Goal: Information Seeking & Learning: Learn about a topic

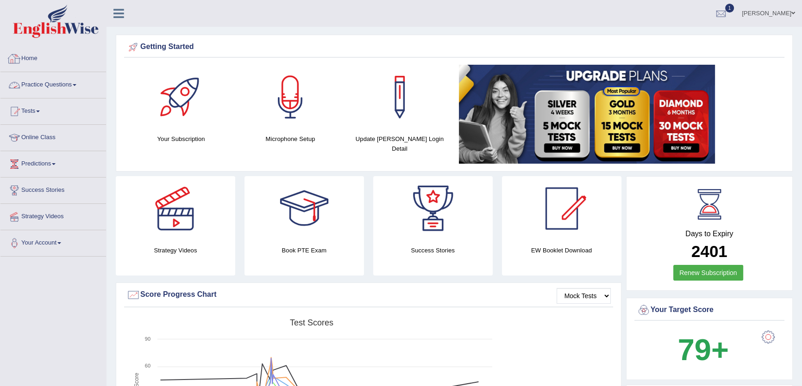
click at [53, 79] on link "Practice Questions" at bounding box center [53, 83] width 106 height 23
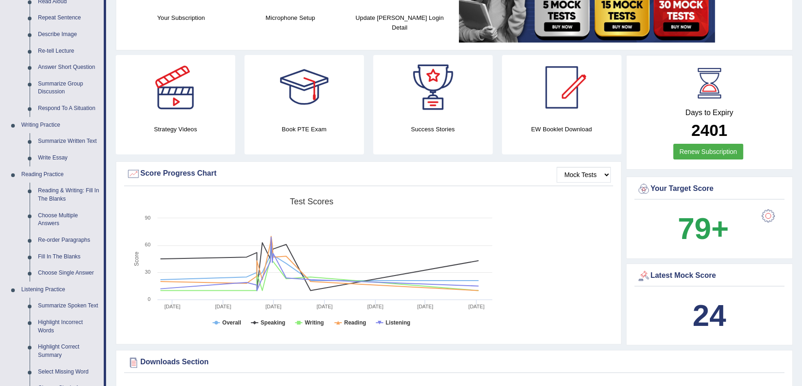
scroll to position [126, 0]
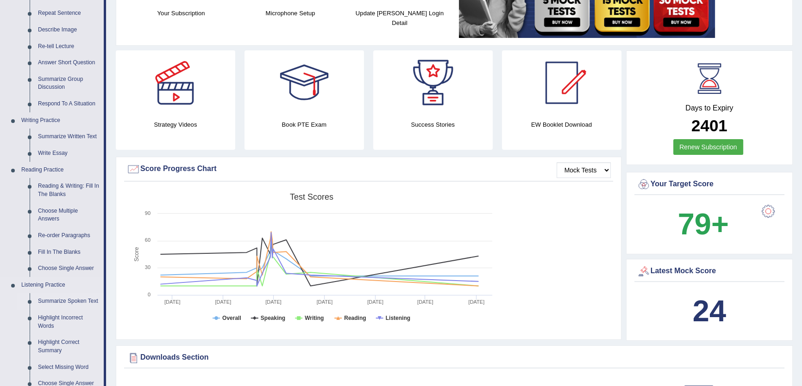
click at [49, 300] on link "Summarize Spoken Text" at bounding box center [69, 301] width 70 height 17
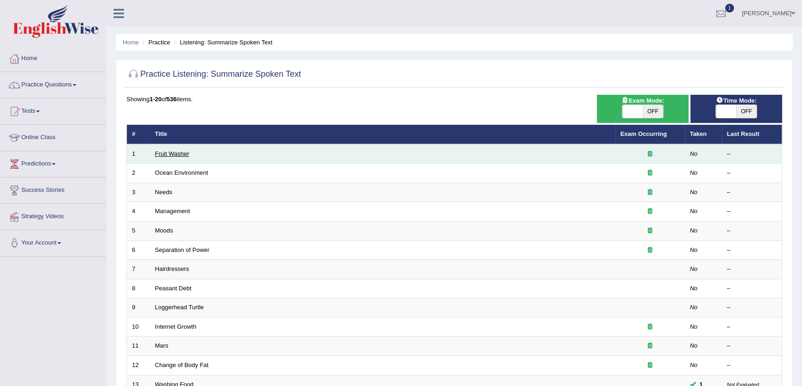
click at [177, 150] on link "Fruit Washer" at bounding box center [172, 153] width 34 height 7
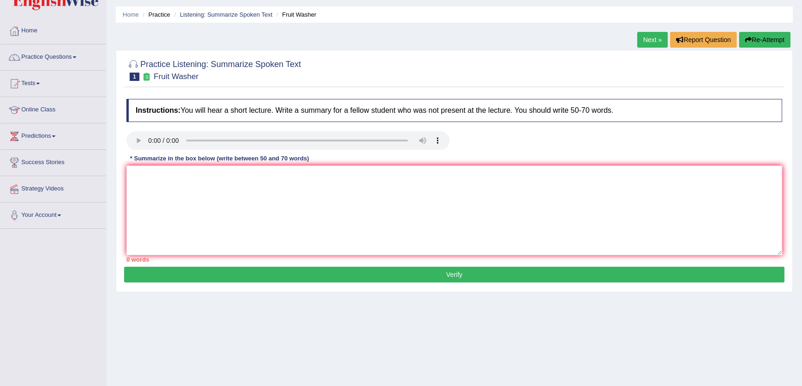
scroll to position [42, 0]
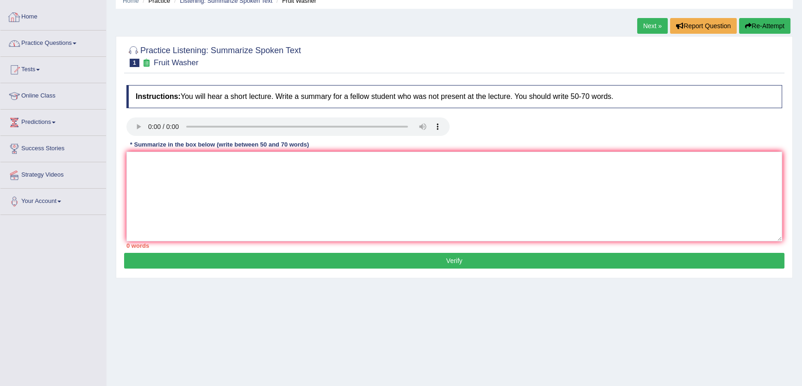
click at [75, 45] on link "Practice Questions" at bounding box center [53, 42] width 106 height 23
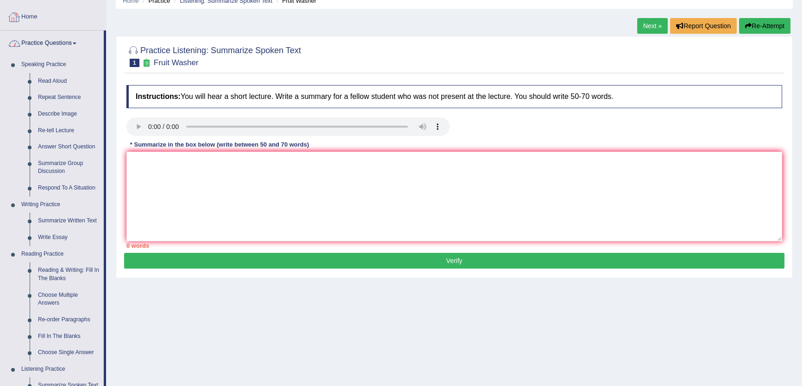
click at [38, 20] on link "Home" at bounding box center [53, 15] width 106 height 23
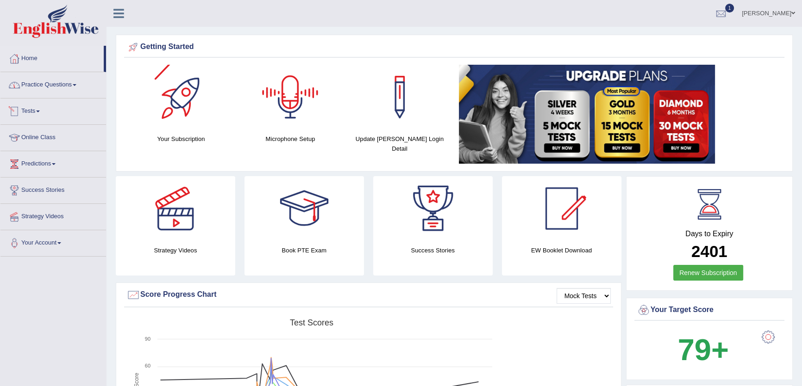
click at [54, 83] on link "Practice Questions" at bounding box center [53, 83] width 106 height 23
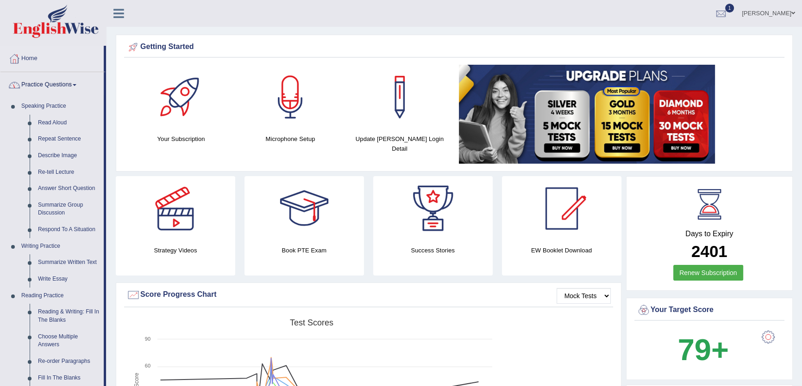
click at [54, 83] on link "Practice Questions" at bounding box center [51, 83] width 103 height 23
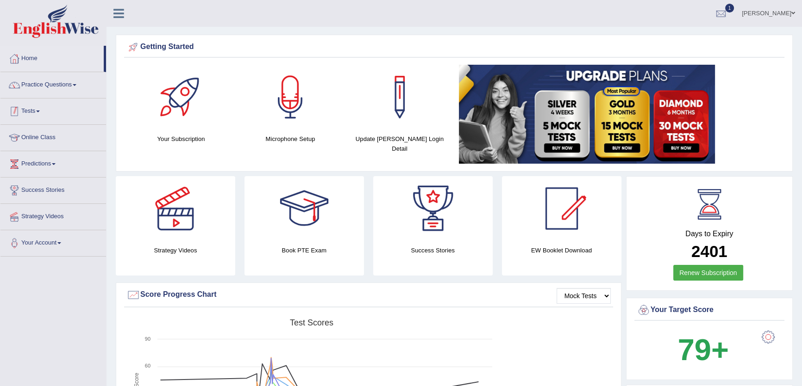
click at [39, 112] on span at bounding box center [38, 112] width 4 height 2
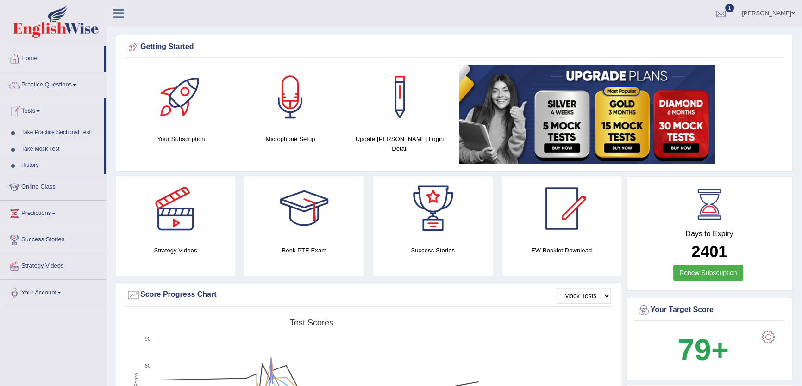
click at [39, 147] on link "Take Mock Test" at bounding box center [60, 149] width 87 height 17
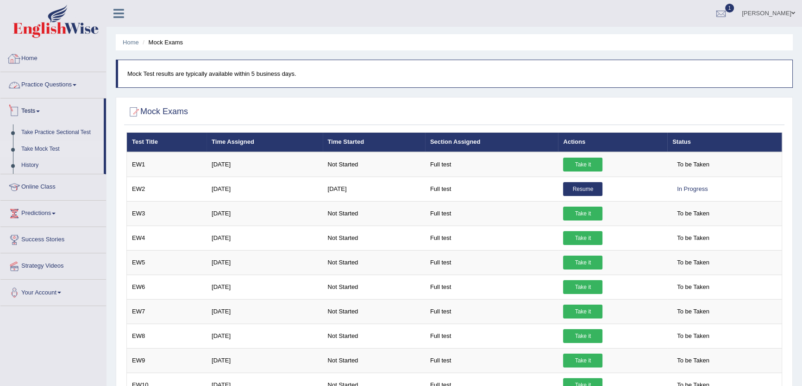
click at [33, 62] on link "Home" at bounding box center [53, 57] width 106 height 23
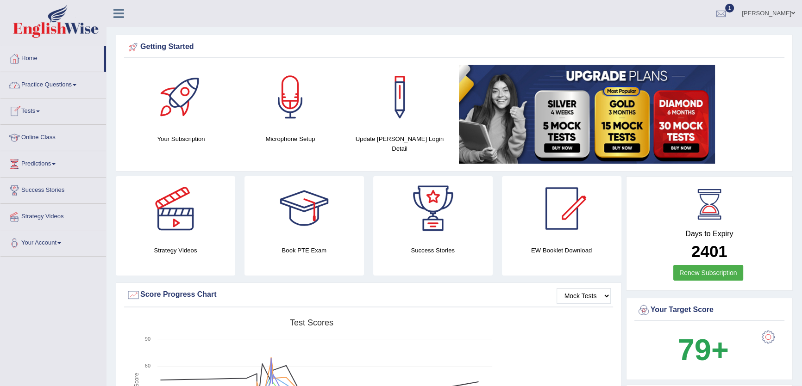
click at [26, 108] on link "Tests" at bounding box center [53, 110] width 106 height 23
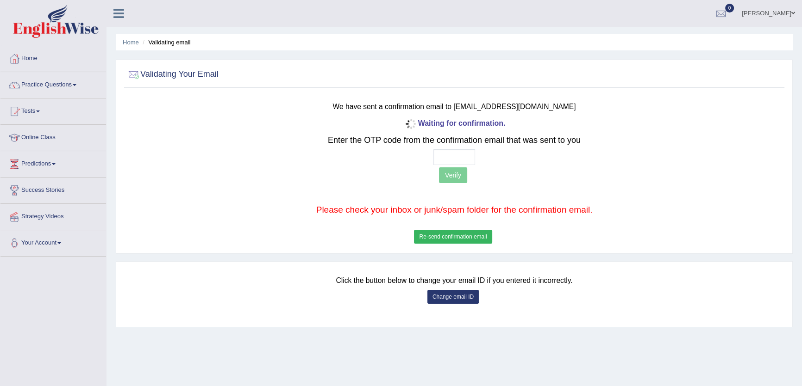
click at [454, 240] on button "Re-send confirmation email" at bounding box center [453, 237] width 78 height 14
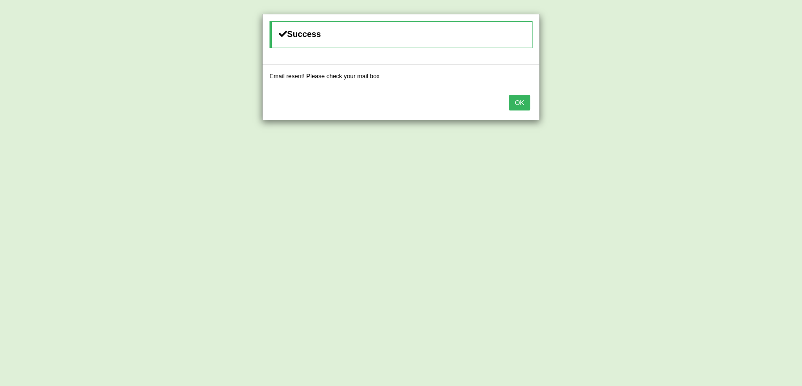
click at [518, 100] on button "OK" at bounding box center [519, 103] width 21 height 16
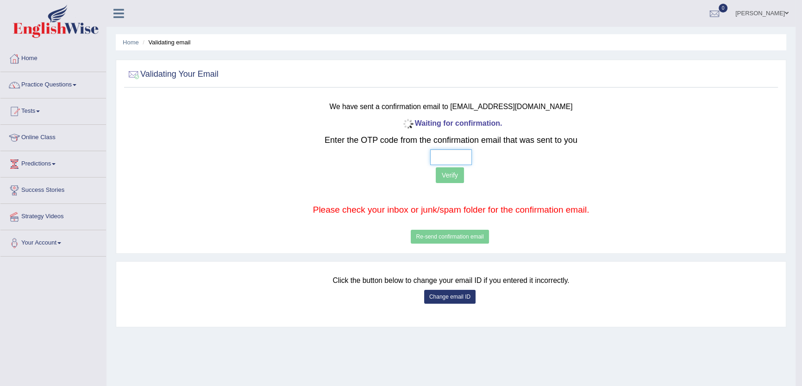
click at [435, 160] on input "text" at bounding box center [451, 157] width 42 height 16
type input "4 1 4 6"
click at [460, 175] on button "Verify" at bounding box center [449, 176] width 28 height 16
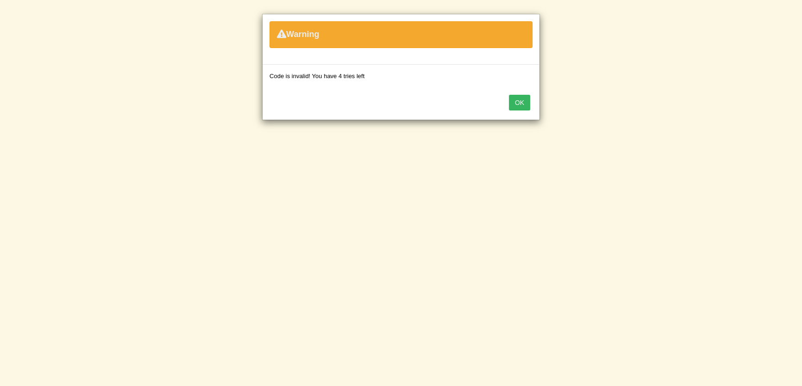
click at [525, 105] on button "OK" at bounding box center [519, 103] width 21 height 16
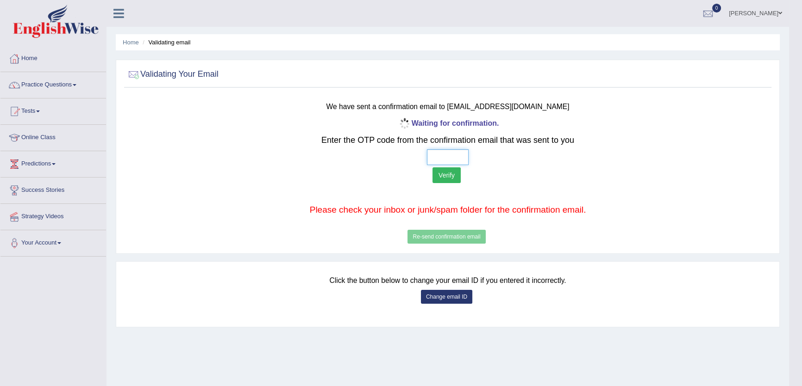
click at [431, 157] on input "text" at bounding box center [448, 157] width 42 height 16
type input "7 2 1 3"
click at [449, 178] on button "Verify" at bounding box center [446, 176] width 28 height 16
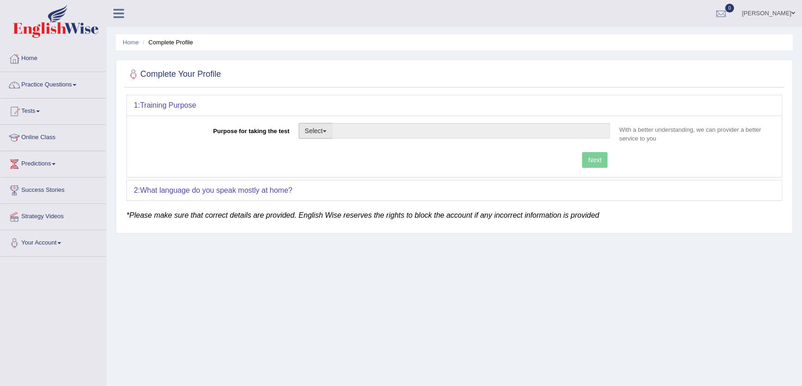
click at [317, 127] on button "Select" at bounding box center [315, 131] width 34 height 16
click at [334, 159] on link "Permanent Residency" at bounding box center [340, 163] width 82 height 12
type input "Permanent Residency"
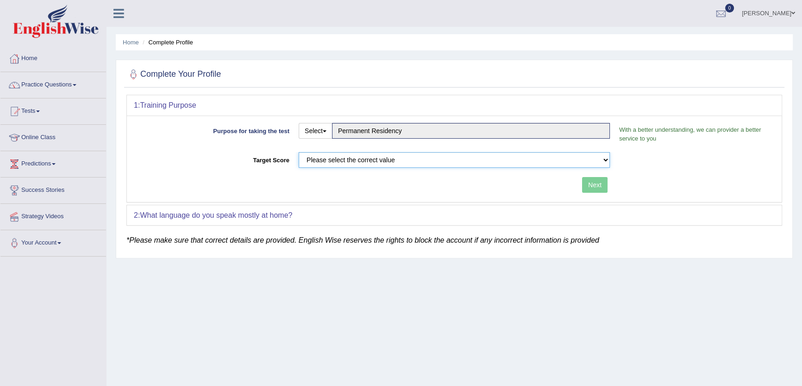
click at [337, 161] on select "Please select the correct value 50 (6 bands) 58 (6.5 bands) 65 (7 bands) 79 (8 …" at bounding box center [453, 160] width 311 height 16
select select "50"
click at [298, 152] on select "Please select the correct value 50 (6 bands) 58 (6.5 bands) 65 (7 bands) 79 (8 …" at bounding box center [453, 160] width 311 height 16
click at [587, 185] on button "Next" at bounding box center [594, 185] width 25 height 16
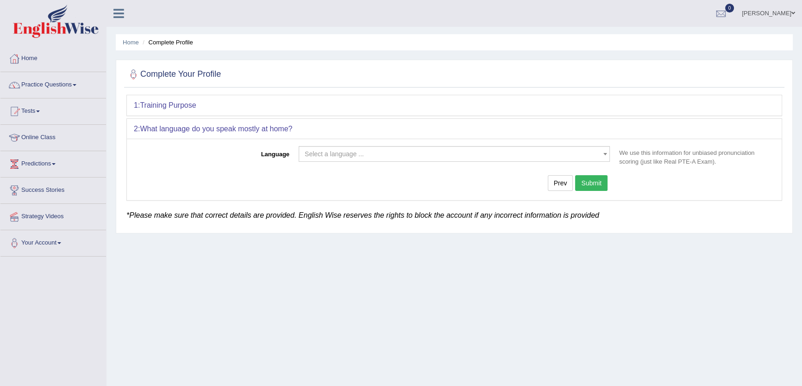
click at [458, 153] on span "Select a language ..." at bounding box center [451, 153] width 293 height 9
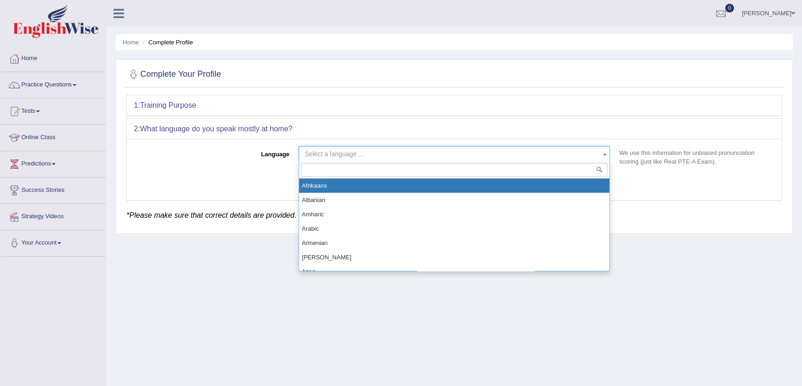
select select "Afrikaans"
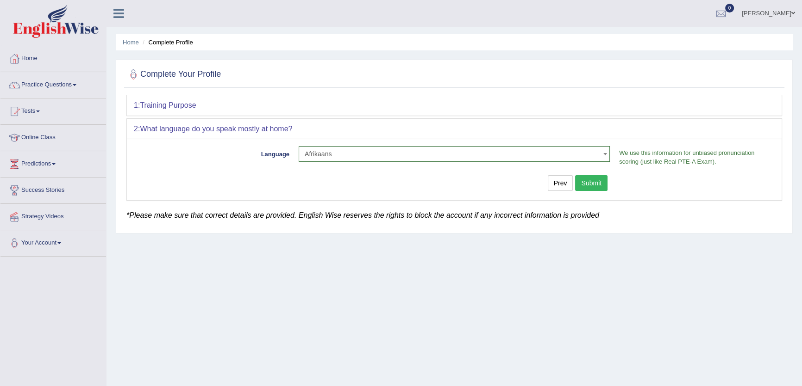
click at [590, 183] on button "Submit" at bounding box center [591, 183] width 32 height 16
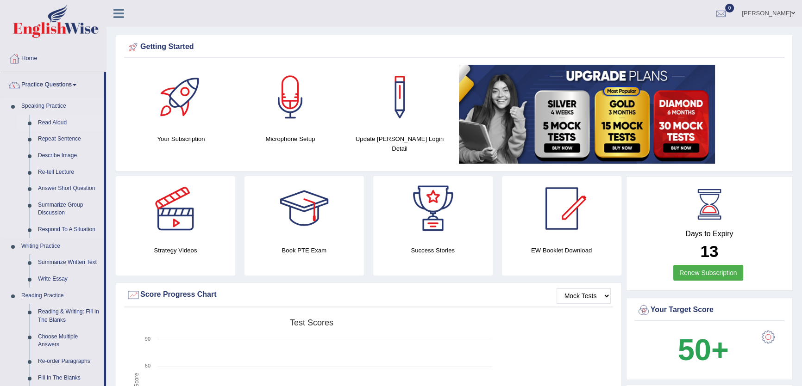
click at [56, 126] on link "Read Aloud" at bounding box center [69, 123] width 70 height 17
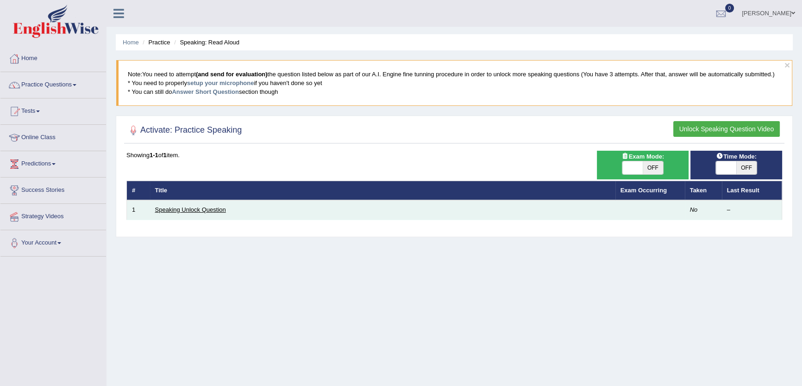
click at [188, 209] on link "Speaking Unlock Question" at bounding box center [190, 209] width 71 height 7
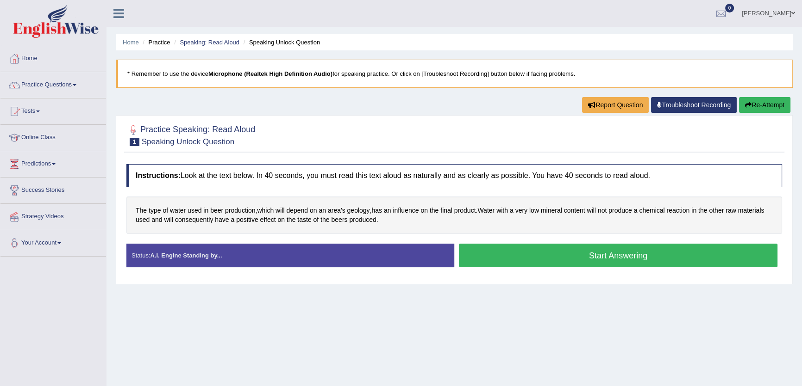
click at [796, 15] on link "[PERSON_NAME]" at bounding box center [767, 12] width 67 height 24
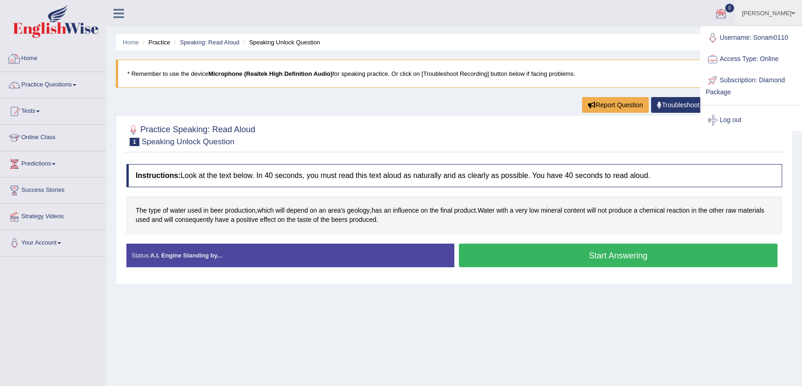
click at [30, 58] on link "Home" at bounding box center [53, 57] width 106 height 23
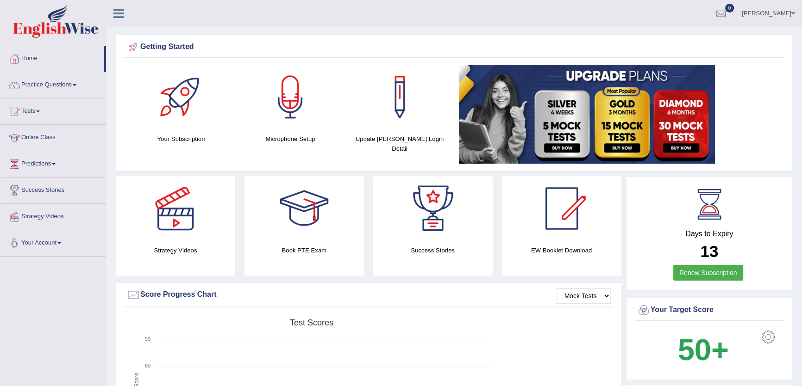
click at [37, 111] on link "Tests" at bounding box center [53, 110] width 106 height 23
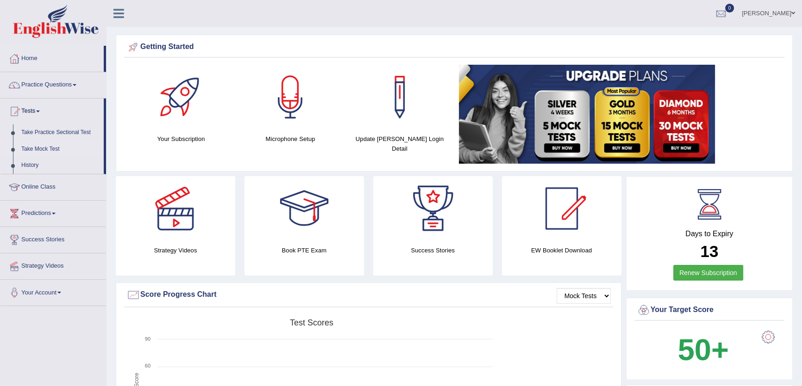
click at [42, 148] on link "Take Mock Test" at bounding box center [60, 149] width 87 height 17
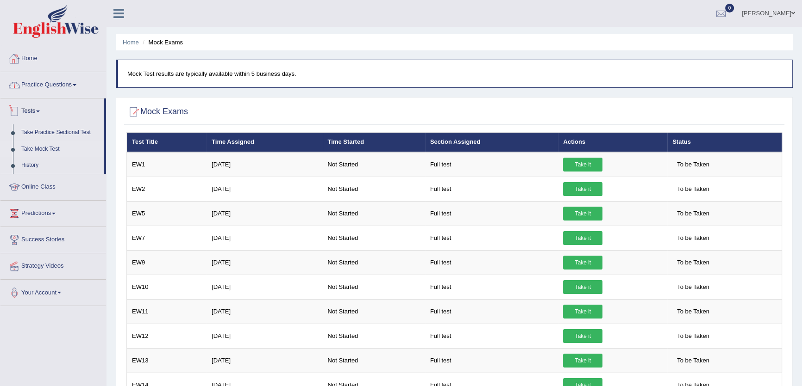
click at [37, 57] on link "Home" at bounding box center [53, 57] width 106 height 23
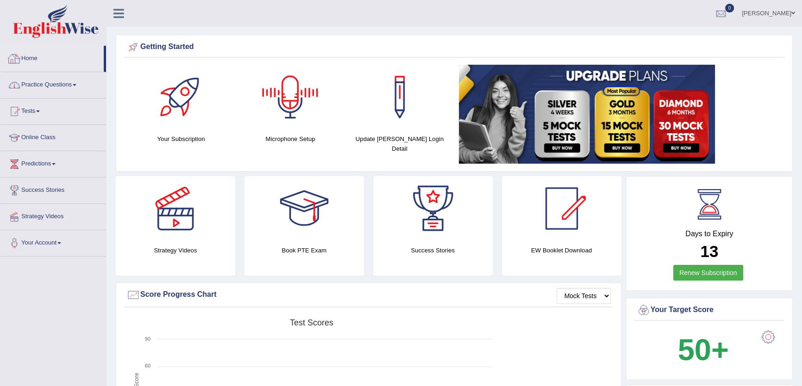
click at [79, 89] on link "Practice Questions" at bounding box center [53, 83] width 106 height 23
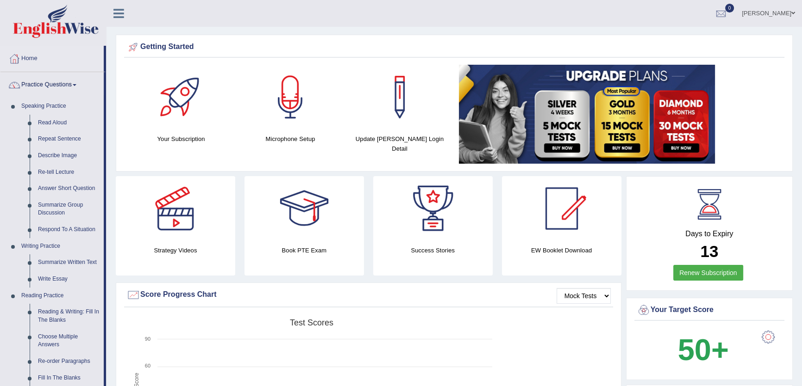
scroll to position [42, 0]
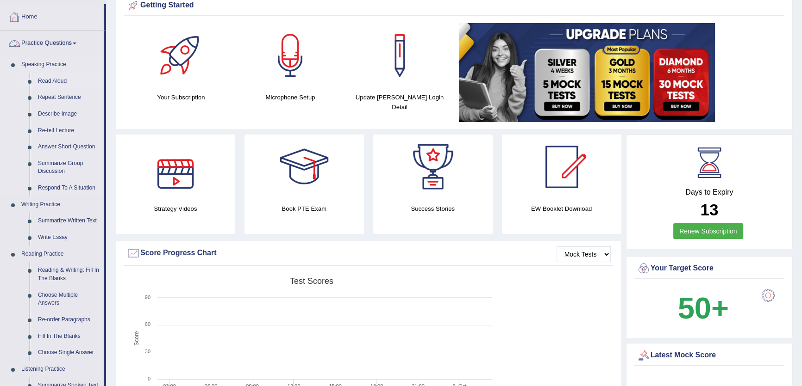
click at [54, 75] on link "Read Aloud" at bounding box center [69, 81] width 70 height 17
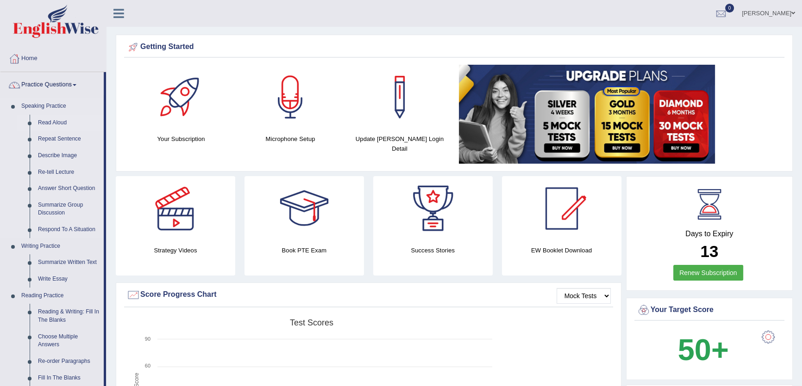
click at [53, 123] on link "Read Aloud" at bounding box center [69, 123] width 70 height 17
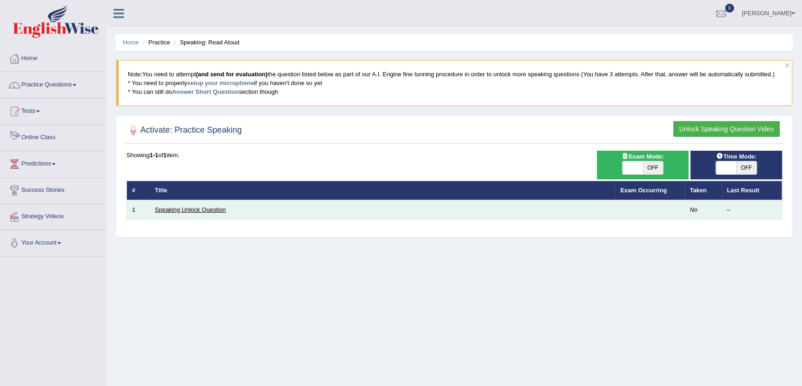
click at [203, 206] on link "Speaking Unlock Question" at bounding box center [190, 209] width 71 height 7
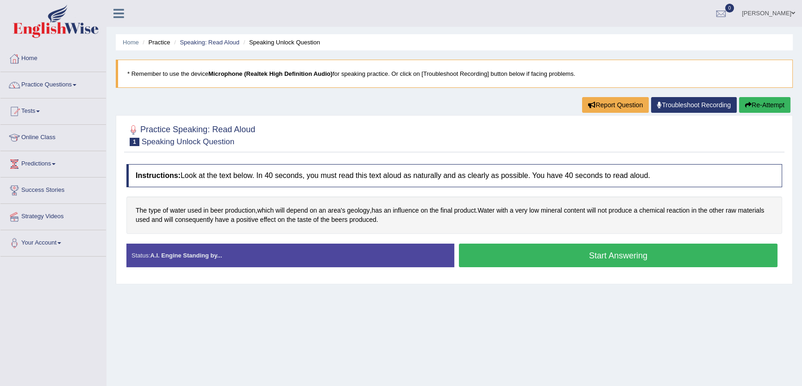
click at [594, 250] on button "Start Answering" at bounding box center [618, 256] width 318 height 24
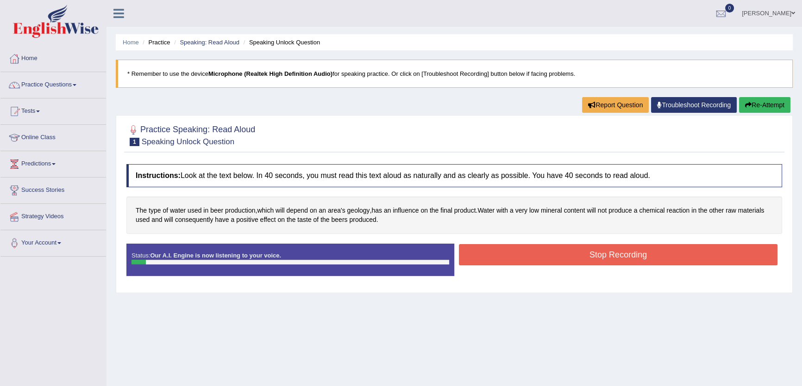
click at [594, 250] on button "Stop Recording" at bounding box center [618, 254] width 318 height 21
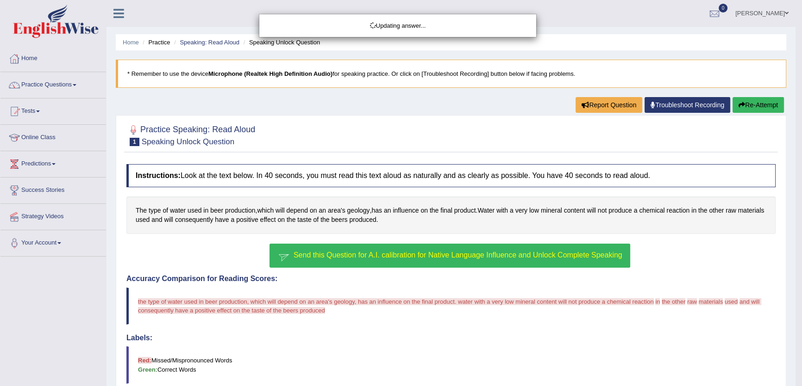
click at [509, 255] on span "Send this Question for A.I. calibration for Native Language Influence and Unloc…" at bounding box center [457, 255] width 329 height 8
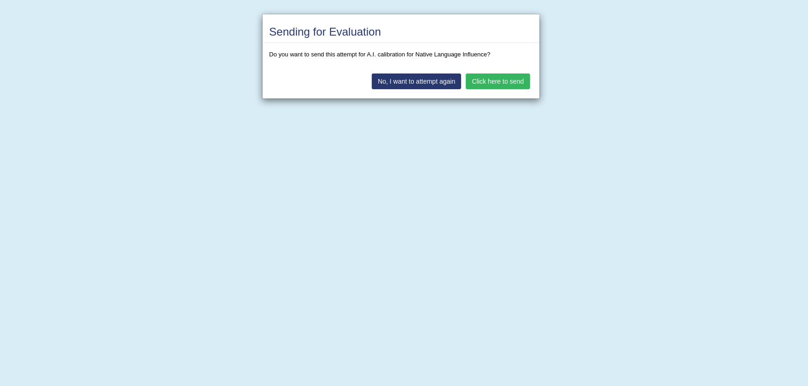
click at [495, 90] on div "No, I want to attempt again Click here to send" at bounding box center [400, 82] width 277 height 32
click at [496, 81] on button "Click here to send" at bounding box center [498, 82] width 64 height 16
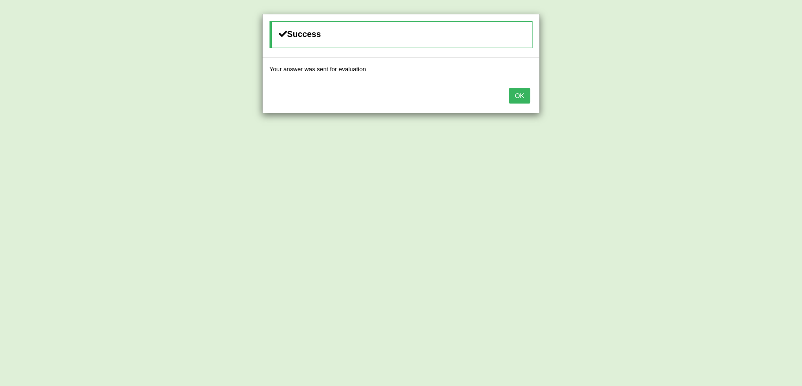
click at [514, 88] on button "OK" at bounding box center [519, 96] width 21 height 16
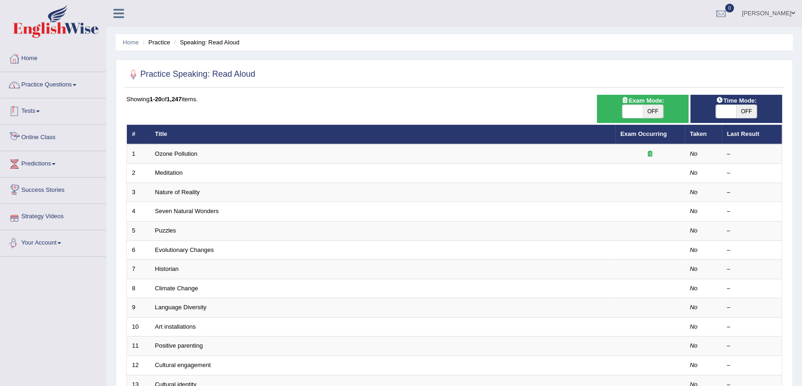
click at [75, 82] on link "Practice Questions" at bounding box center [53, 83] width 106 height 23
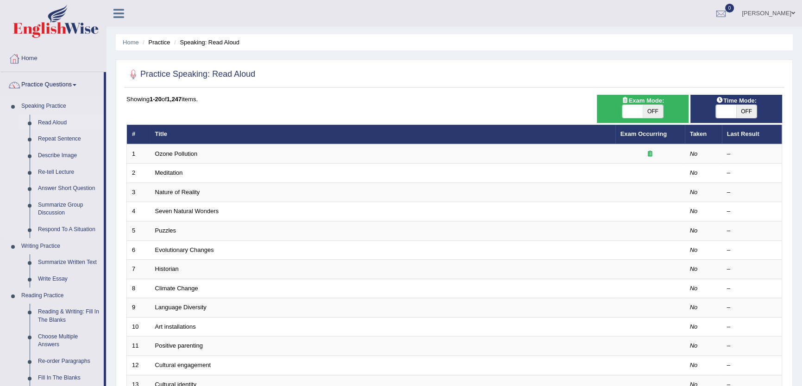
click at [51, 124] on link "Read Aloud" at bounding box center [69, 123] width 70 height 17
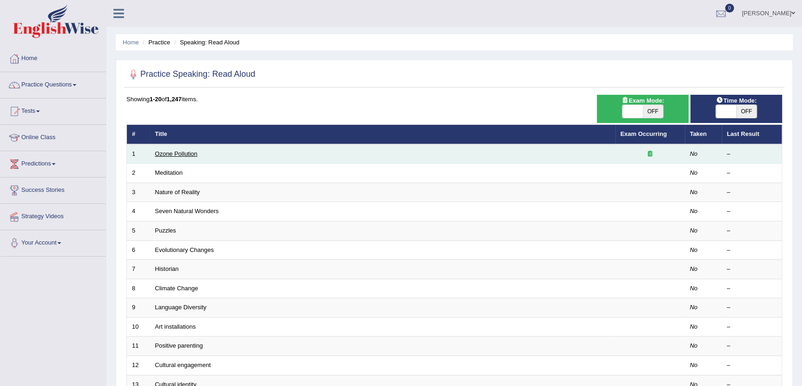
click at [172, 156] on link "Ozone Pollution" at bounding box center [176, 153] width 43 height 7
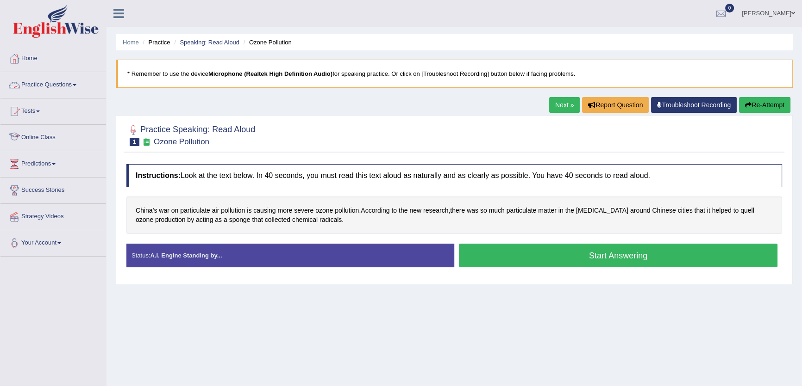
click at [60, 83] on link "Practice Questions" at bounding box center [53, 83] width 106 height 23
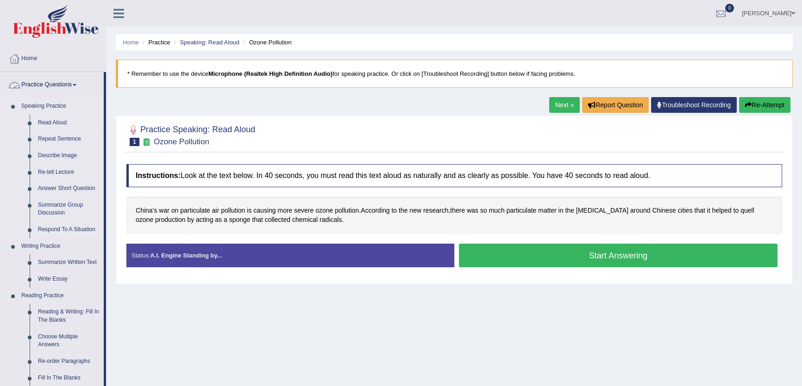
click at [61, 117] on link "Read Aloud" at bounding box center [69, 123] width 70 height 17
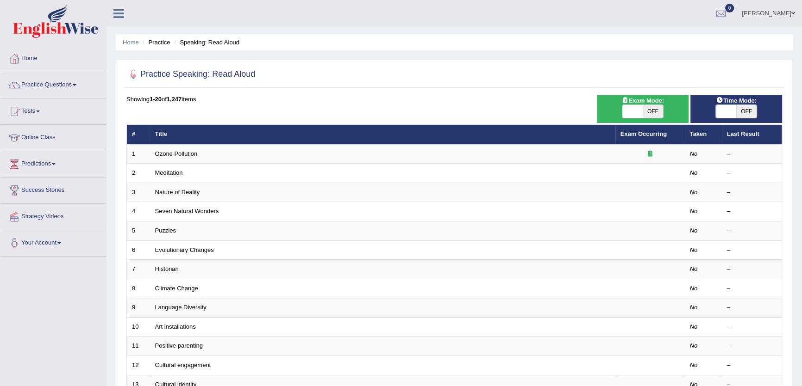
click at [745, 107] on span "OFF" at bounding box center [746, 111] width 20 height 13
checkbox input "true"
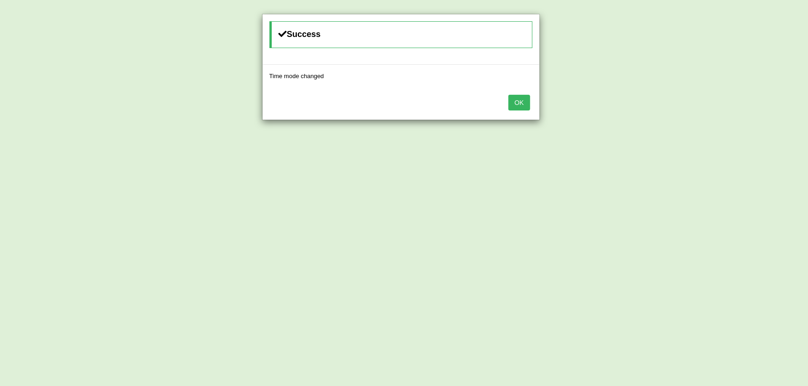
click at [523, 102] on button "OK" at bounding box center [518, 103] width 21 height 16
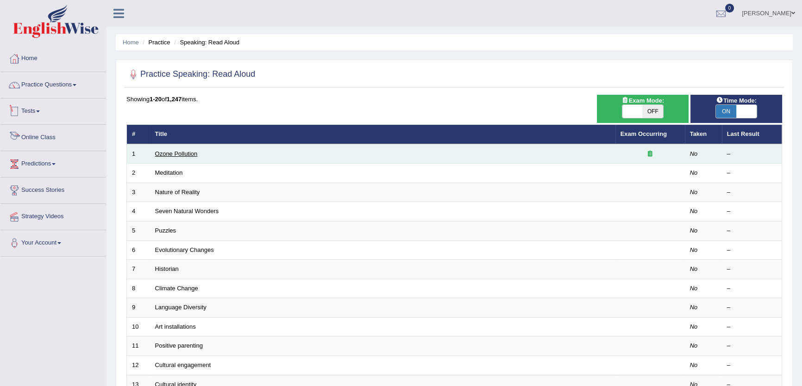
click at [180, 153] on link "Ozone Pollution" at bounding box center [176, 153] width 43 height 7
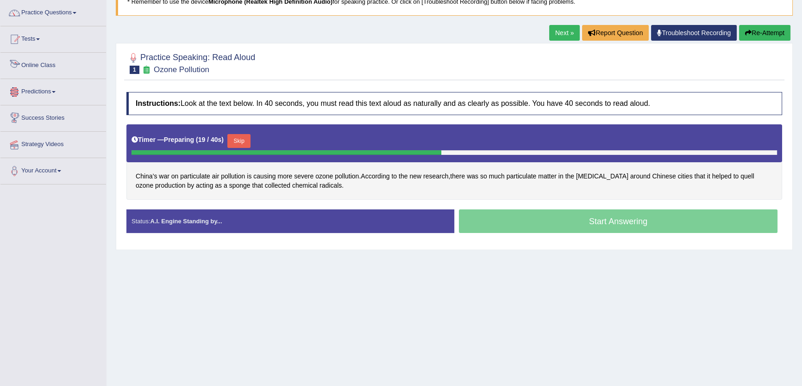
scroll to position [57, 0]
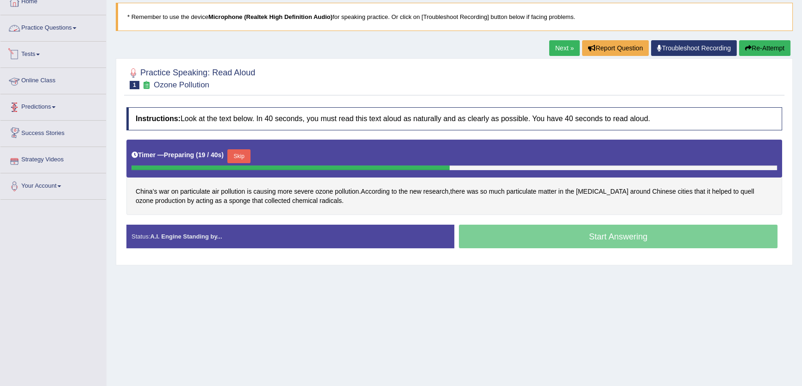
click at [62, 35] on link "Practice Questions" at bounding box center [53, 26] width 106 height 23
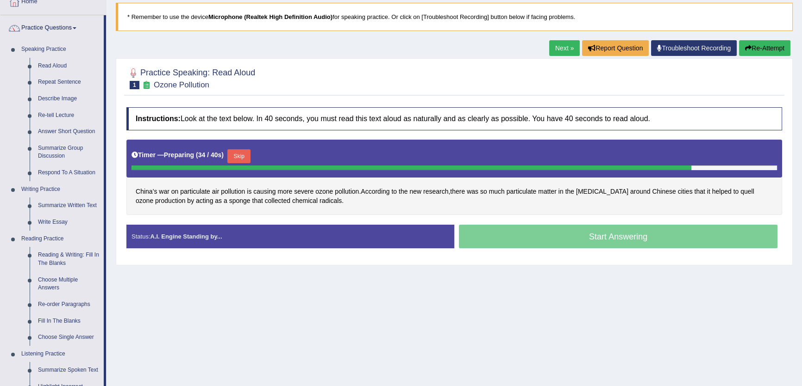
click at [756, 50] on button "Re-Attempt" at bounding box center [764, 48] width 51 height 16
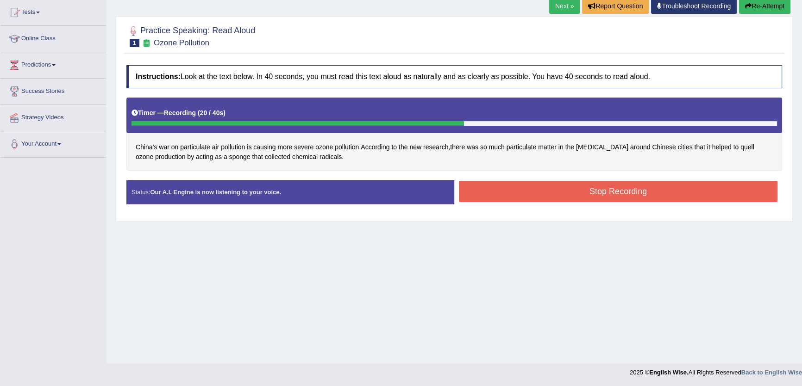
click at [766, 11] on button "Re-Attempt" at bounding box center [764, 6] width 51 height 16
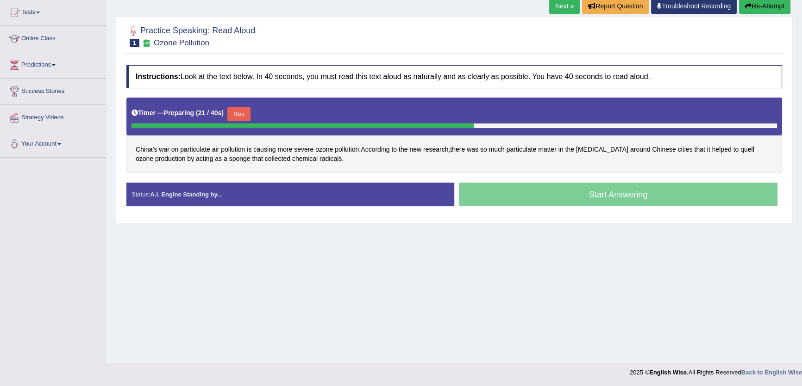
click at [245, 115] on button "Skip" at bounding box center [238, 114] width 23 height 14
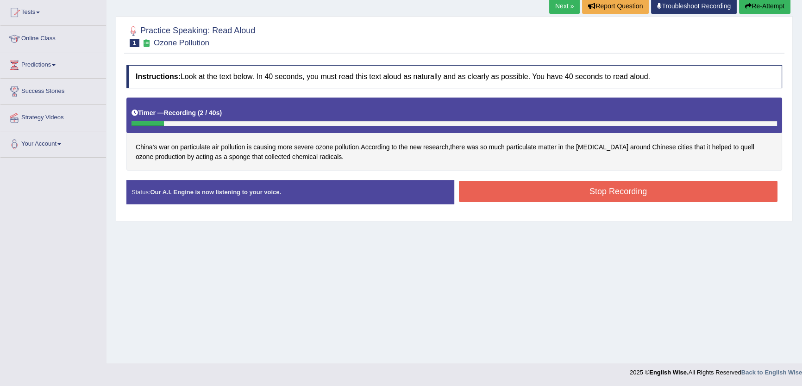
click at [501, 191] on button "Stop Recording" at bounding box center [618, 191] width 318 height 21
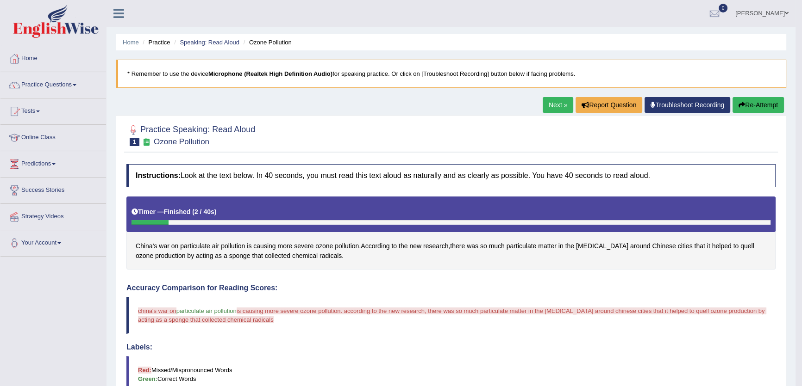
click at [763, 106] on button "Re-Attempt" at bounding box center [757, 105] width 51 height 16
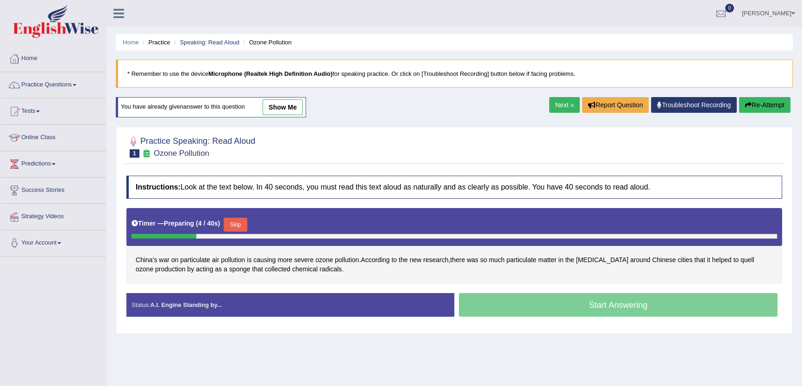
click at [236, 224] on button "Skip" at bounding box center [235, 225] width 23 height 14
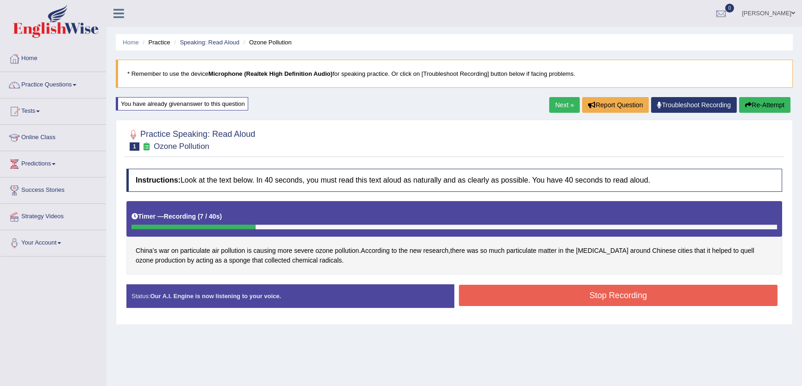
click at [616, 300] on button "Stop Recording" at bounding box center [618, 295] width 318 height 21
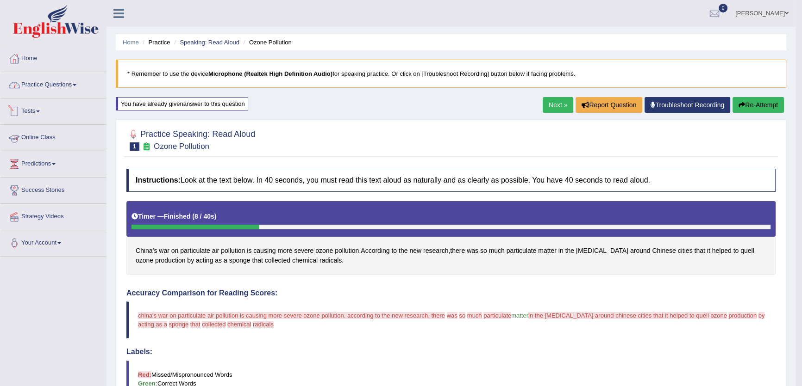
click at [70, 88] on link "Practice Questions" at bounding box center [53, 83] width 106 height 23
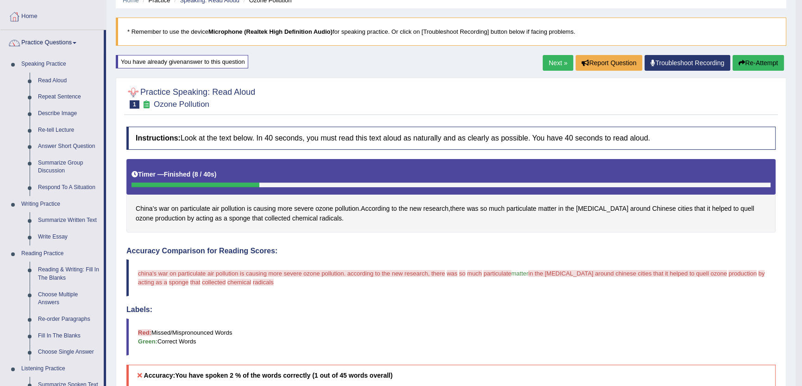
scroll to position [42, 0]
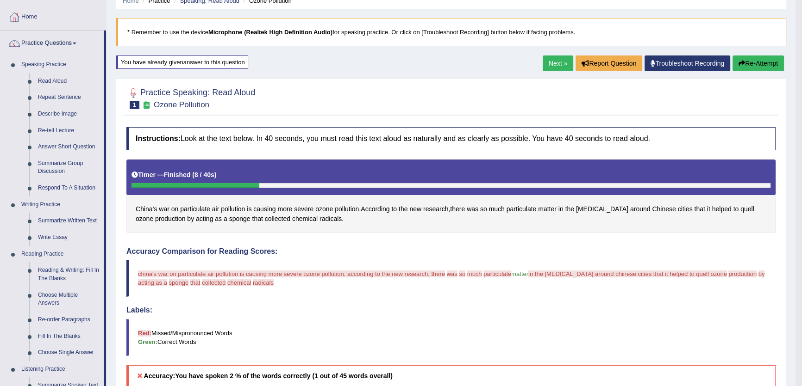
click at [549, 62] on link "Next »" at bounding box center [557, 64] width 31 height 16
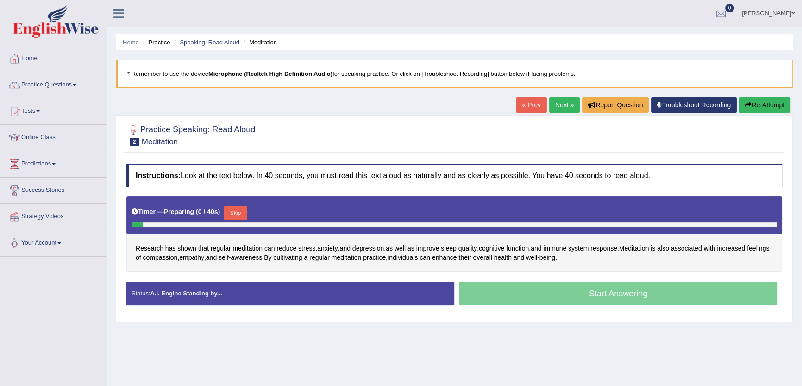
click at [556, 106] on link "Next »" at bounding box center [564, 105] width 31 height 16
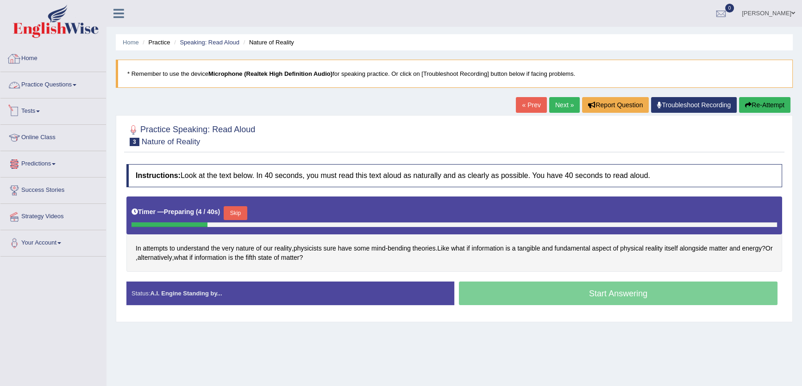
click at [50, 86] on link "Practice Questions" at bounding box center [53, 83] width 106 height 23
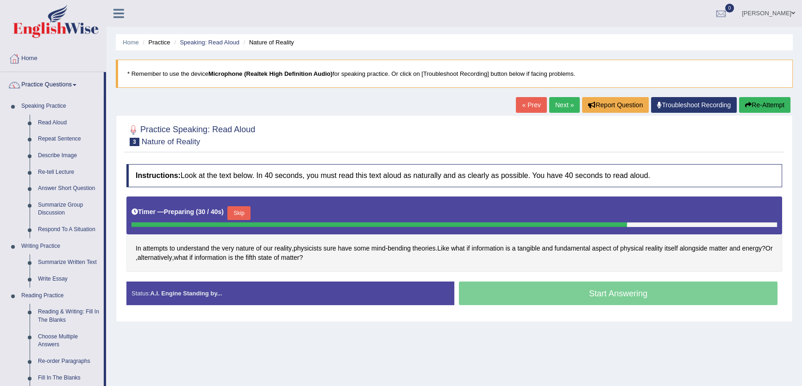
click at [569, 110] on link "Next »" at bounding box center [564, 105] width 31 height 16
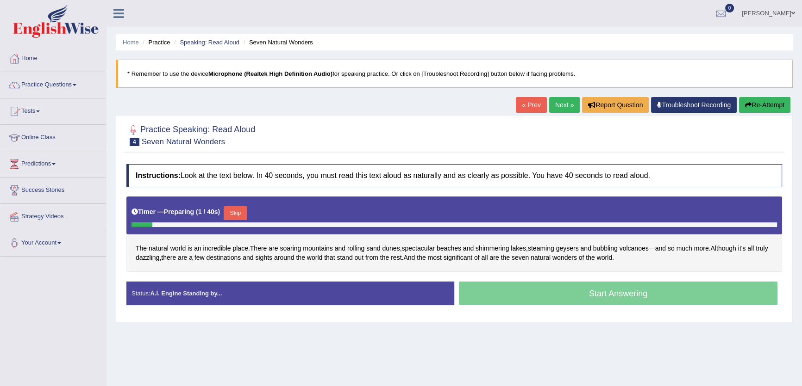
click at [569, 110] on link "Next »" at bounding box center [564, 105] width 31 height 16
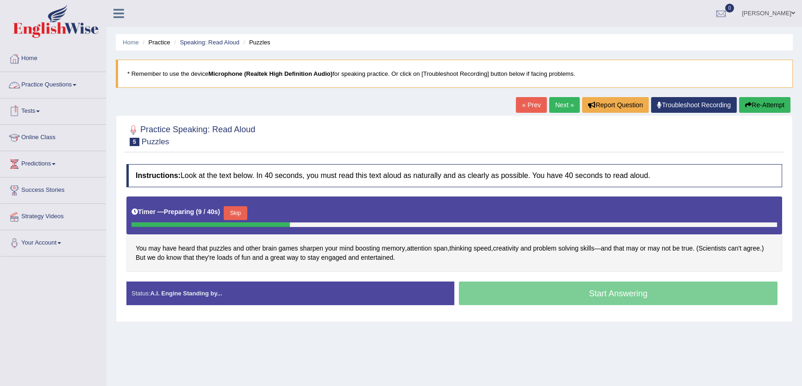
click at [54, 77] on link "Practice Questions" at bounding box center [53, 83] width 106 height 23
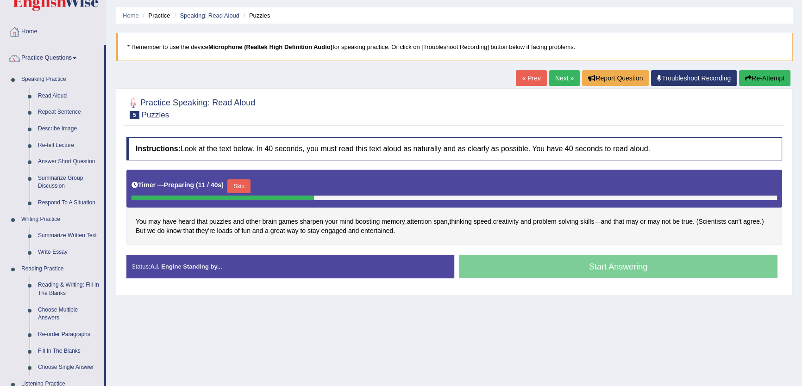
scroll to position [42, 0]
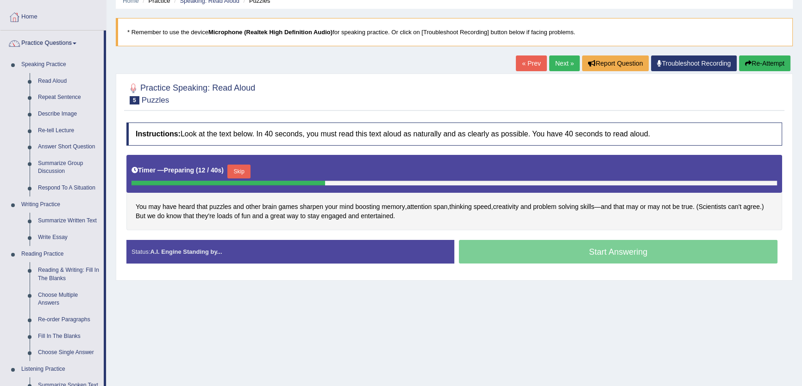
click at [535, 66] on link "« Prev" at bounding box center [531, 64] width 31 height 16
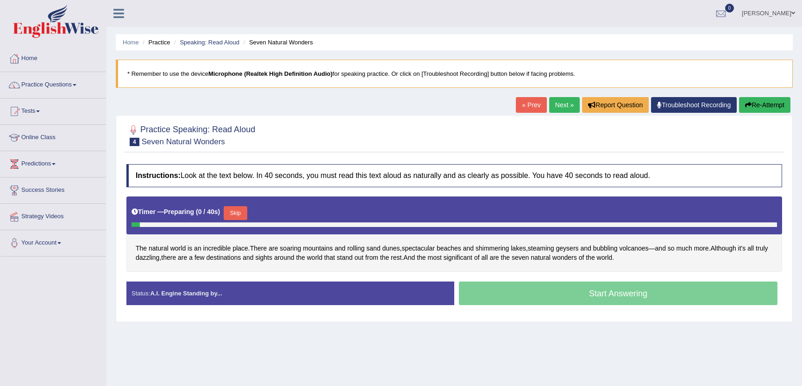
click at [521, 99] on link "« Prev" at bounding box center [531, 105] width 31 height 16
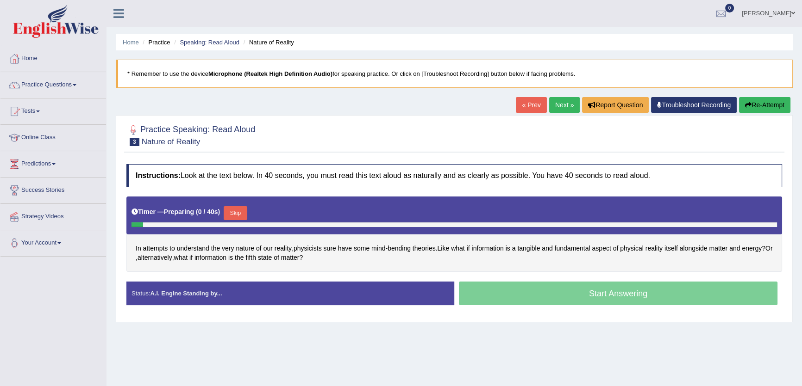
click at [518, 106] on link "« Prev" at bounding box center [531, 105] width 31 height 16
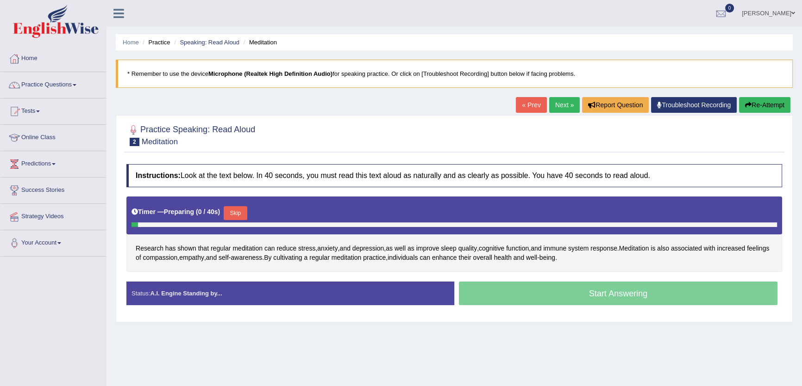
click at [518, 106] on link "« Prev" at bounding box center [531, 105] width 31 height 16
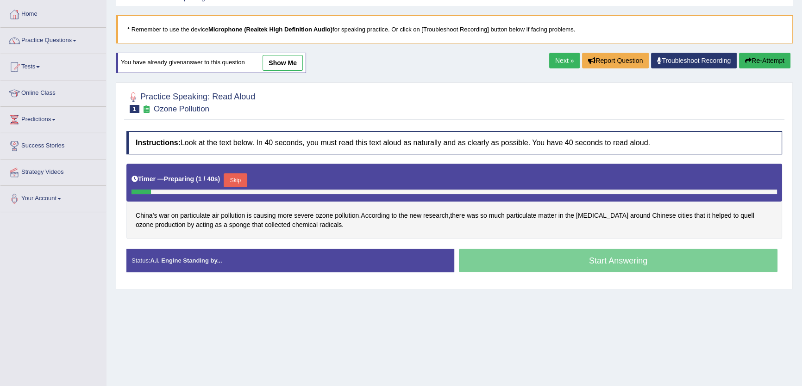
scroll to position [99, 0]
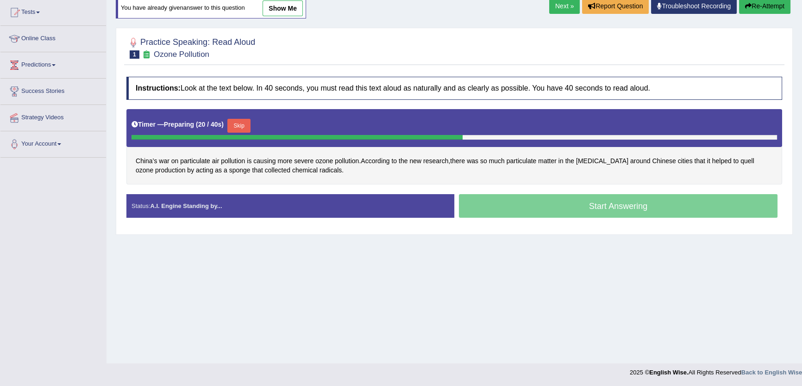
click at [240, 125] on button "Skip" at bounding box center [238, 126] width 23 height 14
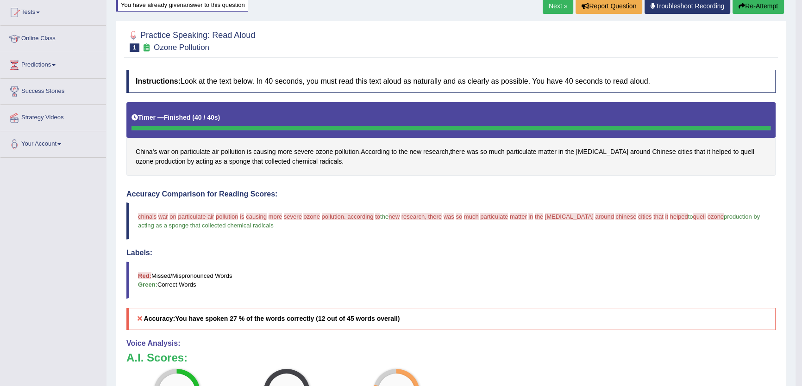
click at [760, 9] on button "Re-Attempt" at bounding box center [757, 6] width 51 height 16
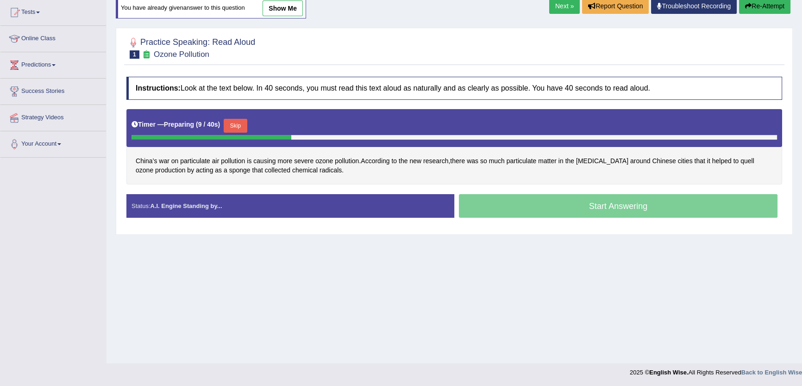
click at [238, 123] on button "Skip" at bounding box center [235, 126] width 23 height 14
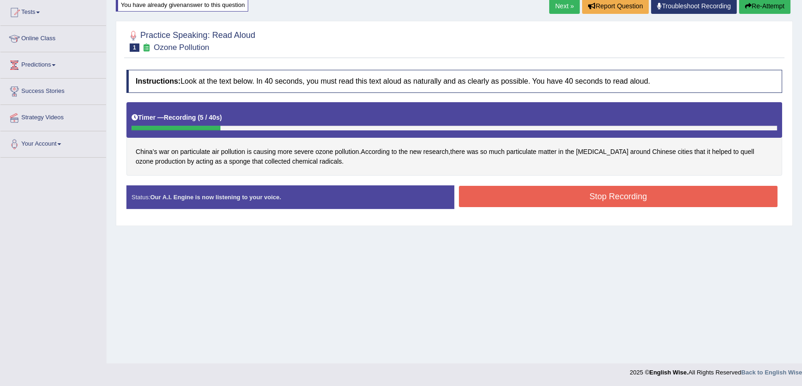
click at [482, 193] on button "Stop Recording" at bounding box center [618, 196] width 318 height 21
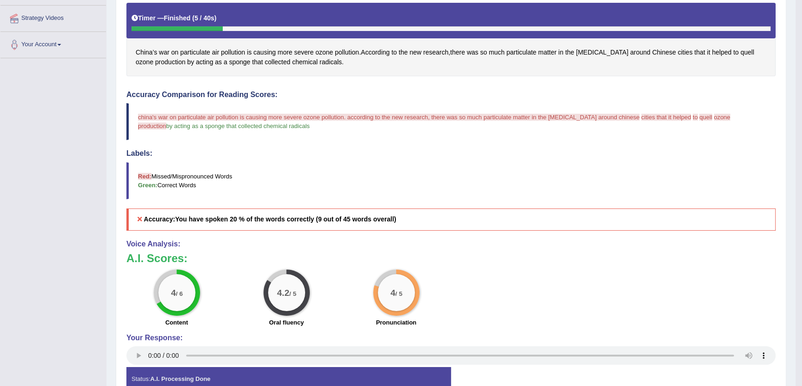
scroll to position [183, 0]
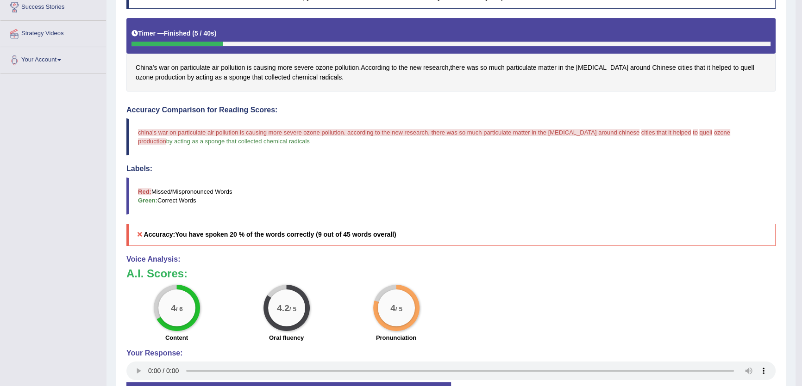
click at [262, 132] on span "china's war on particulate air pollution is causing more severe ozone pollution…" at bounding box center [388, 132] width 501 height 7
click at [230, 71] on span "pollution" at bounding box center [233, 68] width 24 height 10
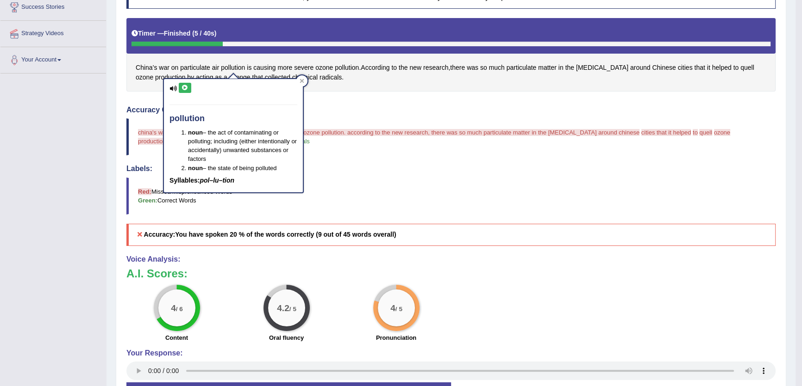
click at [180, 89] on button at bounding box center [185, 88] width 12 height 10
click at [398, 251] on div "Instructions: Look at the text below. In 40 seconds, you must read this text al…" at bounding box center [450, 199] width 653 height 437
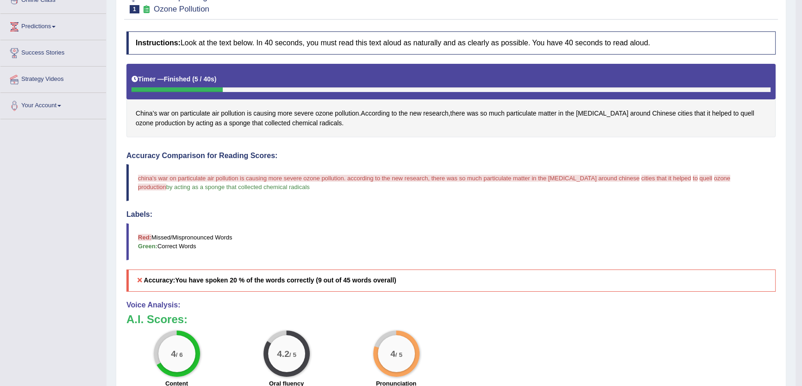
scroll to position [57, 0]
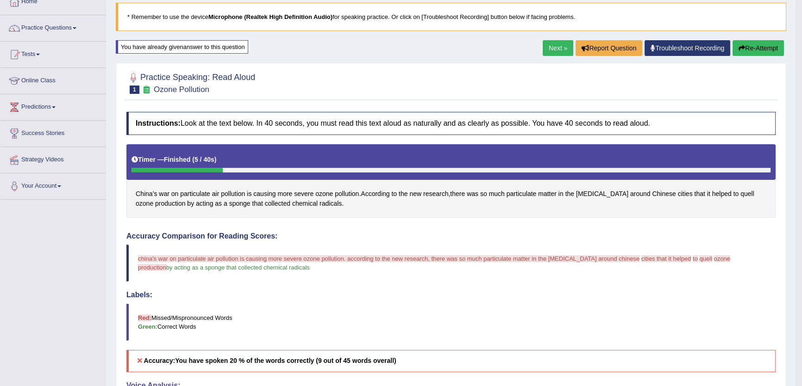
click at [768, 30] on blockquote "* Remember to use the device Microphone (Realtek High Definition Audio) for spe…" at bounding box center [451, 17] width 670 height 28
click at [764, 42] on button "Re-Attempt" at bounding box center [757, 48] width 51 height 16
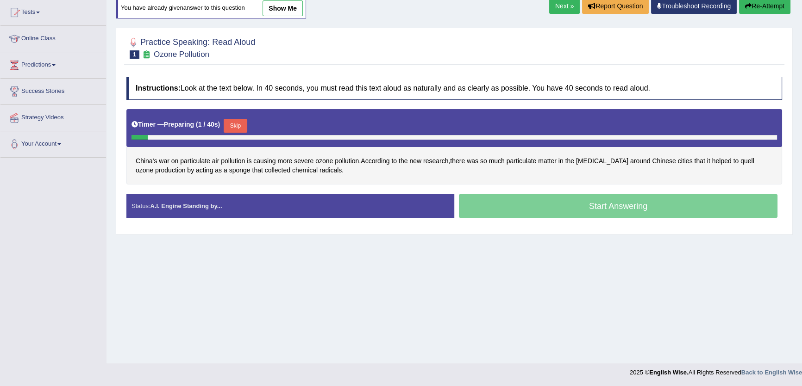
click at [239, 124] on button "Skip" at bounding box center [235, 126] width 23 height 14
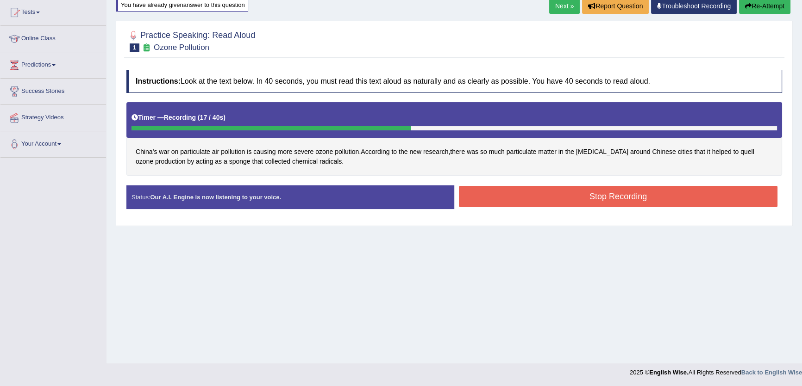
click at [499, 186] on button "Stop Recording" at bounding box center [618, 196] width 318 height 21
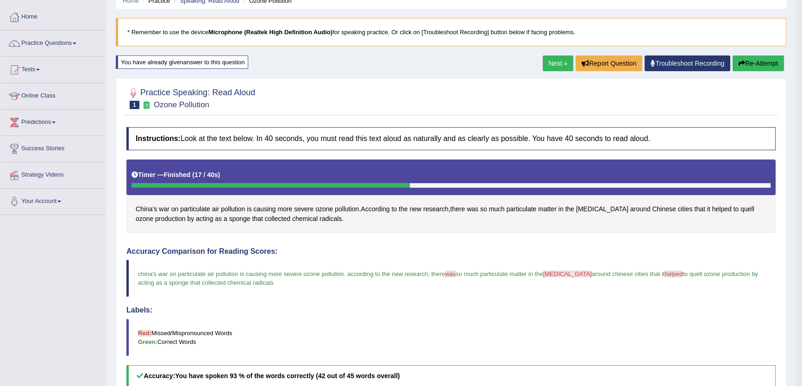
scroll to position [40, 0]
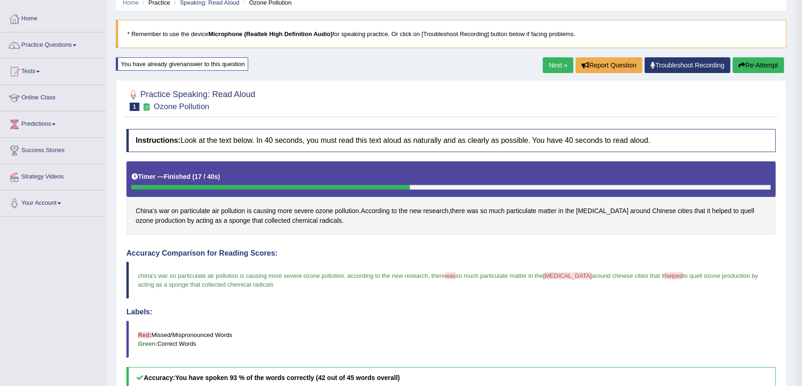
click at [542, 59] on link "Next »" at bounding box center [557, 65] width 31 height 16
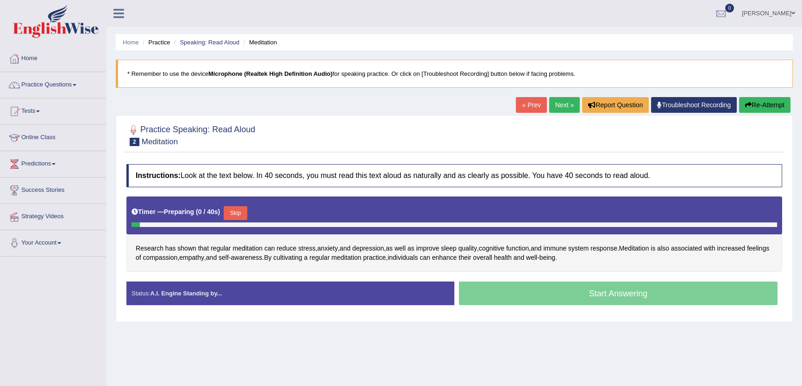
click at [523, 119] on div "Practice Speaking: Read Aloud 2 Meditation Instructions: Look at the text below…" at bounding box center [454, 218] width 677 height 207
click at [523, 109] on link "« Prev" at bounding box center [531, 105] width 31 height 16
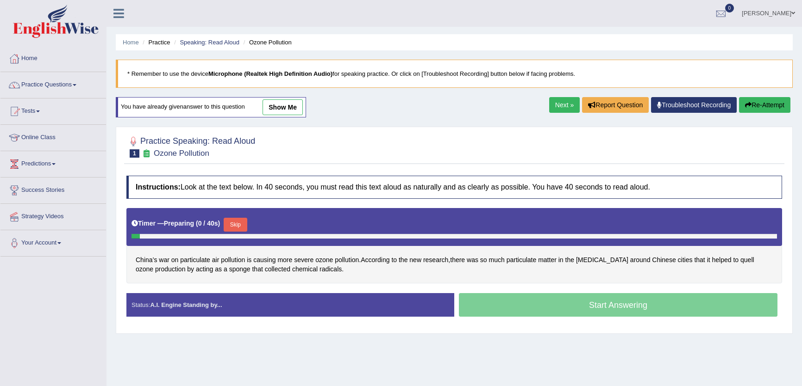
click at [295, 104] on link "show me" at bounding box center [282, 107] width 40 height 16
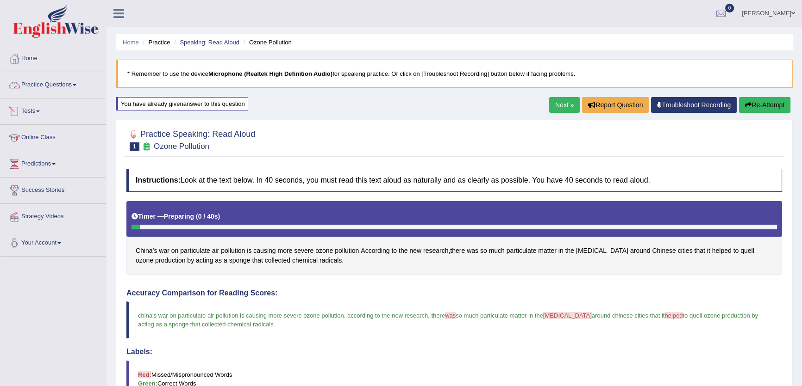
click at [42, 83] on link "Practice Questions" at bounding box center [53, 83] width 106 height 23
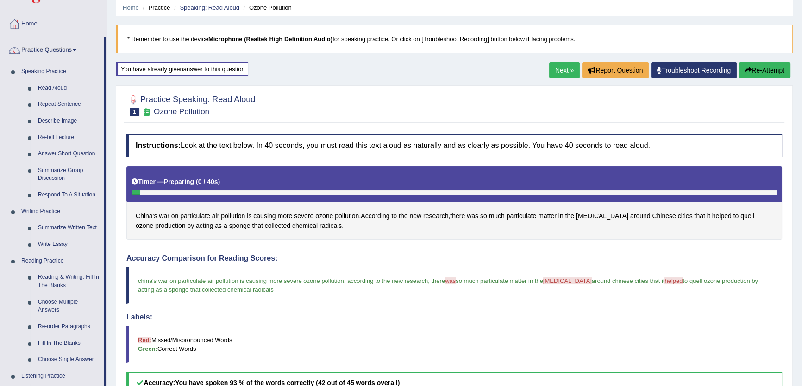
scroll to position [84, 0]
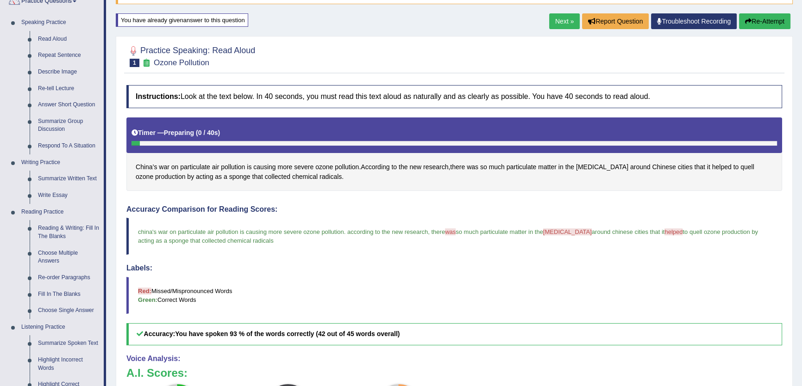
click at [571, 21] on link "Next »" at bounding box center [564, 21] width 31 height 16
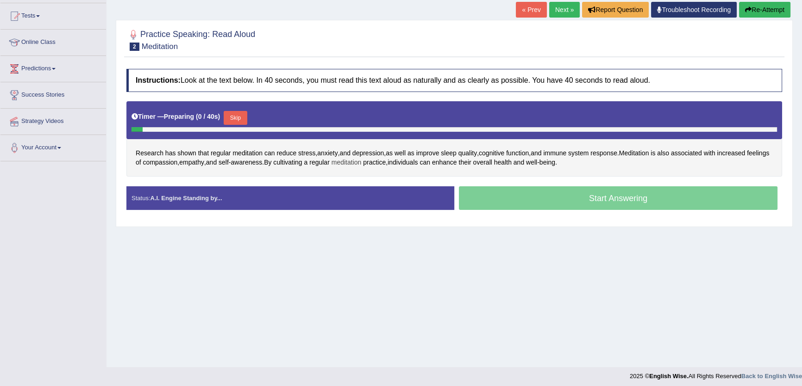
scroll to position [99, 0]
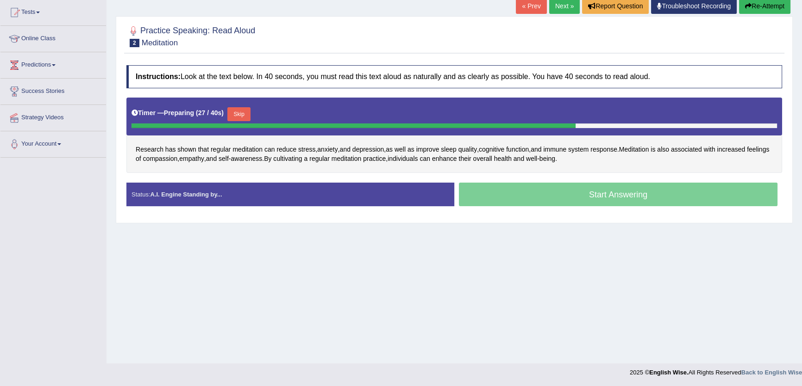
click at [240, 115] on button "Skip" at bounding box center [238, 114] width 23 height 14
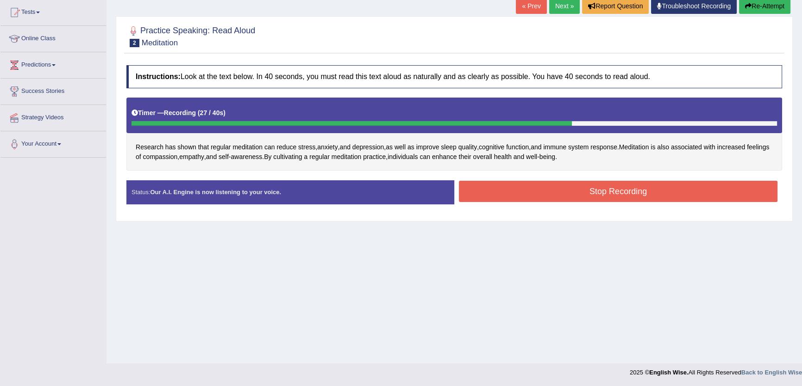
click at [610, 194] on button "Stop Recording" at bounding box center [618, 191] width 318 height 21
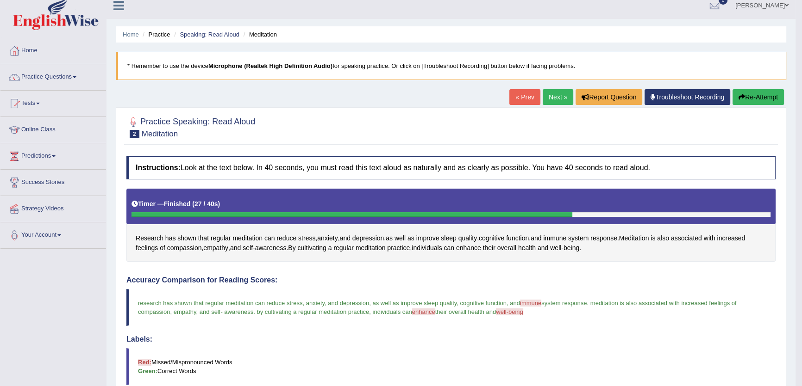
scroll to position [0, 0]
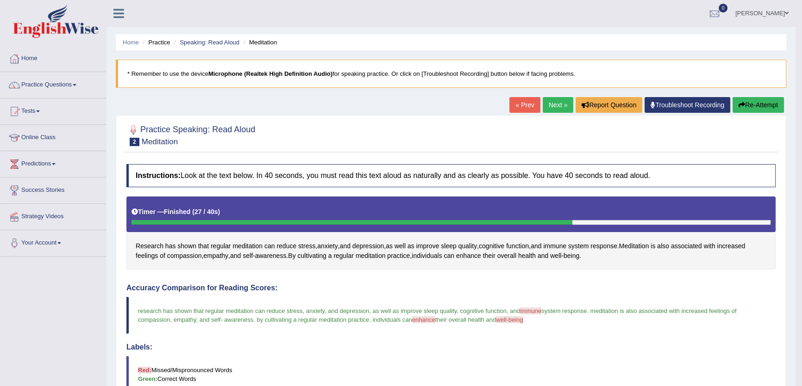
click at [747, 105] on button "Re-Attempt" at bounding box center [757, 105] width 51 height 16
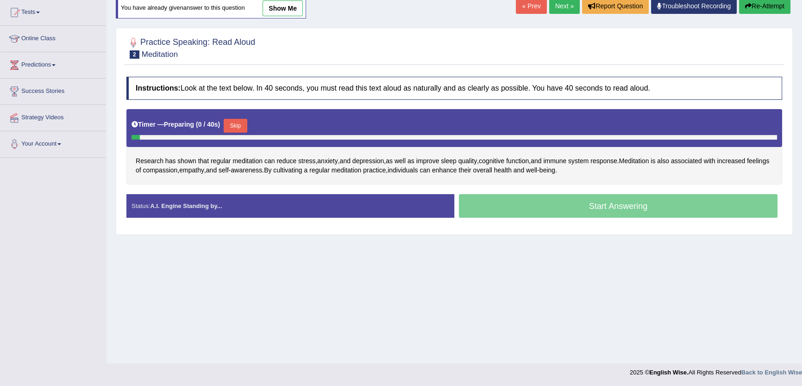
click at [240, 129] on button "Skip" at bounding box center [235, 126] width 23 height 14
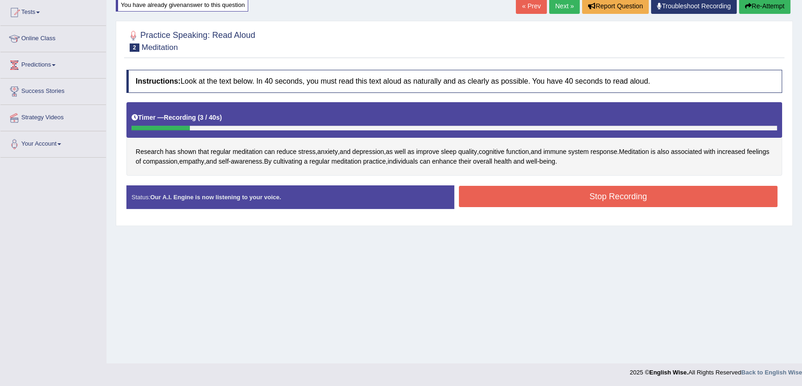
click at [766, 8] on button "Re-Attempt" at bounding box center [764, 6] width 51 height 16
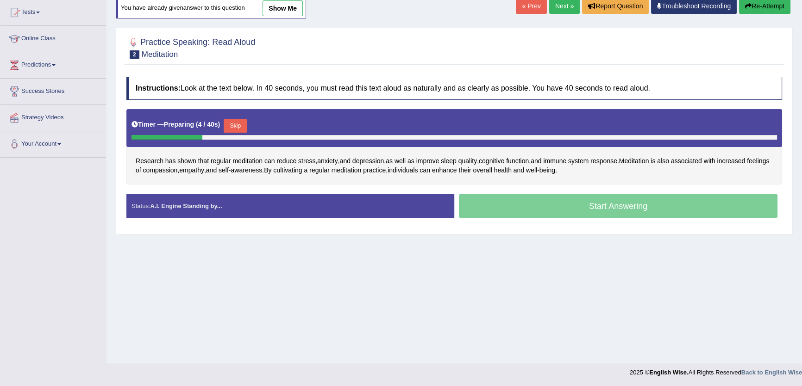
click at [241, 124] on button "Skip" at bounding box center [235, 126] width 23 height 14
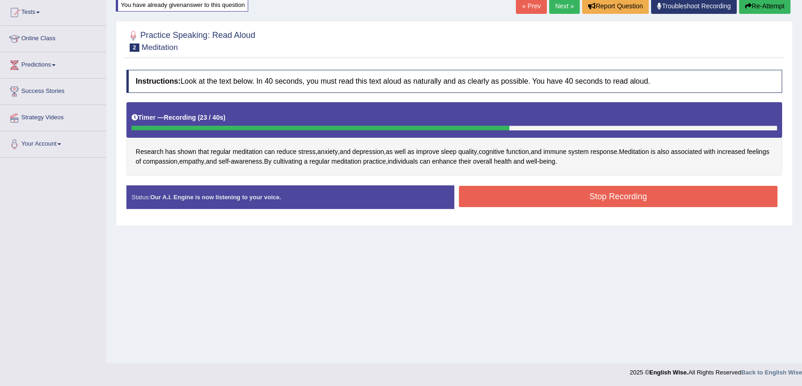
click at [555, 200] on button "Stop Recording" at bounding box center [618, 196] width 318 height 21
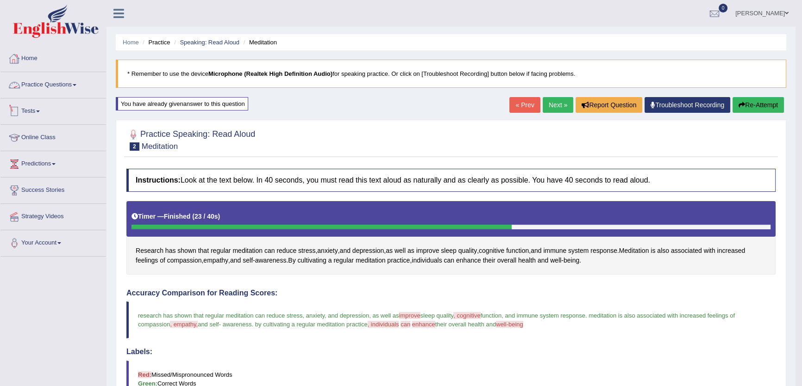
click at [75, 91] on link "Practice Questions" at bounding box center [53, 83] width 106 height 23
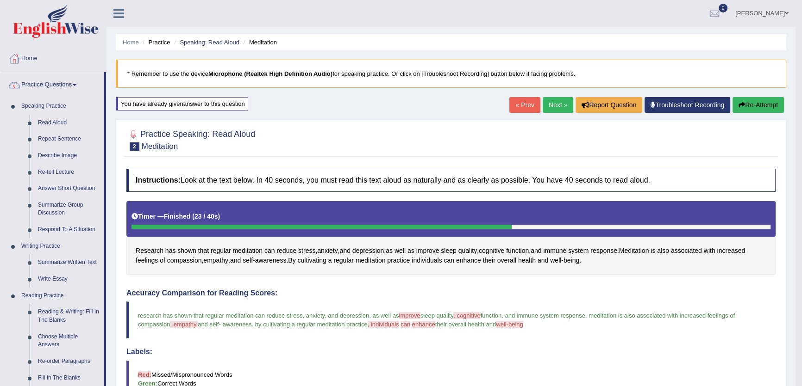
click at [542, 101] on link "Next »" at bounding box center [557, 105] width 31 height 16
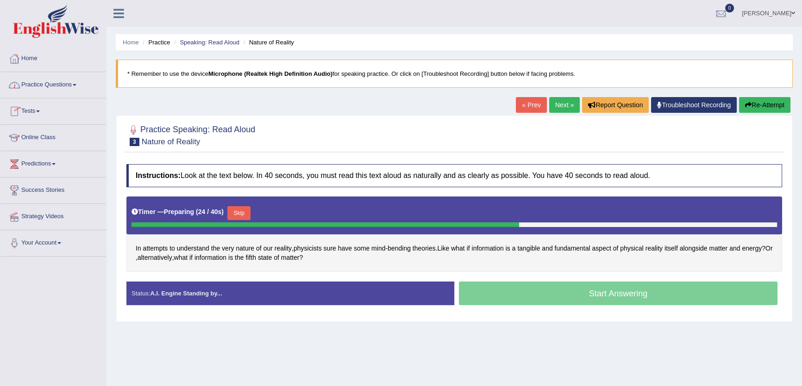
click at [65, 86] on link "Practice Questions" at bounding box center [53, 83] width 106 height 23
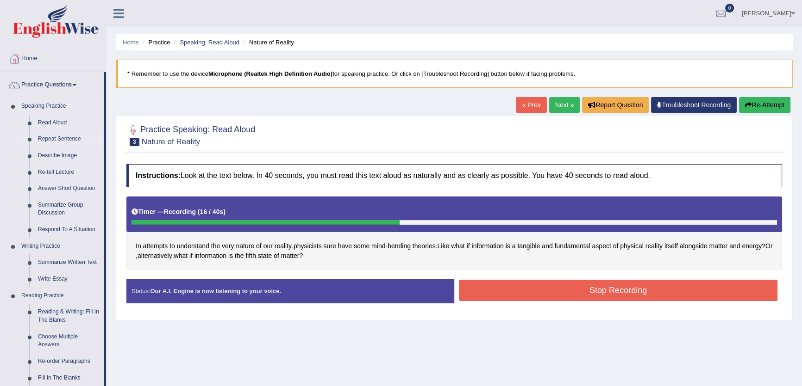
click at [52, 141] on link "Repeat Sentence" at bounding box center [69, 139] width 70 height 17
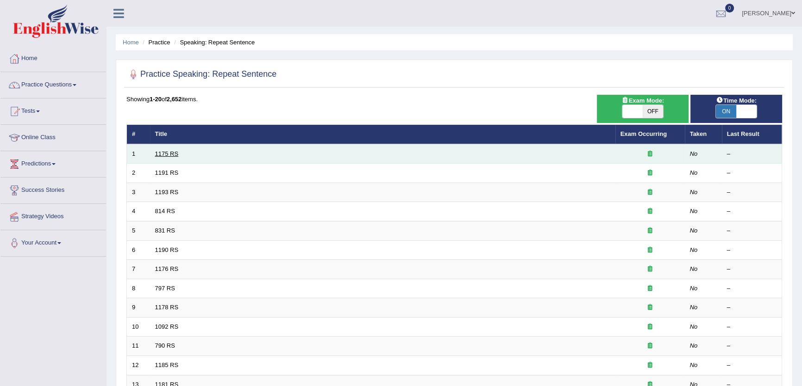
drag, startPoint x: 168, startPoint y: 148, endPoint x: 168, endPoint y: 152, distance: 4.7
click at [168, 152] on td "1175 RS" at bounding box center [382, 153] width 465 height 19
click at [168, 152] on link "1175 RS" at bounding box center [167, 153] width 24 height 7
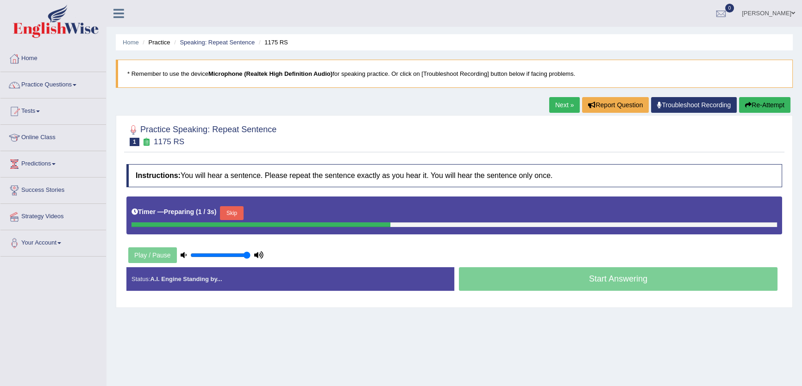
click at [236, 218] on button "Skip" at bounding box center [231, 213] width 23 height 14
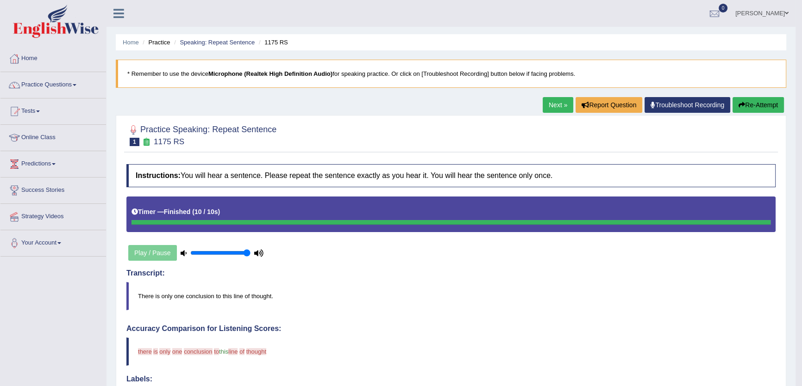
click at [554, 102] on link "Next »" at bounding box center [557, 105] width 31 height 16
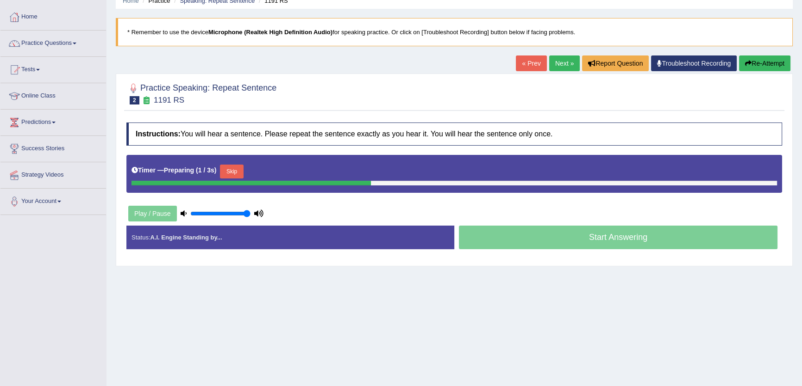
click at [230, 169] on button "Skip" at bounding box center [231, 172] width 23 height 14
click at [269, 172] on button "Skip" at bounding box center [272, 172] width 23 height 14
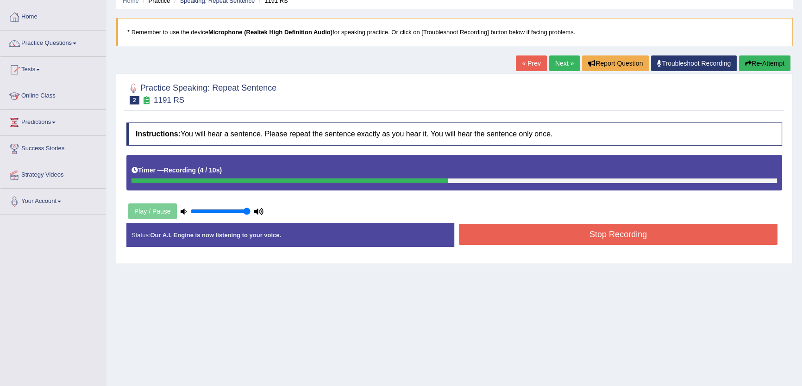
click at [585, 229] on button "Stop Recording" at bounding box center [618, 234] width 318 height 21
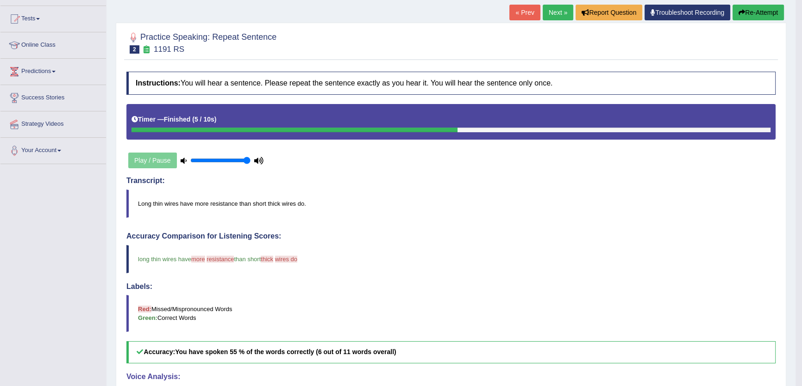
scroll to position [84, 0]
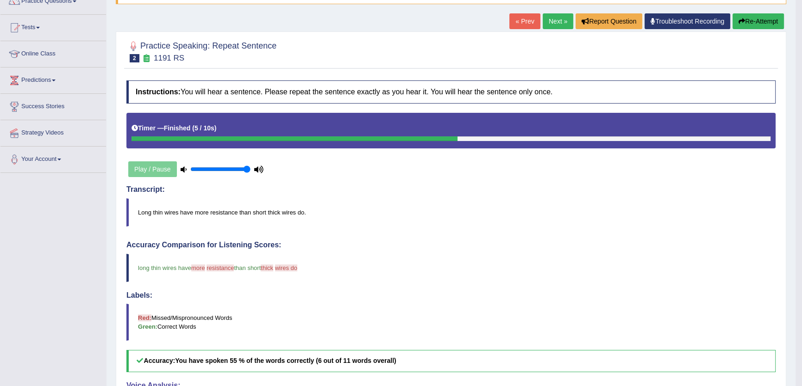
click at [547, 19] on link "Next »" at bounding box center [557, 21] width 31 height 16
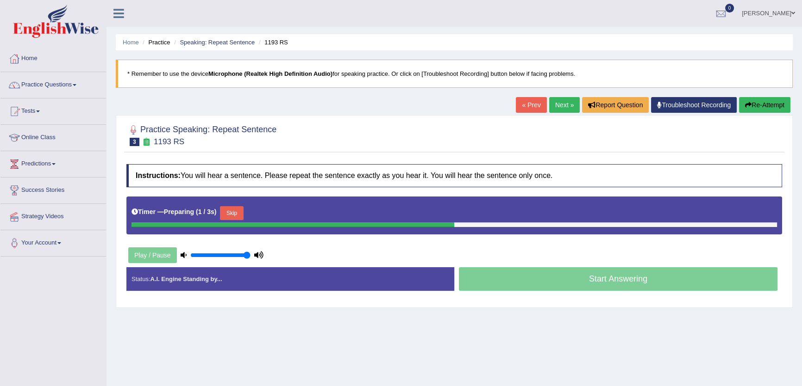
click at [231, 208] on button "Skip" at bounding box center [231, 213] width 23 height 14
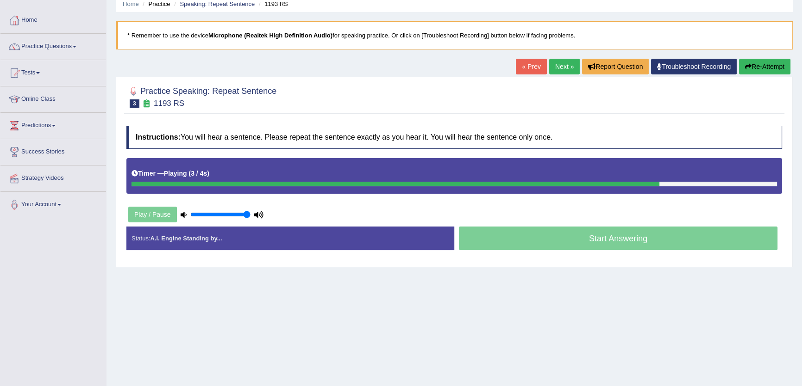
scroll to position [99, 0]
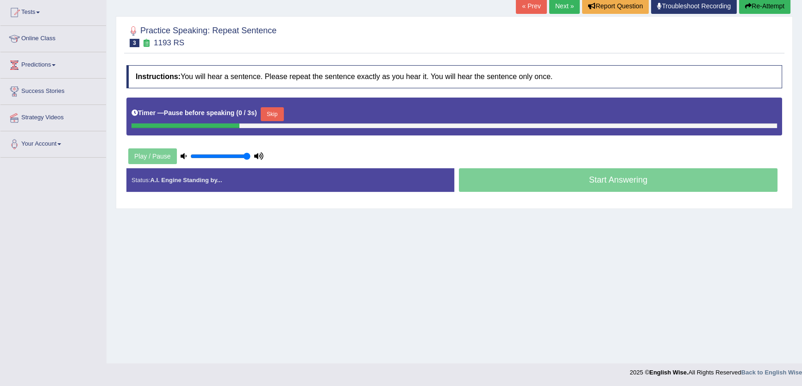
click at [278, 115] on button "Skip" at bounding box center [272, 114] width 23 height 14
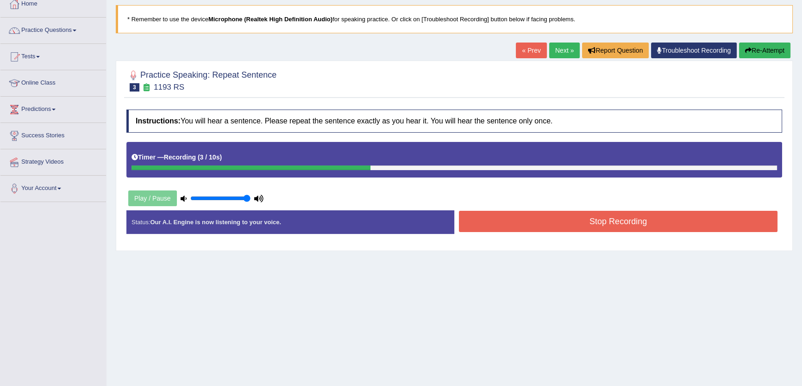
scroll to position [0, 0]
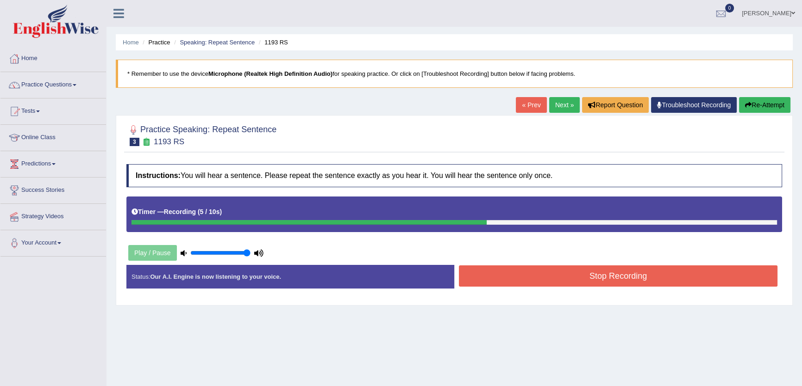
click at [549, 101] on link "Next »" at bounding box center [564, 105] width 31 height 16
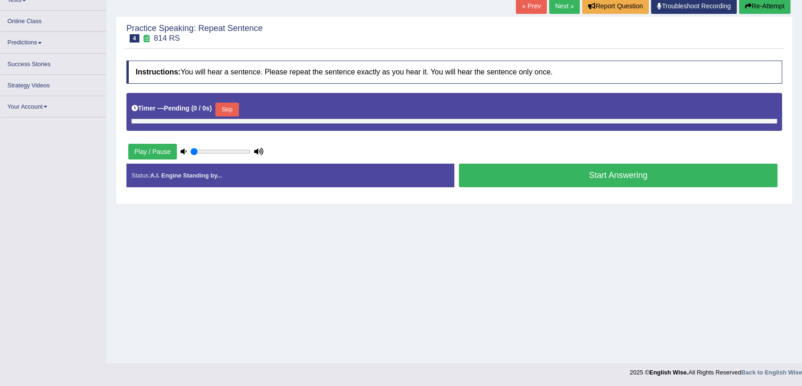
type input "1"
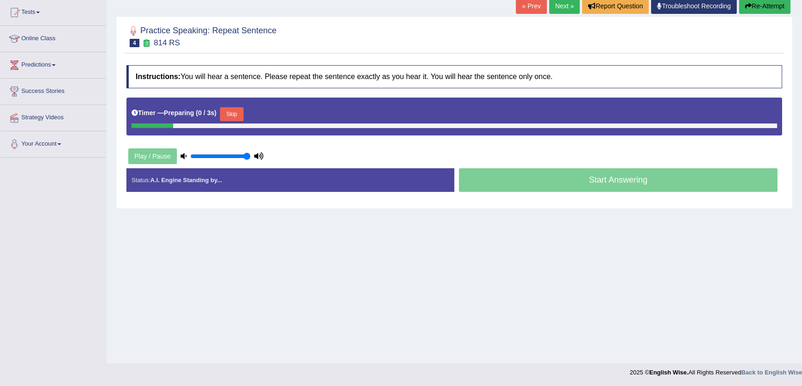
scroll to position [99, 0]
click at [231, 109] on button "Skip" at bounding box center [231, 114] width 23 height 14
click at [278, 113] on button "Skip" at bounding box center [272, 114] width 23 height 14
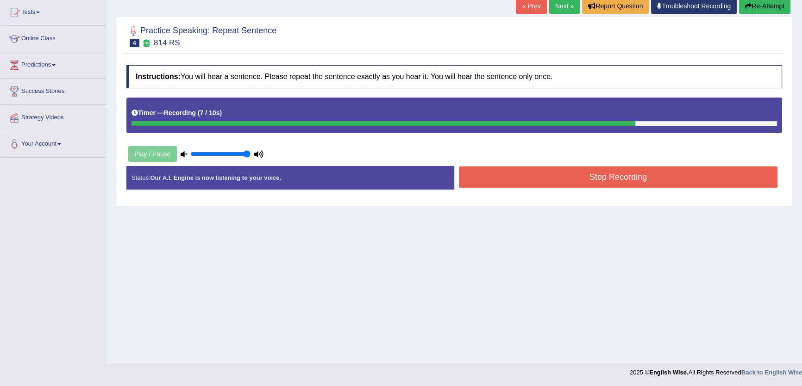
scroll to position [57, 0]
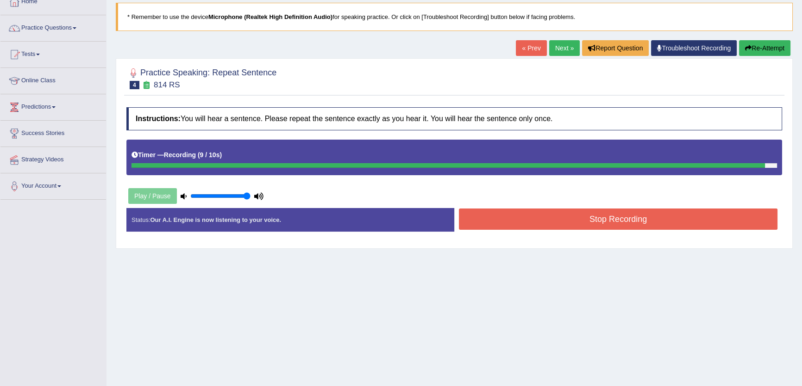
click at [563, 48] on link "Next »" at bounding box center [564, 48] width 31 height 16
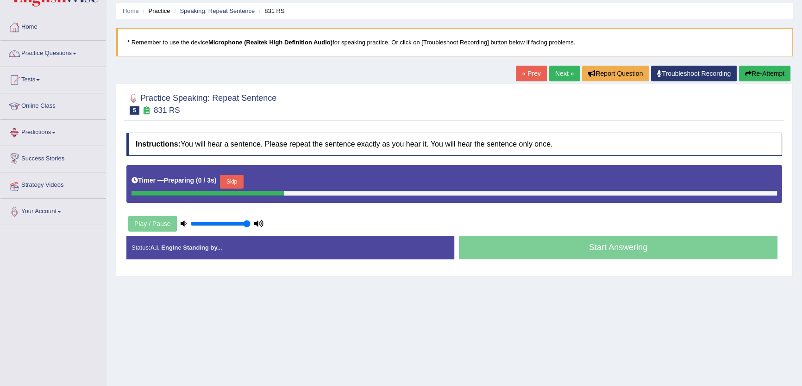
scroll to position [99, 0]
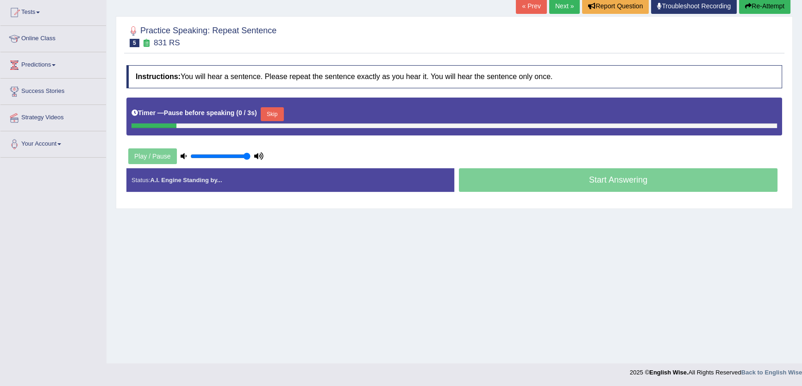
click at [279, 110] on button "Skip" at bounding box center [272, 114] width 23 height 14
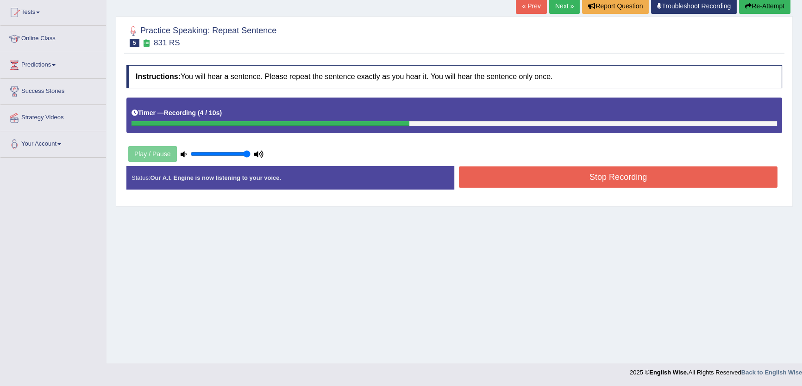
click at [565, 175] on button "Stop Recording" at bounding box center [618, 177] width 318 height 21
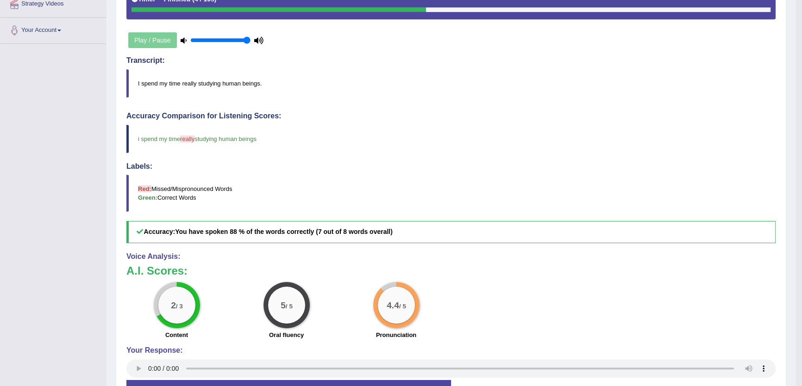
scroll to position [25, 0]
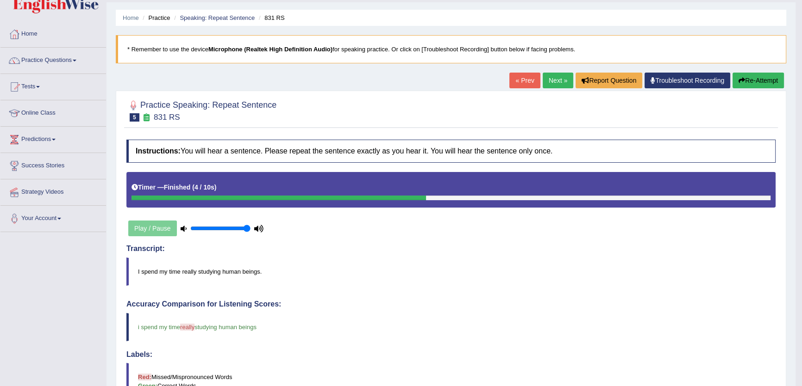
click at [558, 81] on link "Next »" at bounding box center [557, 81] width 31 height 16
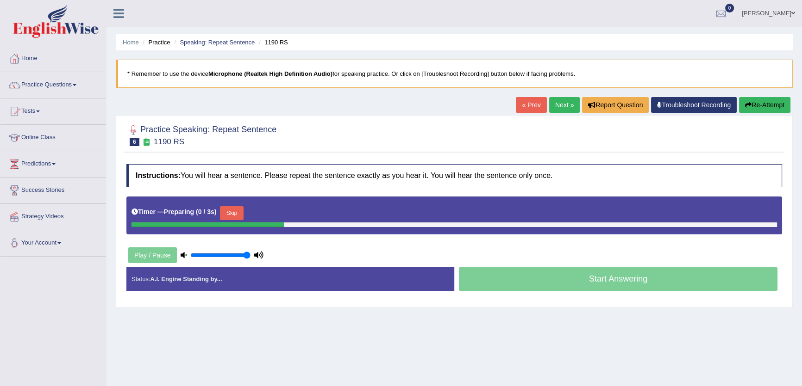
click at [236, 212] on button "Skip" at bounding box center [231, 213] width 23 height 14
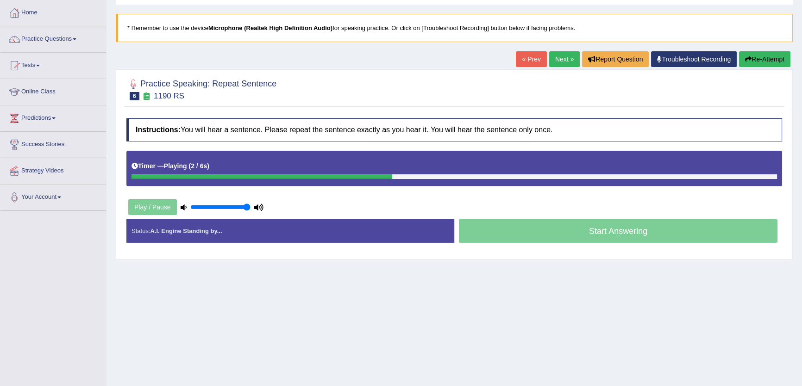
scroll to position [99, 0]
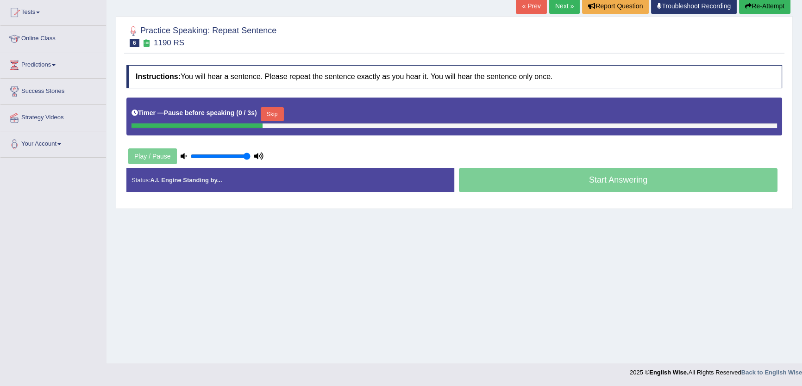
click at [273, 111] on button "Skip" at bounding box center [272, 114] width 23 height 14
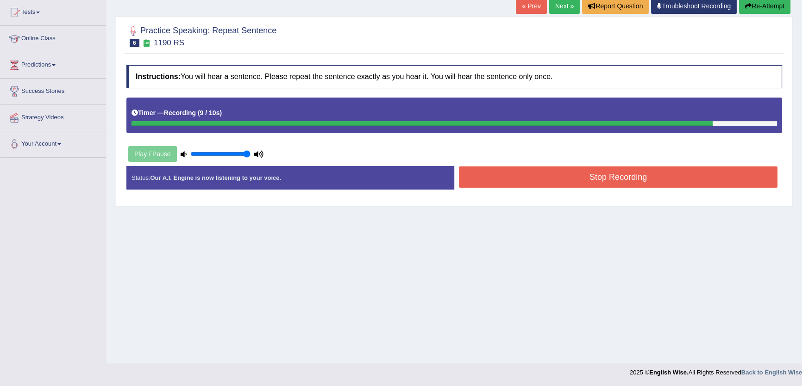
click at [565, 8] on link "Next »" at bounding box center [564, 6] width 31 height 16
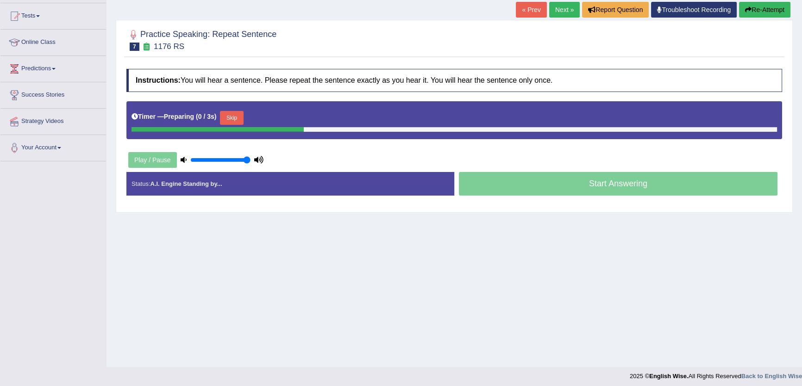
scroll to position [99, 0]
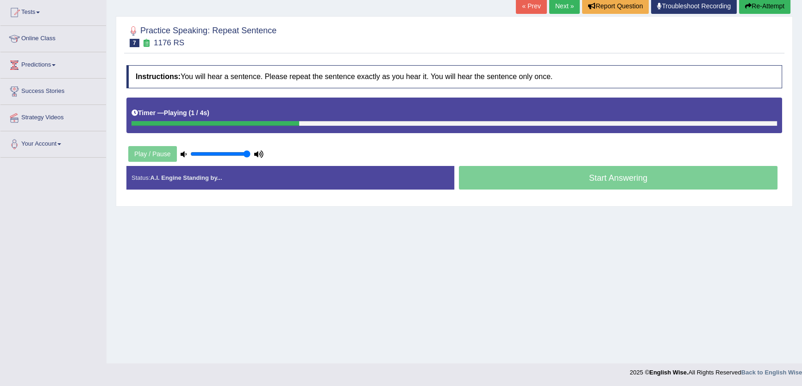
click at [565, 9] on link "Next »" at bounding box center [564, 6] width 31 height 16
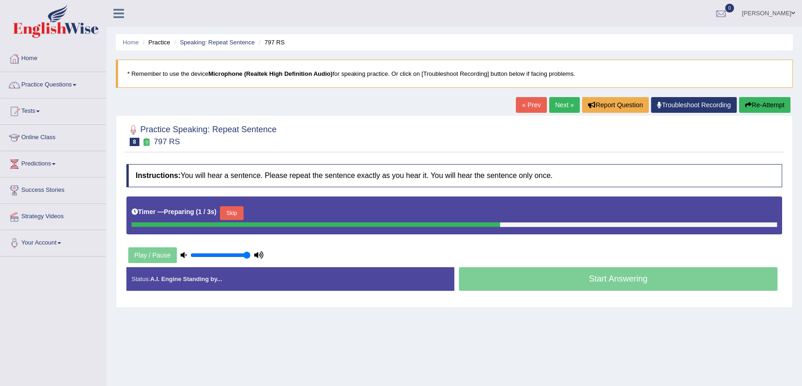
click at [562, 105] on link "Next »" at bounding box center [564, 105] width 31 height 16
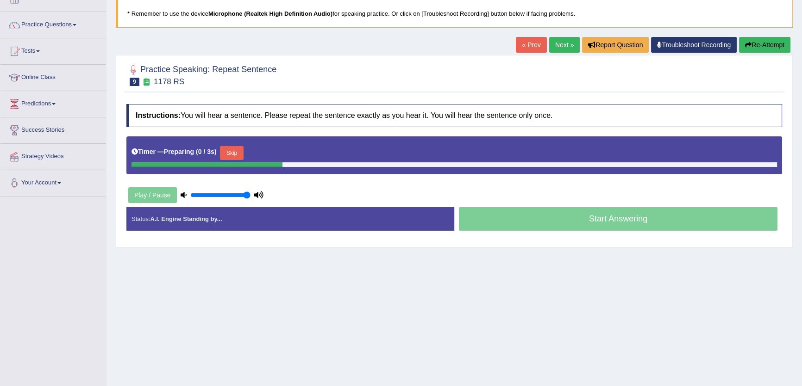
scroll to position [99, 0]
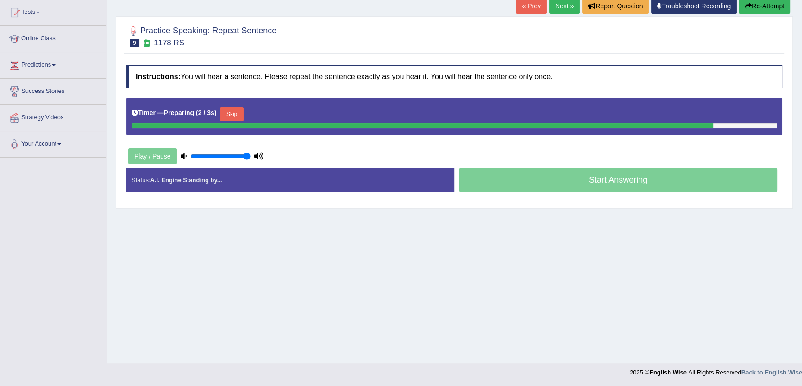
click at [549, 4] on link "Next »" at bounding box center [564, 6] width 31 height 16
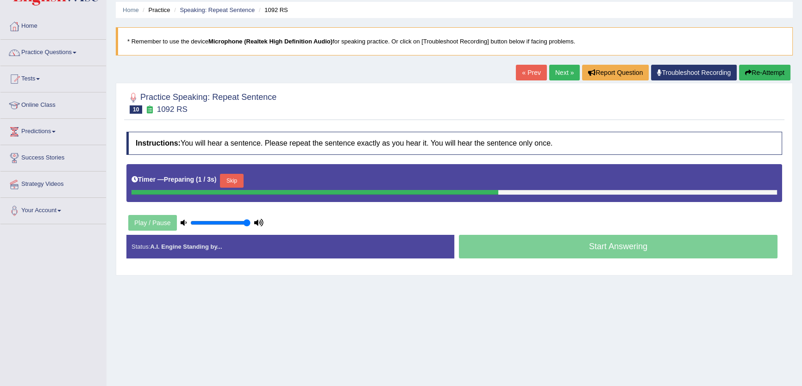
scroll to position [99, 0]
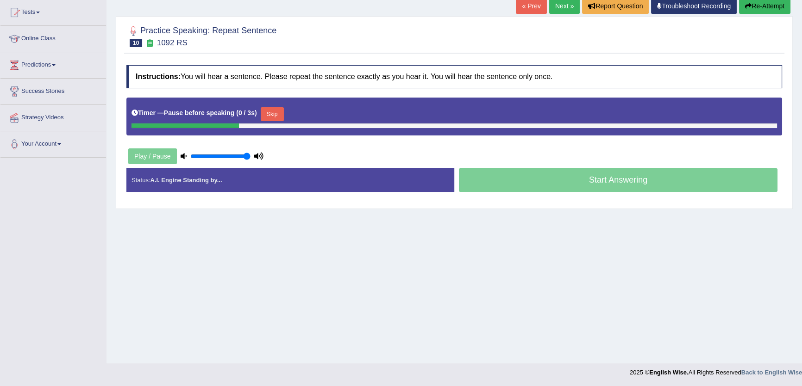
click at [284, 115] on button "Skip" at bounding box center [272, 114] width 23 height 14
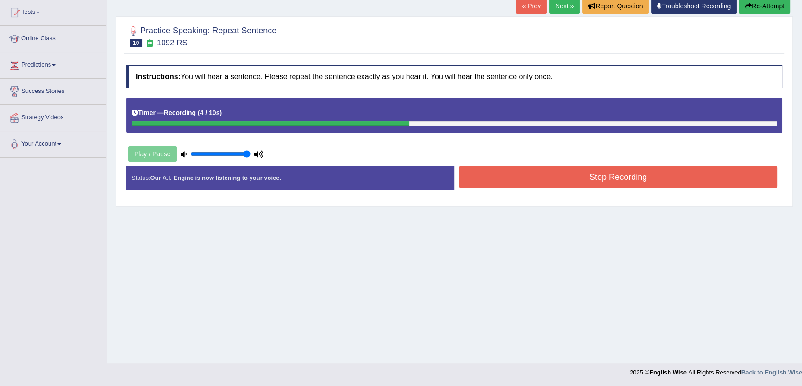
click at [591, 170] on button "Stop Recording" at bounding box center [618, 177] width 318 height 21
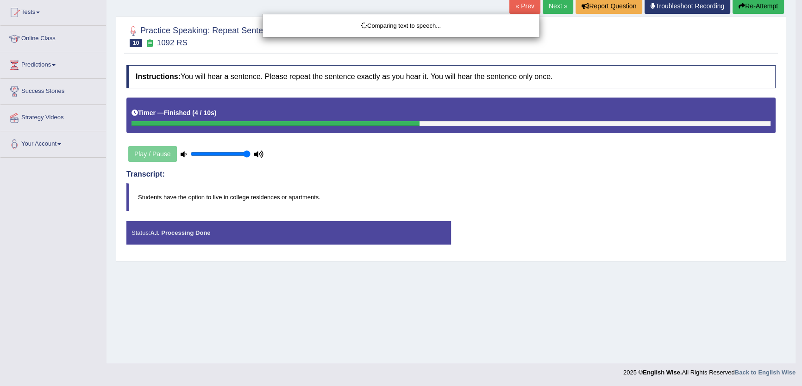
click at [554, 8] on body "Toggle navigation Home Practice Questions Speaking Practice Read Aloud Repeat S…" at bounding box center [401, 94] width 802 height 386
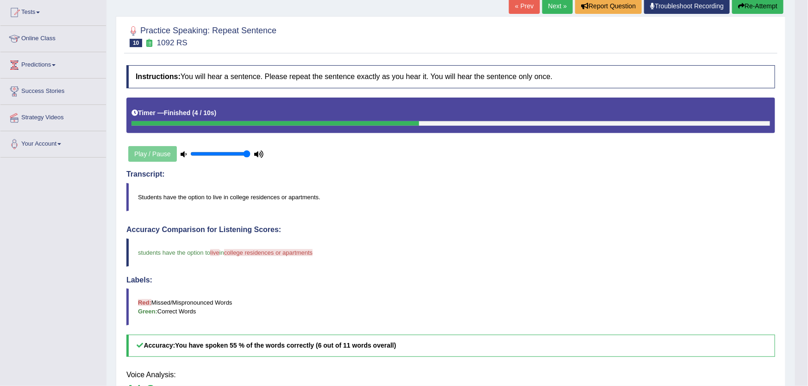
click at [0, 0] on div "Updating answer..." at bounding box center [0, 0] width 0 height 0
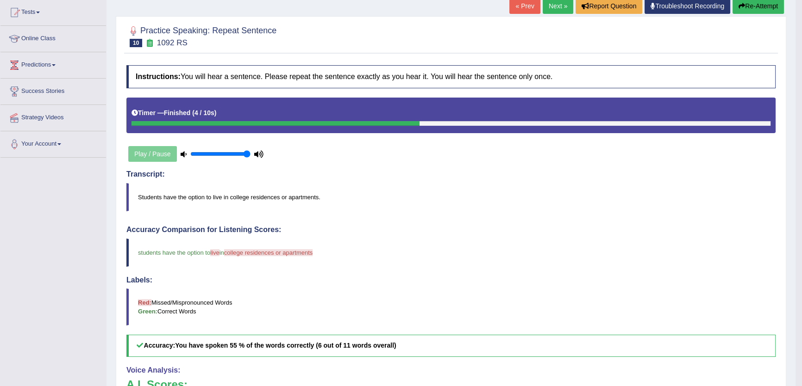
click at [554, 8] on link "Next »" at bounding box center [557, 6] width 31 height 16
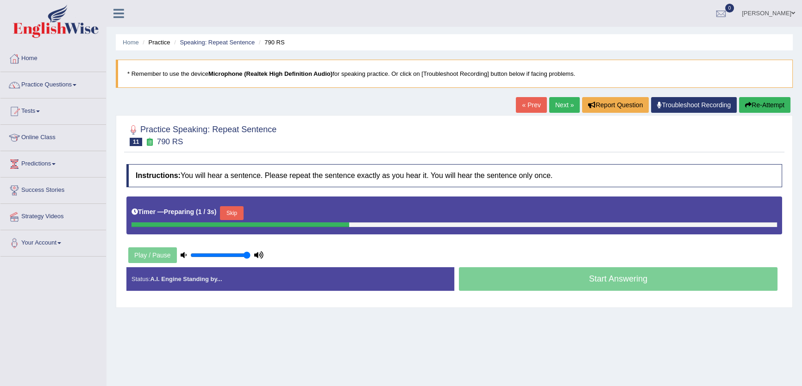
click at [241, 217] on button "Skip" at bounding box center [231, 213] width 23 height 14
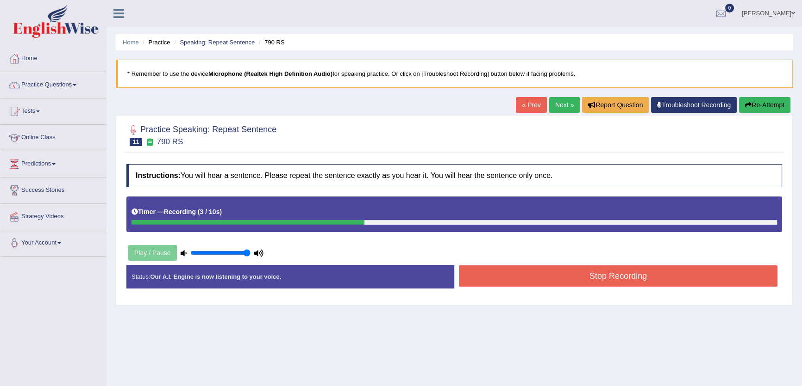
click at [578, 278] on button "Stop Recording" at bounding box center [618, 276] width 318 height 21
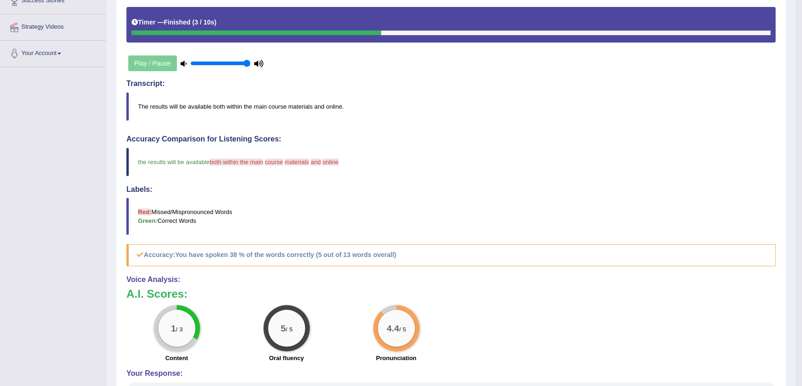
scroll to position [67, 0]
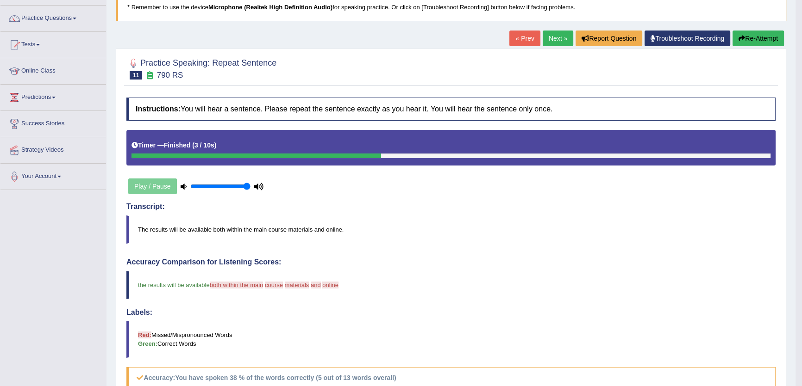
click at [564, 31] on link "Next »" at bounding box center [557, 39] width 31 height 16
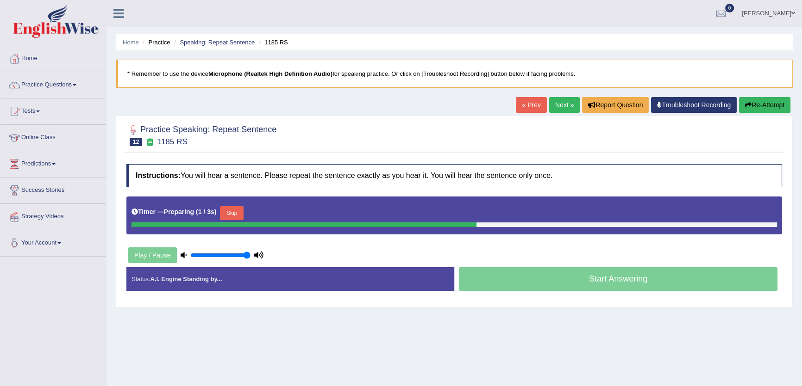
click at [243, 211] on button "Skip" at bounding box center [231, 213] width 23 height 14
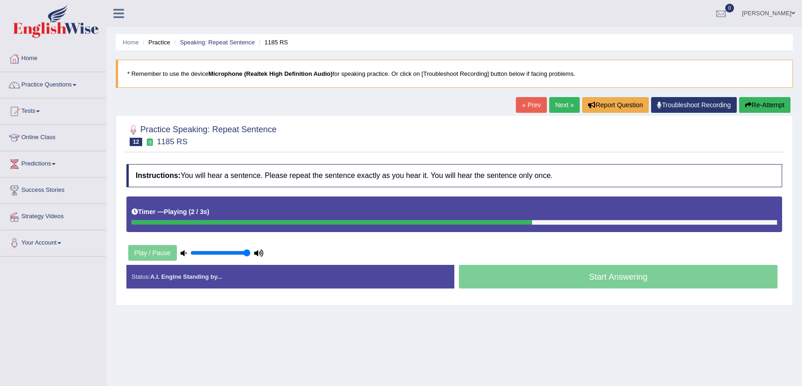
scroll to position [99, 0]
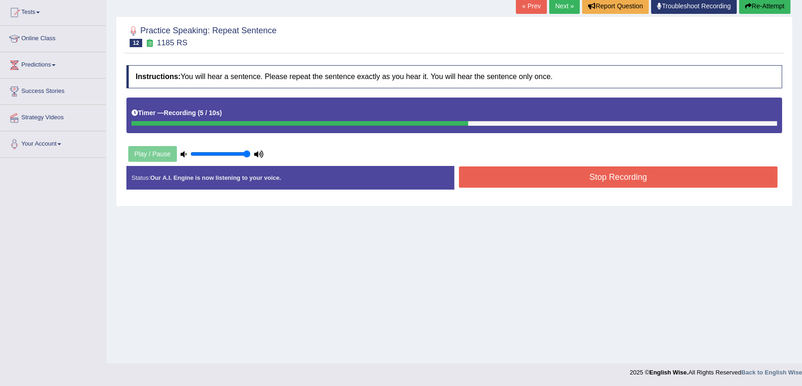
click at [549, 7] on link "Next »" at bounding box center [564, 6] width 31 height 16
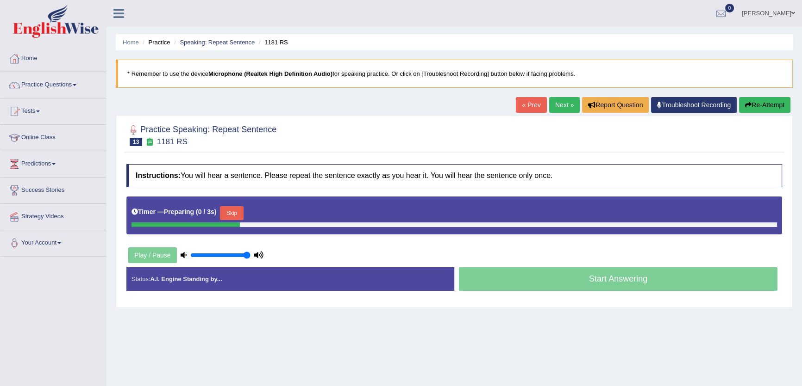
click at [243, 211] on button "Skip" at bounding box center [231, 213] width 23 height 14
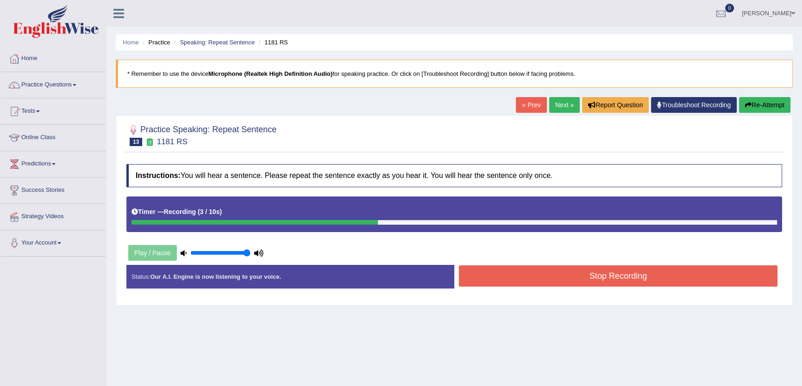
click at [555, 104] on link "Next »" at bounding box center [564, 105] width 31 height 16
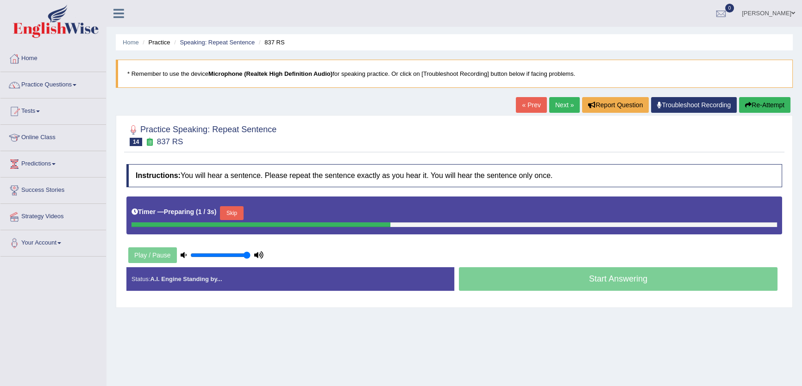
click at [229, 213] on button "Skip" at bounding box center [231, 213] width 23 height 14
click at [266, 211] on button "Skip" at bounding box center [272, 213] width 23 height 14
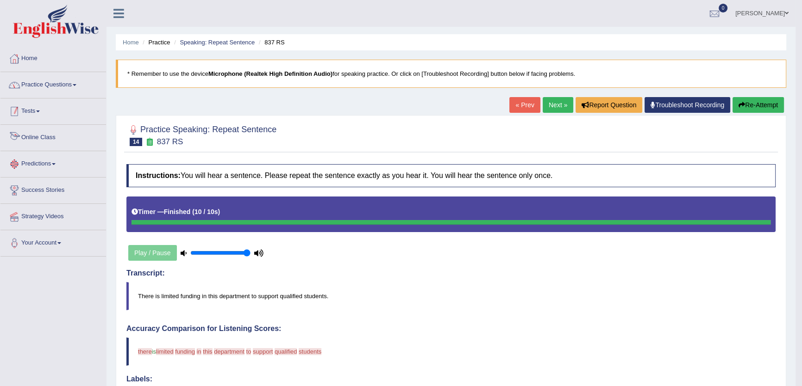
click at [48, 90] on link "Practice Questions" at bounding box center [53, 83] width 106 height 23
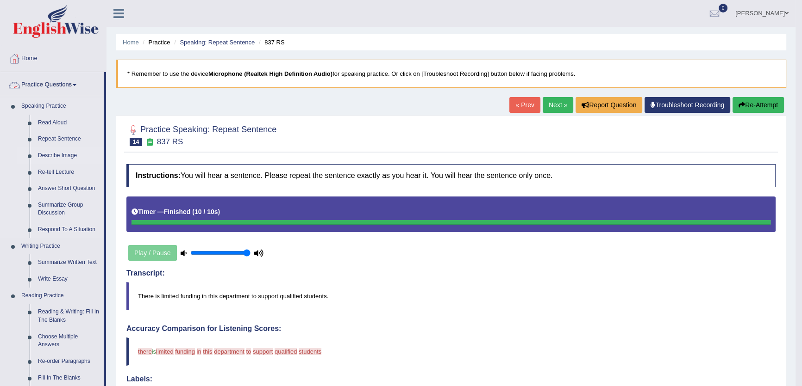
click at [59, 151] on link "Describe Image" at bounding box center [69, 156] width 70 height 17
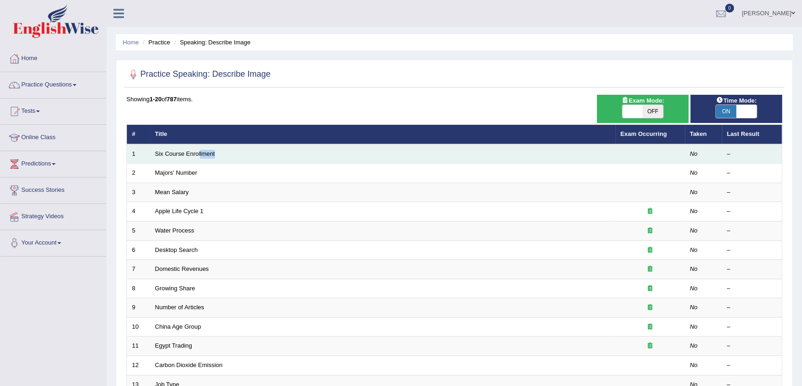
drag, startPoint x: 199, startPoint y: 157, endPoint x: 261, endPoint y: 161, distance: 62.1
click at [261, 161] on td "Six Course Enrollment" at bounding box center [382, 153] width 465 height 19
click at [198, 150] on link "Six Course Enrollment" at bounding box center [185, 153] width 60 height 7
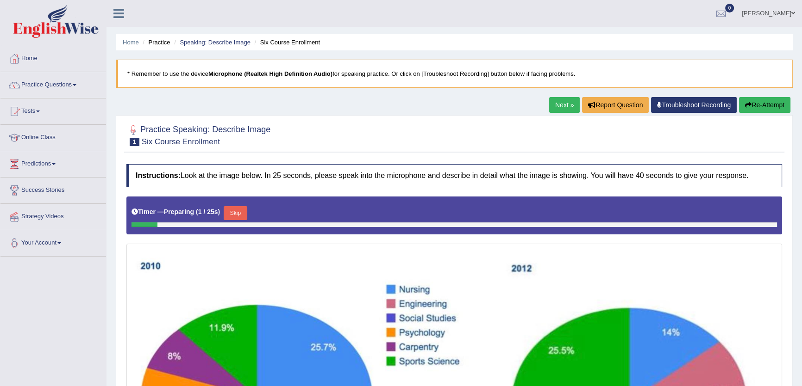
click at [553, 110] on link "Next »" at bounding box center [564, 105] width 31 height 16
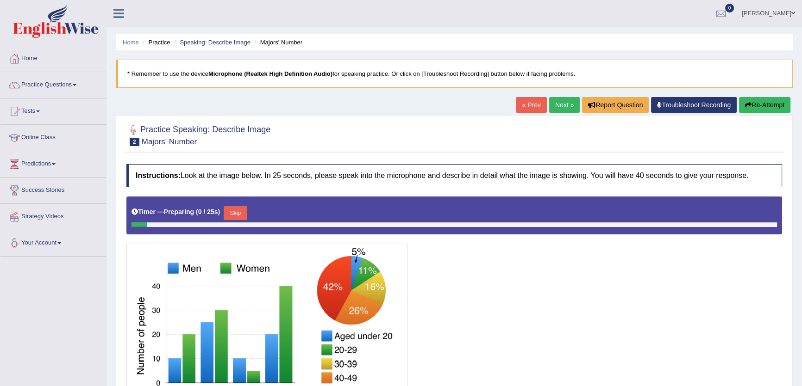
click at [553, 110] on link "Next »" at bounding box center [564, 105] width 31 height 16
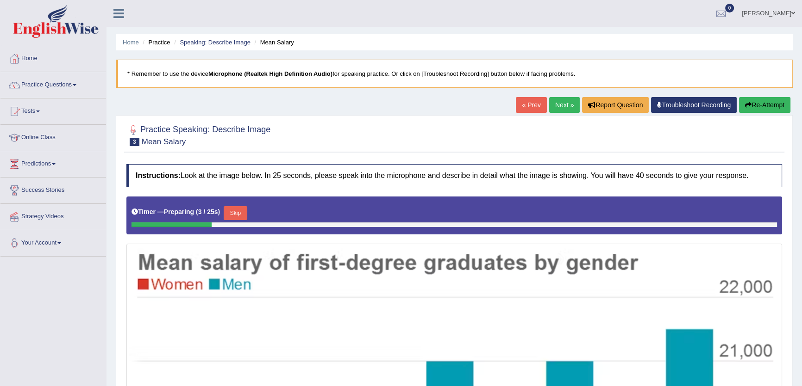
click at [553, 110] on link "Next »" at bounding box center [564, 105] width 31 height 16
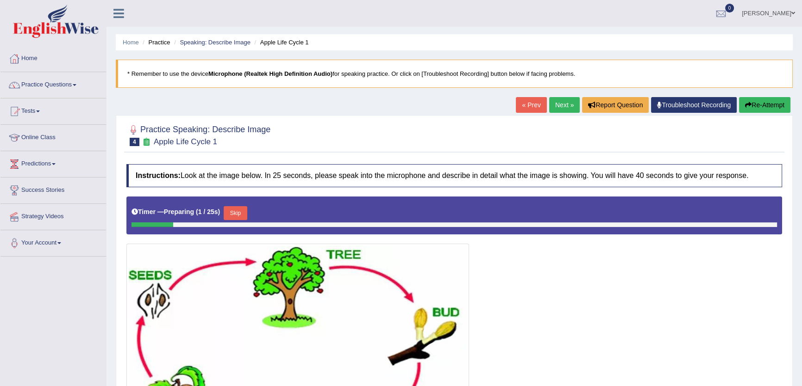
click at [553, 110] on link "Next »" at bounding box center [564, 105] width 31 height 16
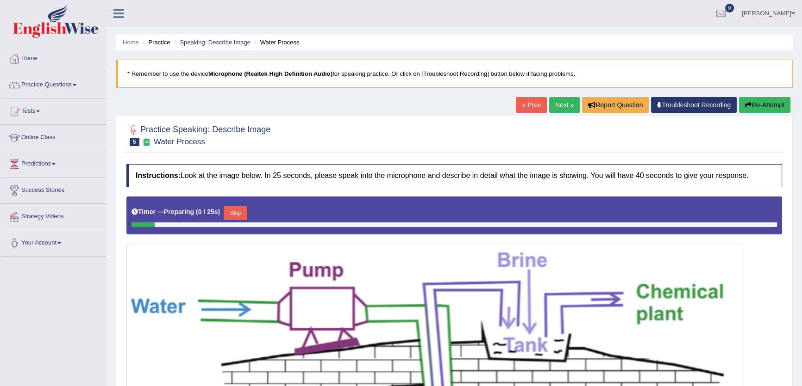
click at [553, 110] on link "Next »" at bounding box center [564, 105] width 31 height 16
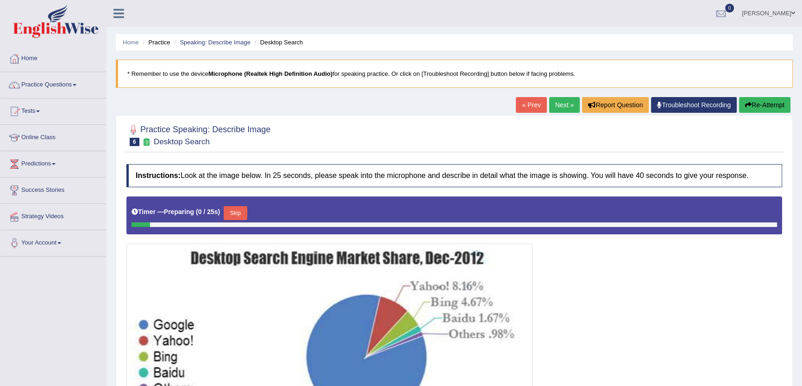
click at [553, 110] on link "Next »" at bounding box center [564, 105] width 31 height 16
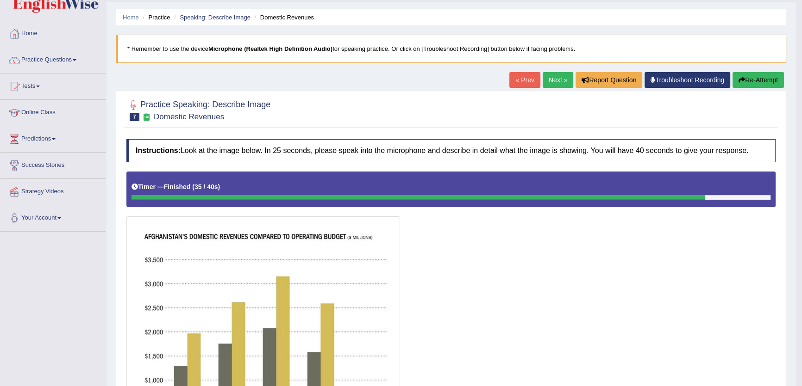
scroll to position [12, 0]
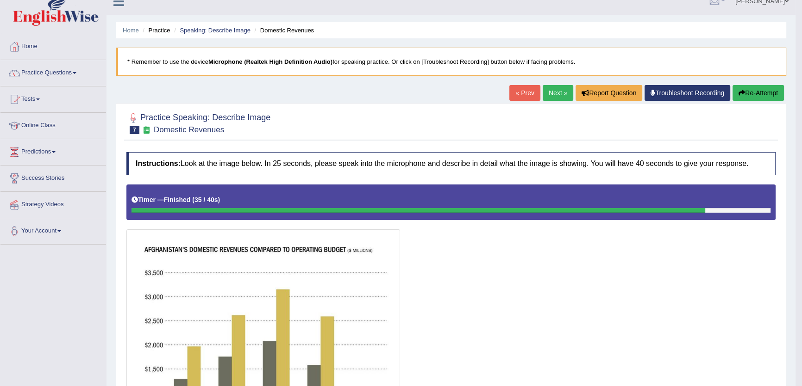
click at [760, 88] on button "Re-Attempt" at bounding box center [757, 93] width 51 height 16
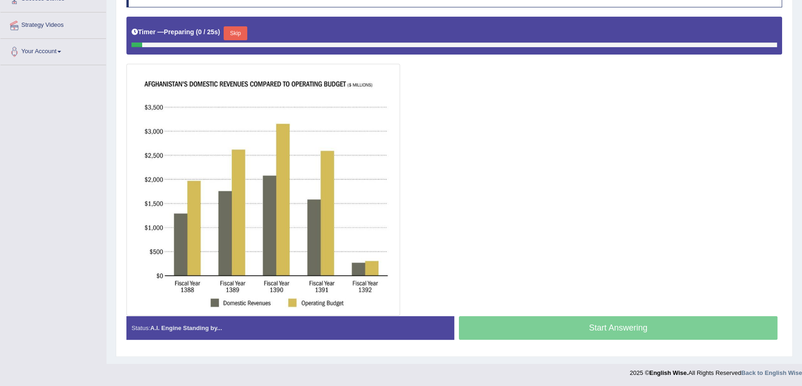
click at [231, 32] on button "Skip" at bounding box center [235, 33] width 23 height 14
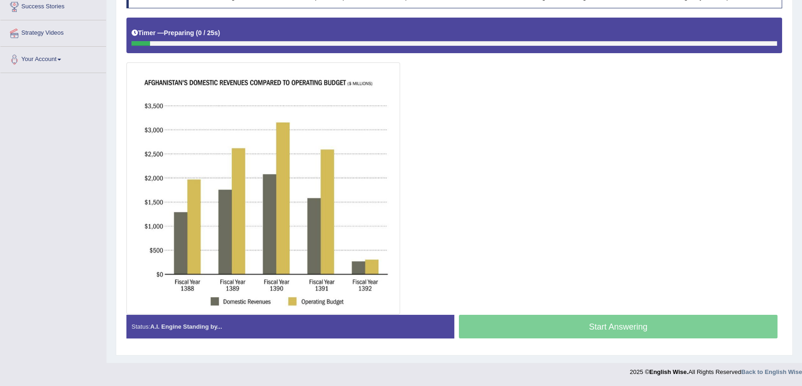
scroll to position [183, 0]
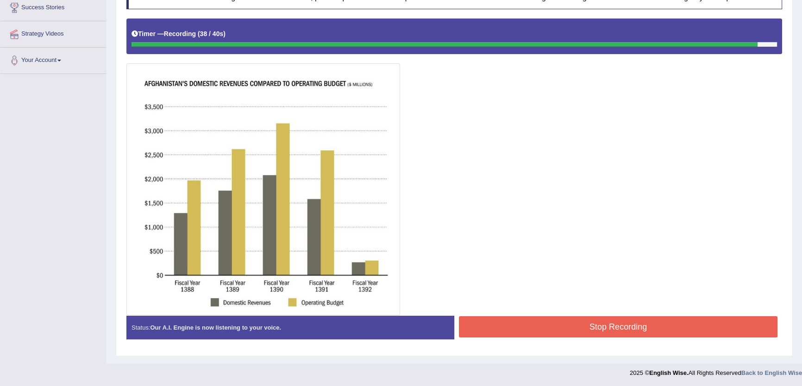
click at [575, 322] on button "Stop Recording" at bounding box center [618, 327] width 318 height 21
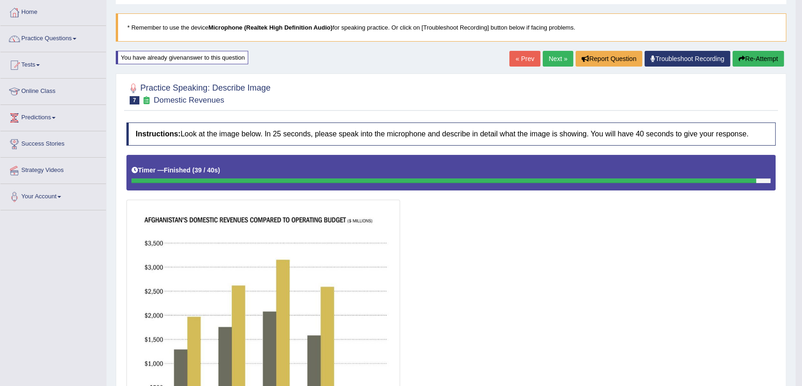
scroll to position [14, 0]
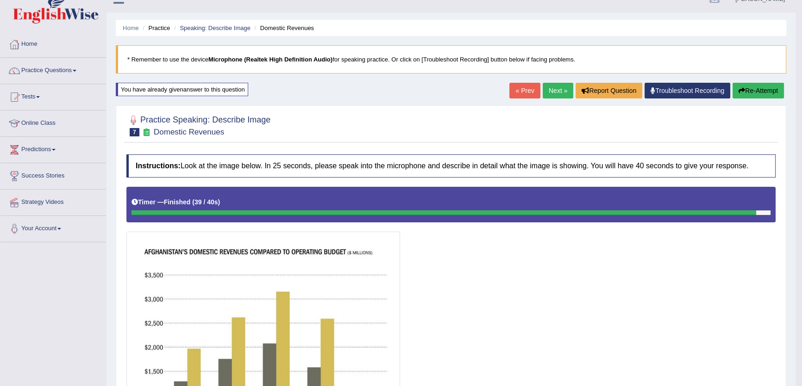
click at [542, 86] on link "Next »" at bounding box center [557, 91] width 31 height 16
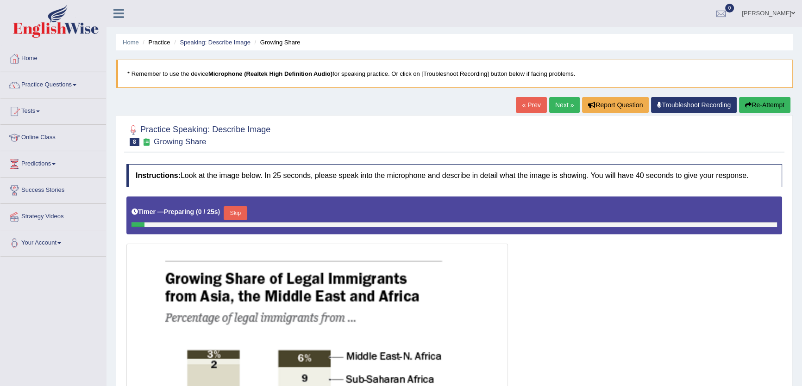
click at [551, 108] on link "Next »" at bounding box center [564, 105] width 31 height 16
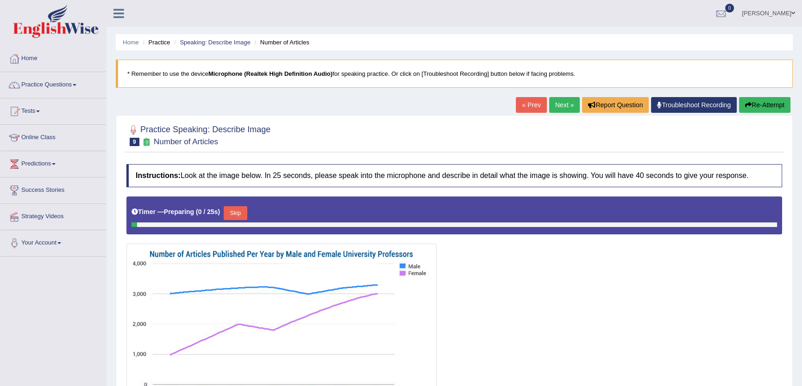
click at [551, 108] on link "Next »" at bounding box center [564, 105] width 31 height 16
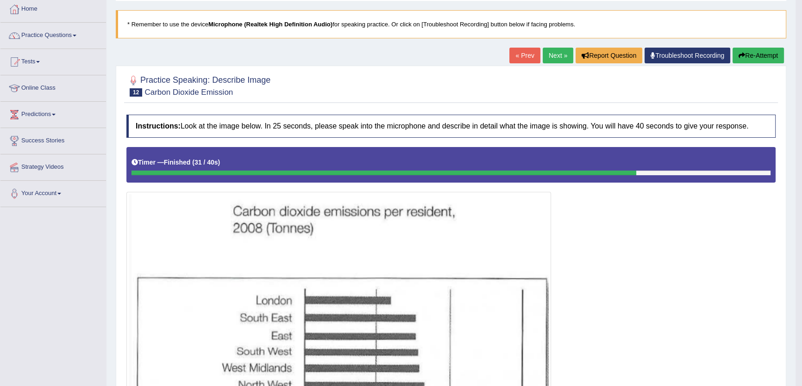
scroll to position [42, 0]
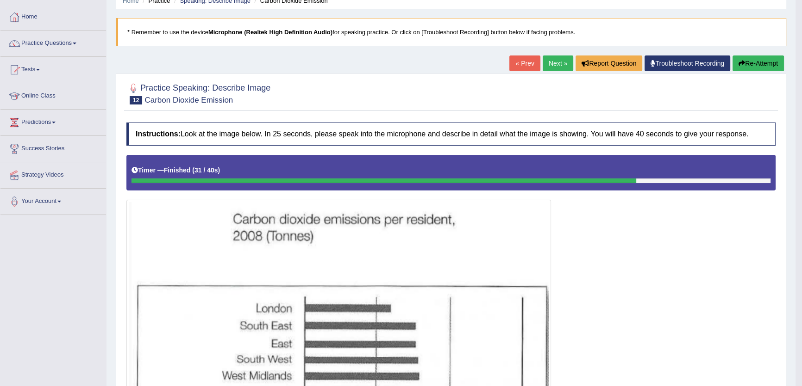
click at [522, 69] on link "« Prev" at bounding box center [524, 64] width 31 height 16
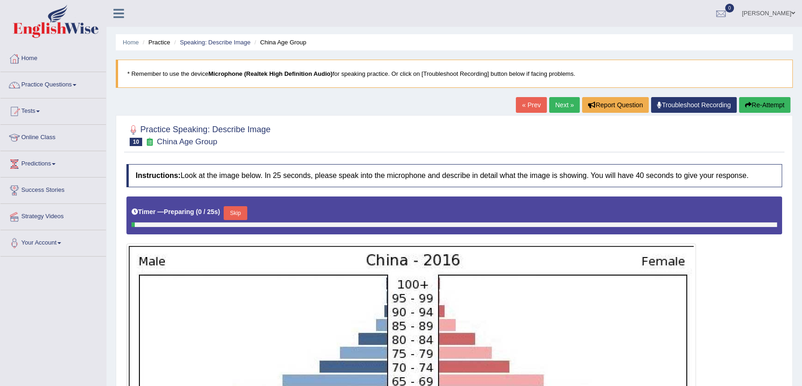
click at [527, 105] on link "« Prev" at bounding box center [531, 105] width 31 height 16
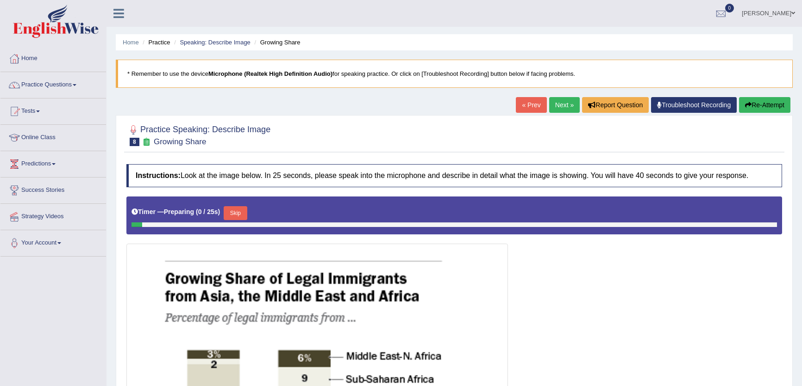
click at [527, 105] on link "« Prev" at bounding box center [531, 105] width 31 height 16
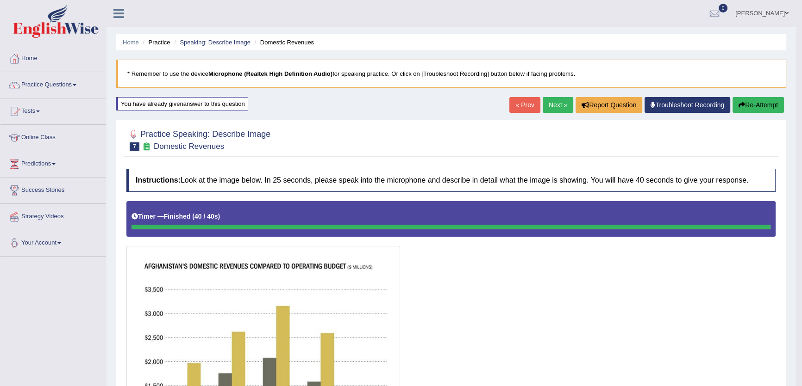
click at [555, 108] on link "Next »" at bounding box center [557, 105] width 31 height 16
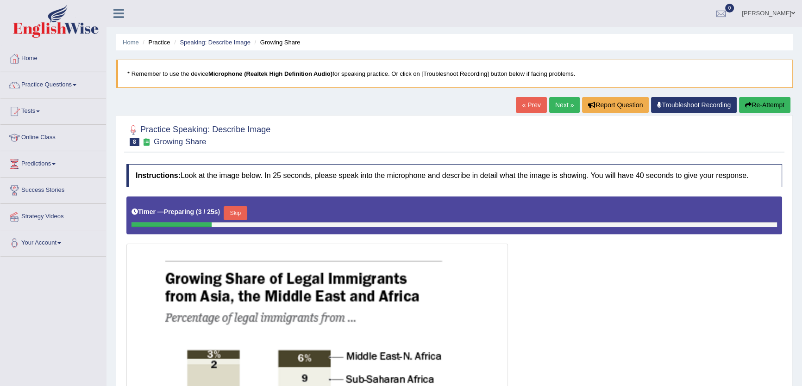
click at [560, 102] on link "Next »" at bounding box center [564, 105] width 31 height 16
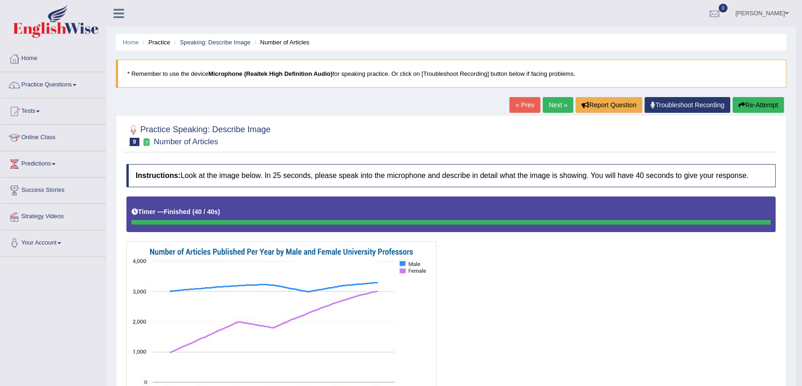
click at [547, 108] on link "Next »" at bounding box center [557, 105] width 31 height 16
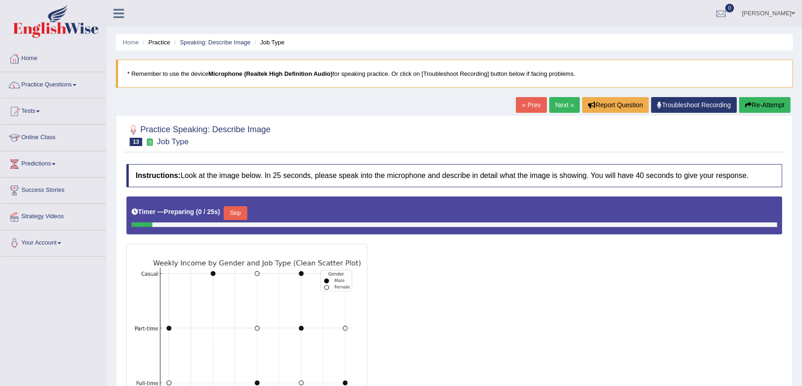
click at [549, 108] on link "Next »" at bounding box center [564, 105] width 31 height 16
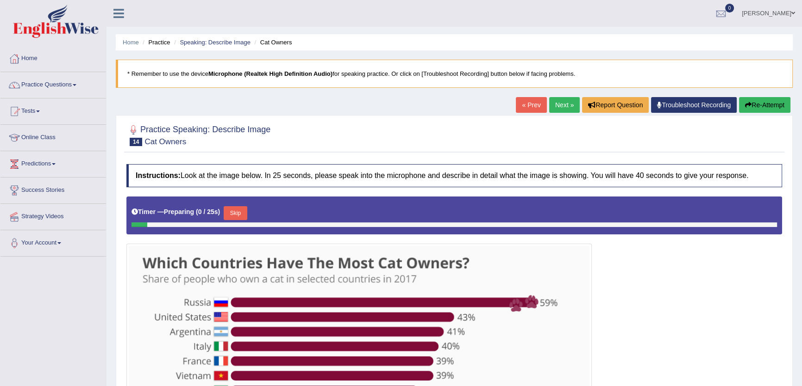
click at [549, 108] on link "Next »" at bounding box center [564, 105] width 31 height 16
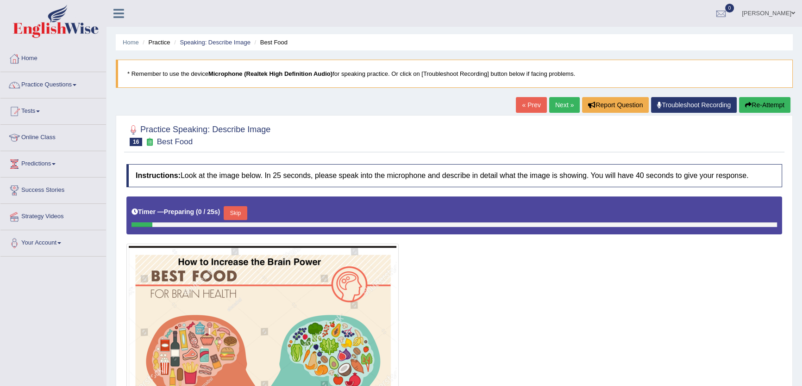
click at [549, 108] on link "Next »" at bounding box center [564, 105] width 31 height 16
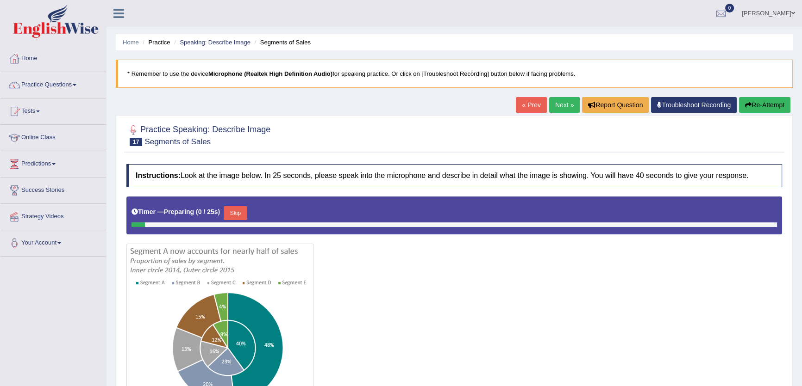
click at [516, 111] on link "« Prev" at bounding box center [531, 105] width 31 height 16
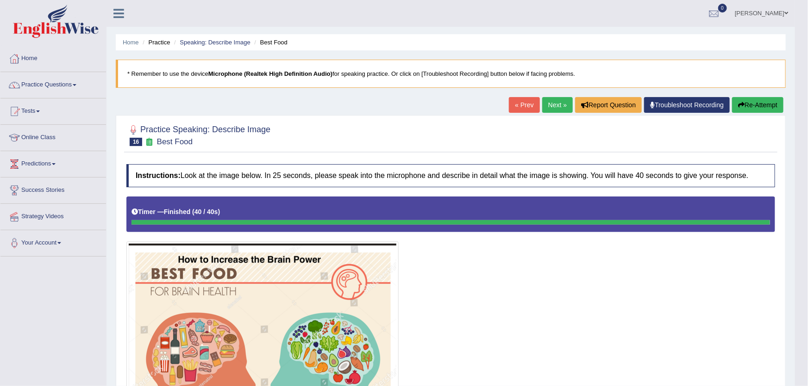
click at [541, 103] on div "Updating answer..." at bounding box center [404, 193] width 808 height 386
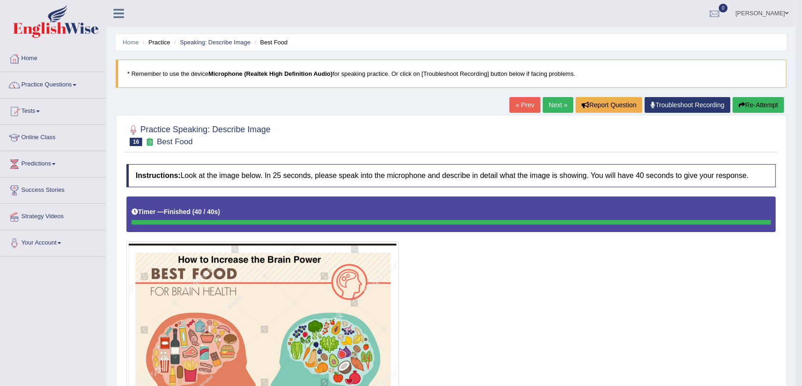
click at [544, 103] on link "Next »" at bounding box center [557, 105] width 31 height 16
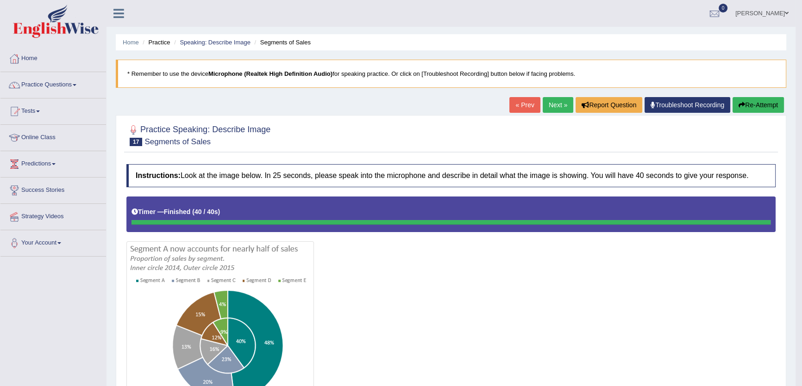
click at [514, 101] on link "« Prev" at bounding box center [524, 105] width 31 height 16
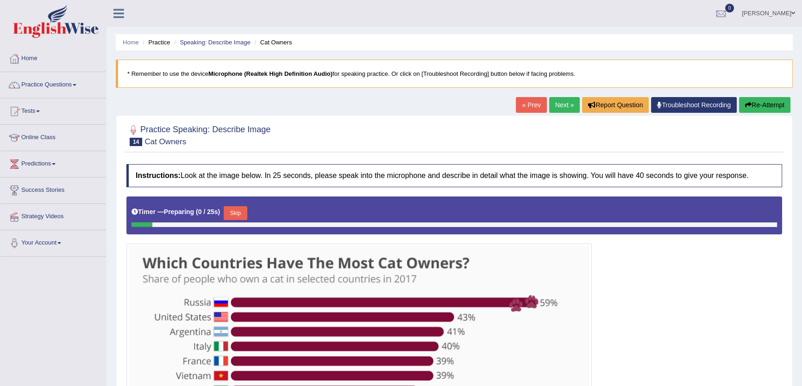
click at [568, 106] on link "Next »" at bounding box center [564, 105] width 31 height 16
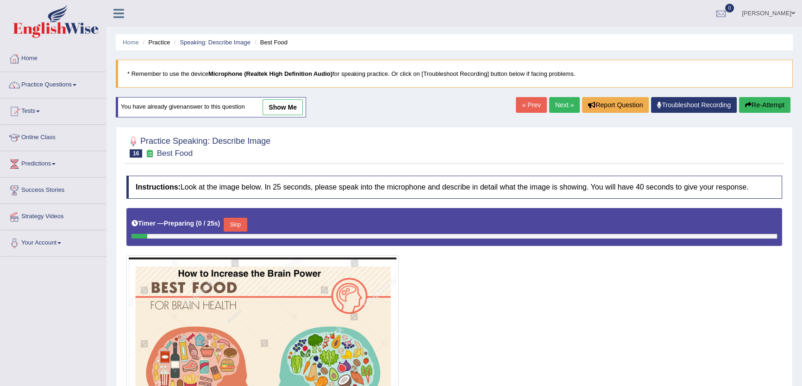
click at [569, 101] on link "Next »" at bounding box center [564, 105] width 31 height 16
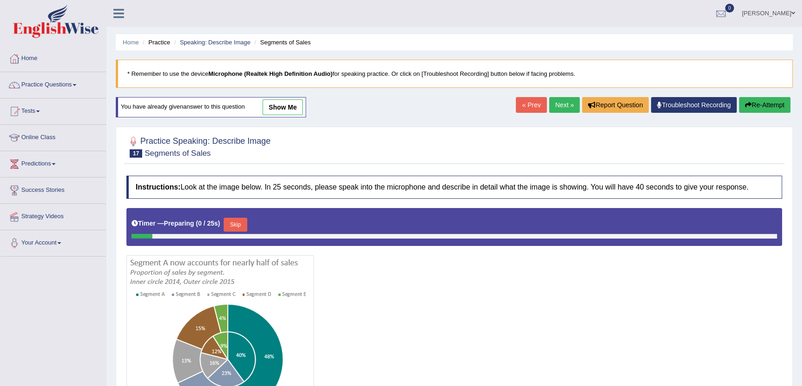
click at [569, 101] on link "Next »" at bounding box center [564, 105] width 31 height 16
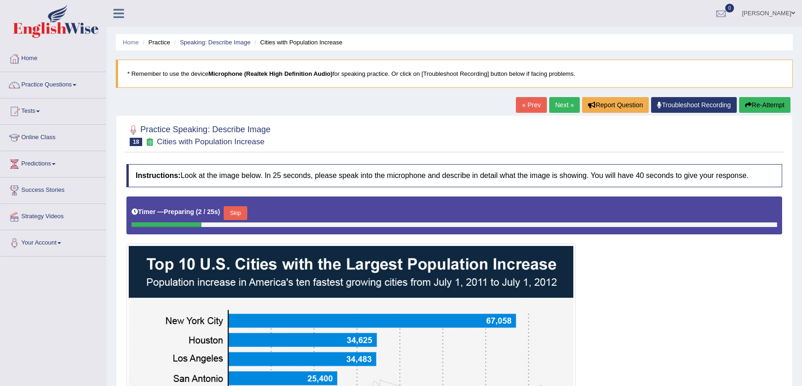
click at [569, 101] on link "Next »" at bounding box center [564, 105] width 31 height 16
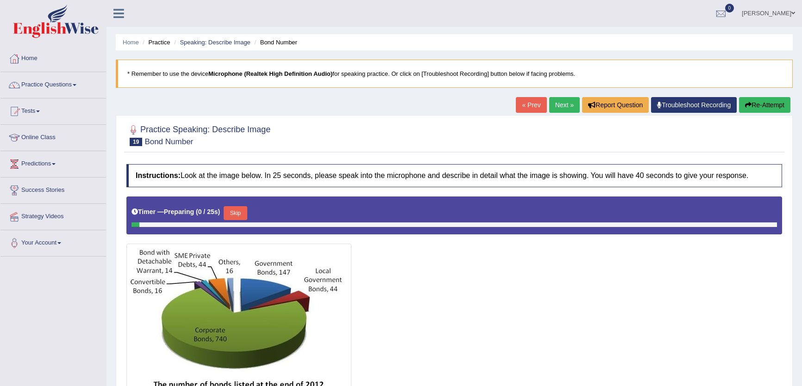
click at [569, 101] on link "Next »" at bounding box center [564, 105] width 31 height 16
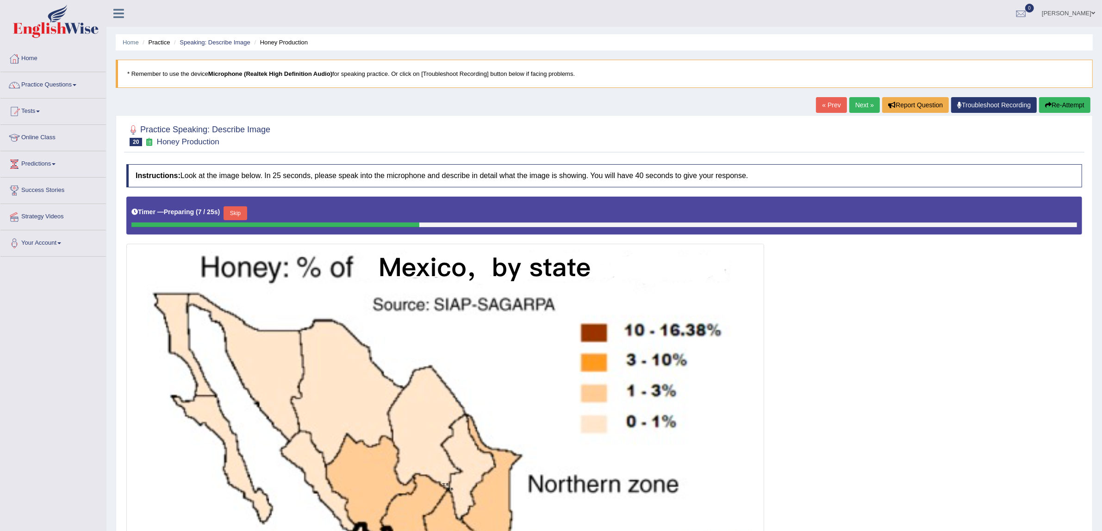
drag, startPoint x: 807, startPoint y: 1, endPoint x: 648, endPoint y: 107, distance: 191.2
click at [648, 107] on div "Home Practice Speaking: Describe Image Honey Production * Remember to use the d…" at bounding box center [603, 386] width 995 height 773
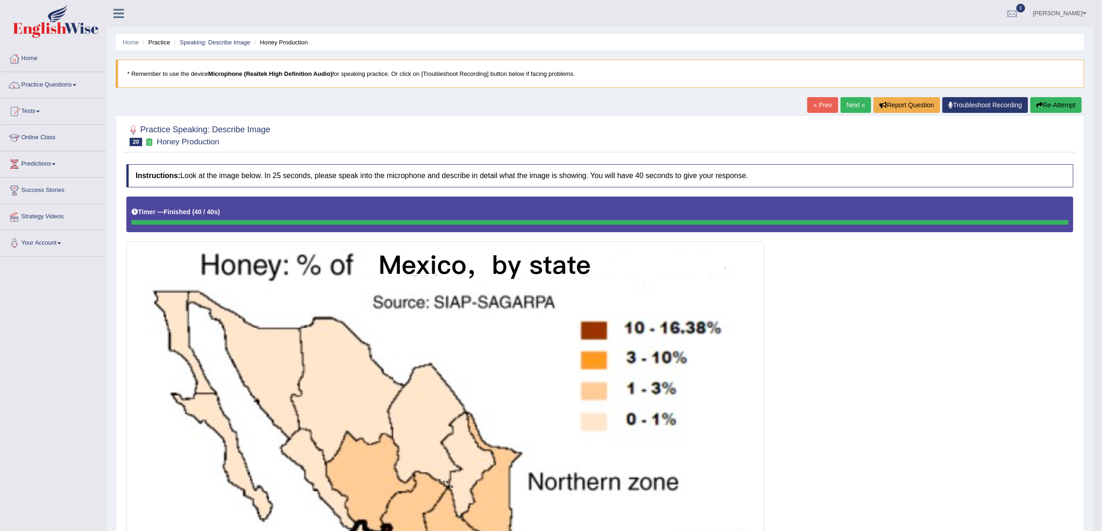
click at [801, 109] on link "« Prev" at bounding box center [822, 105] width 31 height 16
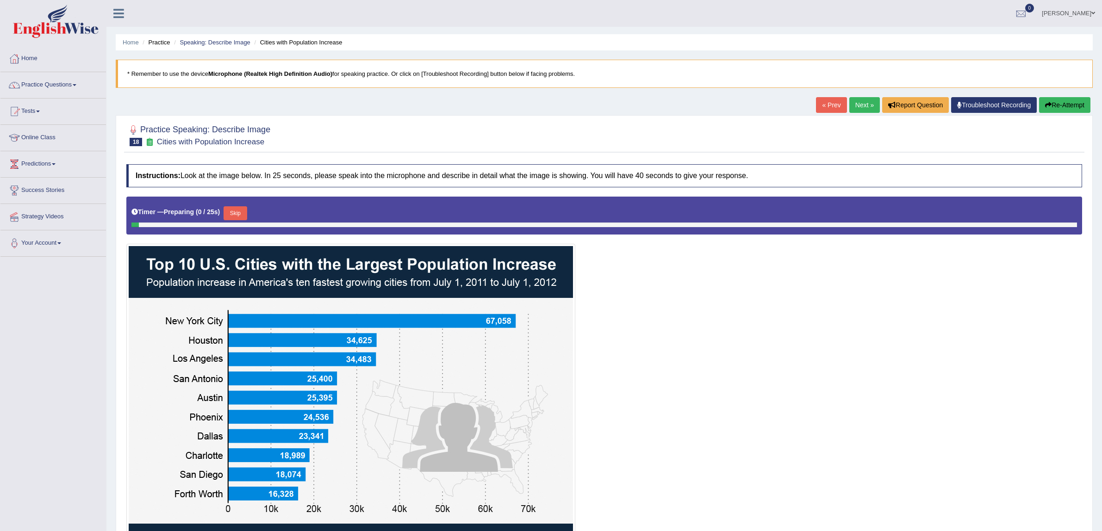
click at [819, 109] on link "« Prev" at bounding box center [831, 105] width 31 height 16
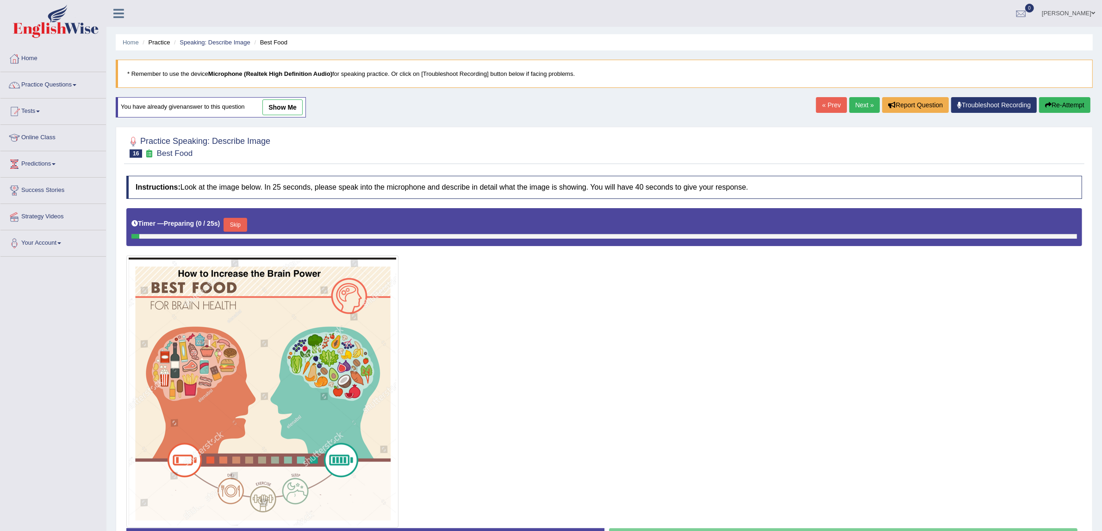
click at [819, 109] on link "« Prev" at bounding box center [831, 105] width 31 height 16
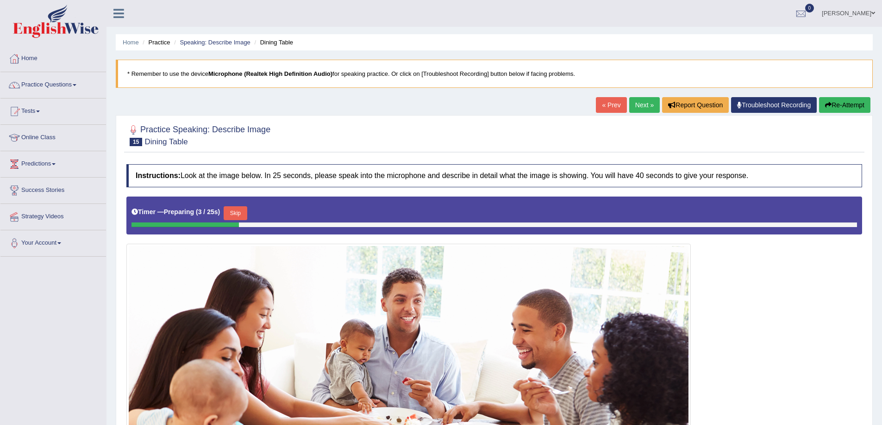
drag, startPoint x: 1110, startPoint y: 1, endPoint x: 553, endPoint y: 142, distance: 574.8
click at [553, 142] on div at bounding box center [493, 135] width 735 height 28
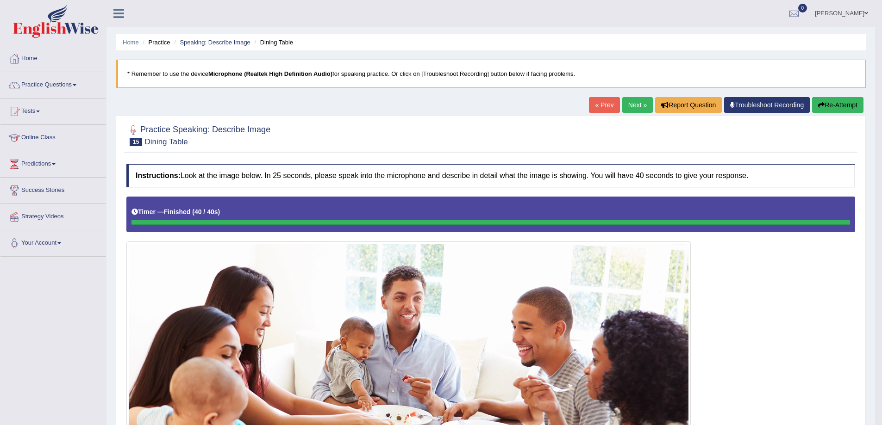
click at [839, 112] on button "Re-Attempt" at bounding box center [837, 105] width 51 height 16
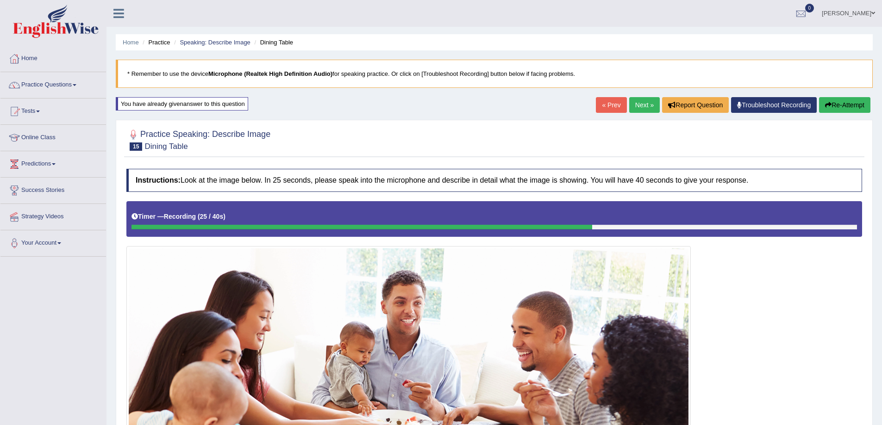
click at [845, 106] on button "Re-Attempt" at bounding box center [844, 105] width 51 height 16
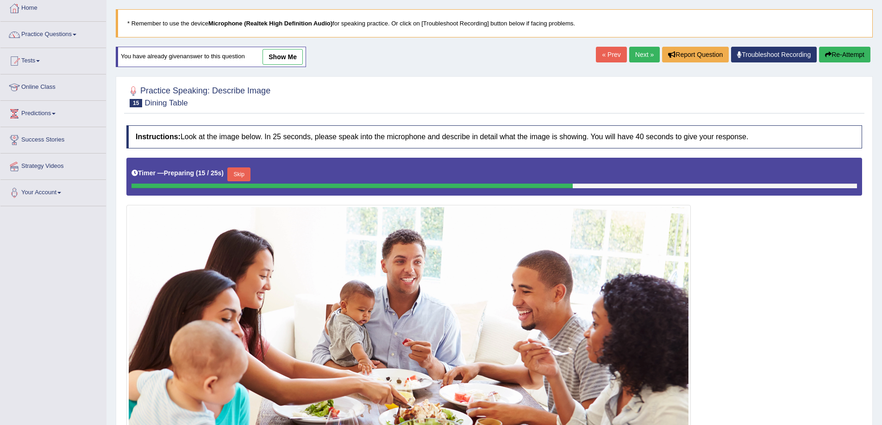
scroll to position [14, 0]
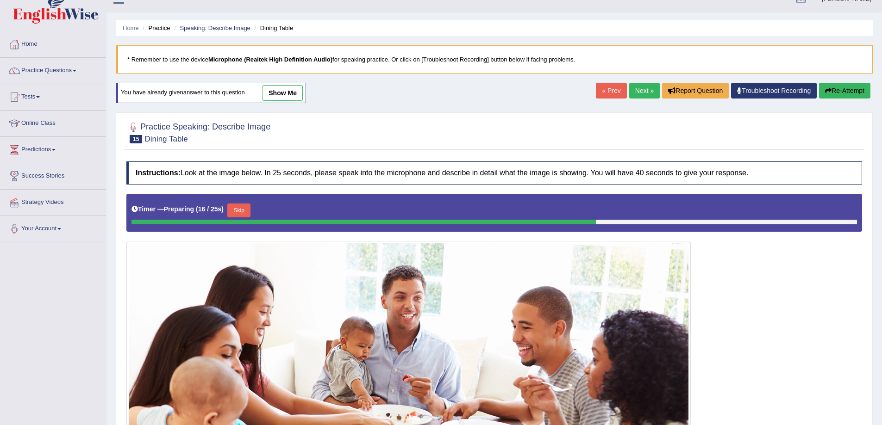
click at [830, 87] on button "Re-Attempt" at bounding box center [844, 91] width 51 height 16
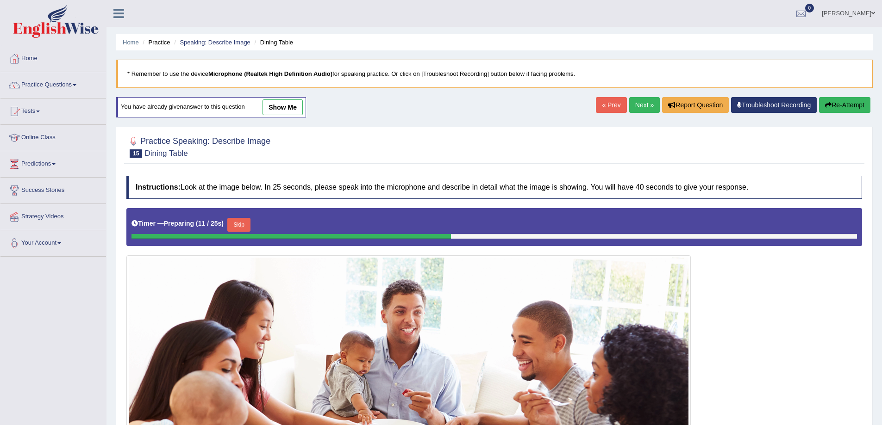
click at [841, 112] on button "Re-Attempt" at bounding box center [844, 105] width 51 height 16
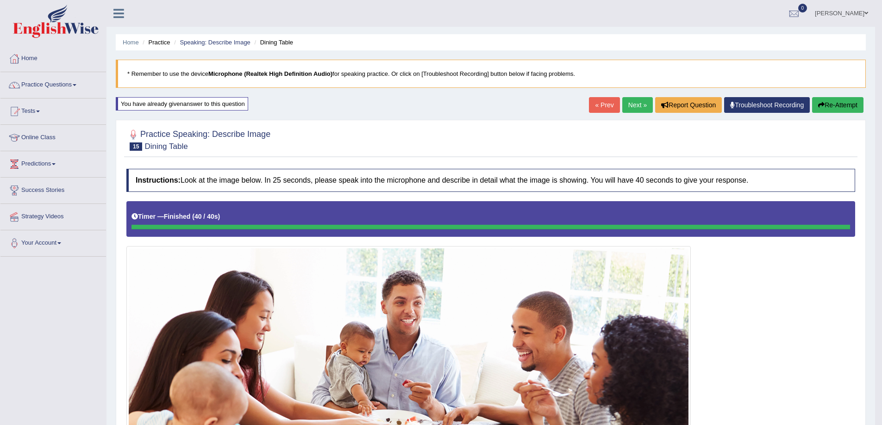
click at [622, 106] on link "Next »" at bounding box center [637, 105] width 31 height 16
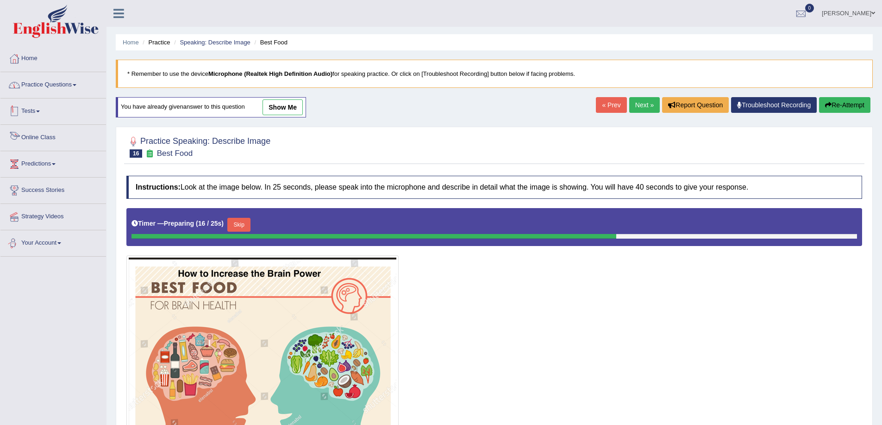
click at [87, 87] on link "Practice Questions" at bounding box center [53, 83] width 106 height 23
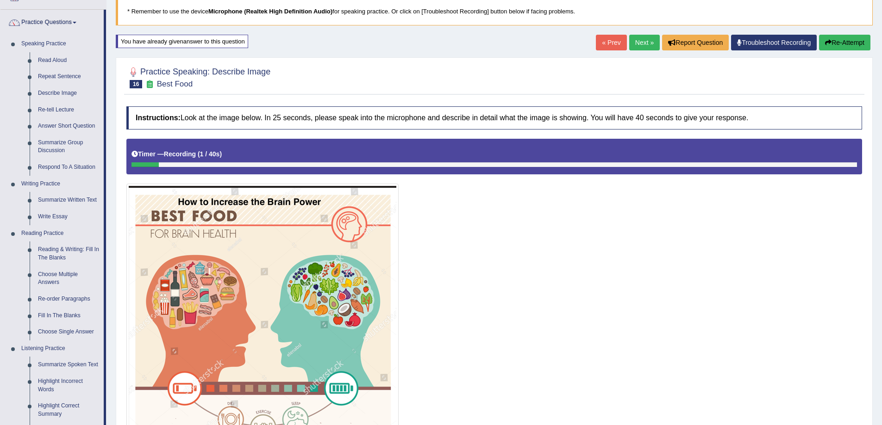
scroll to position [46, 0]
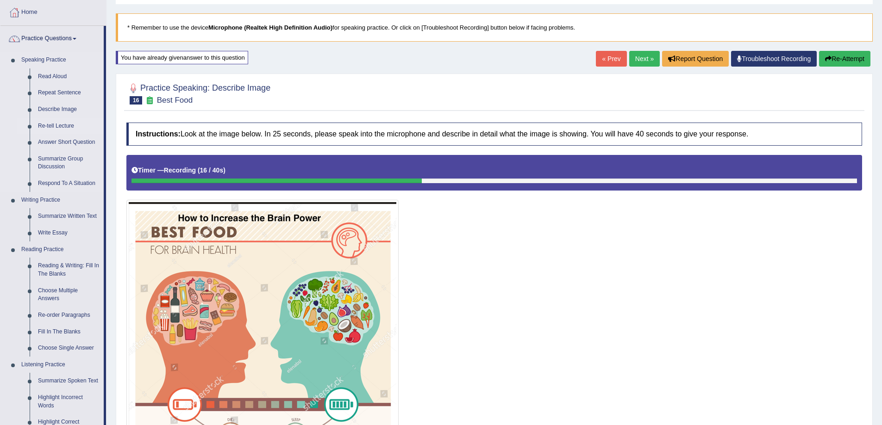
click at [64, 124] on link "Re-tell Lecture" at bounding box center [69, 126] width 70 height 17
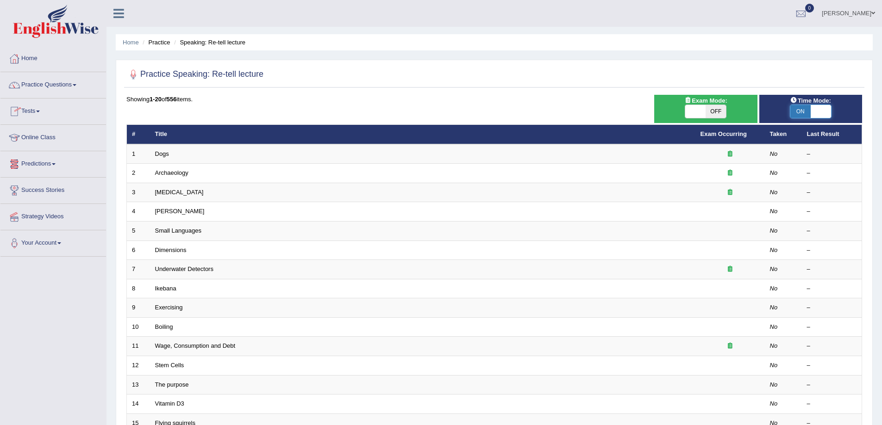
click at [825, 110] on span at bounding box center [820, 111] width 20 height 13
checkbox input "false"
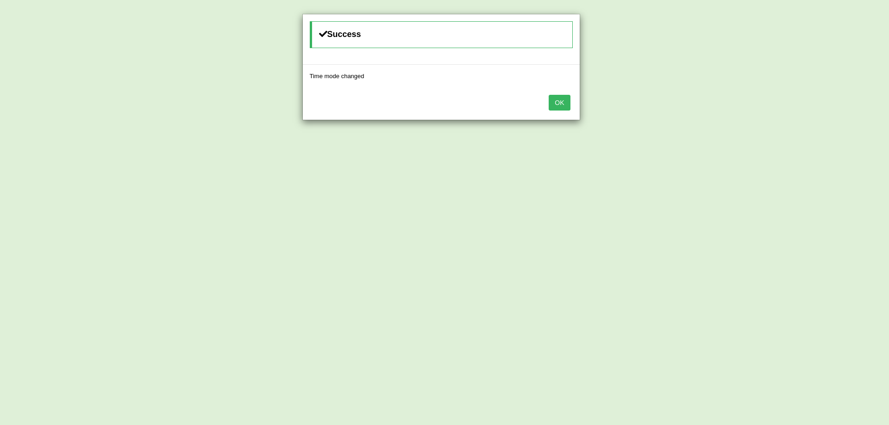
click at [564, 96] on button "OK" at bounding box center [558, 103] width 21 height 16
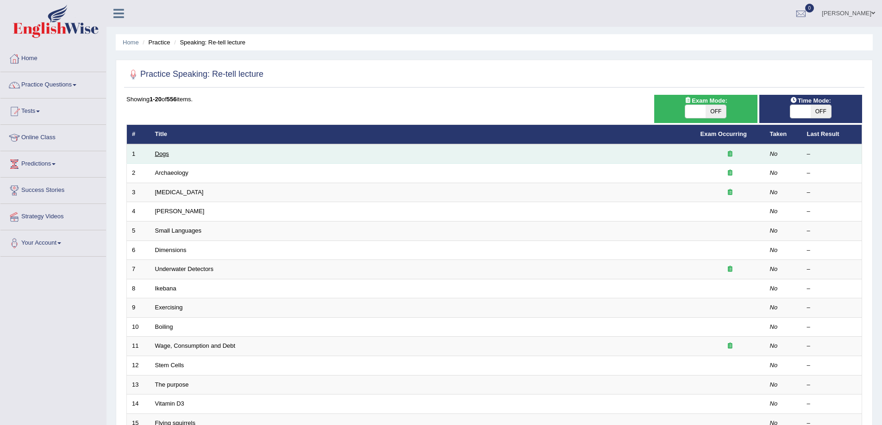
click at [157, 153] on link "Dogs" at bounding box center [162, 153] width 14 height 7
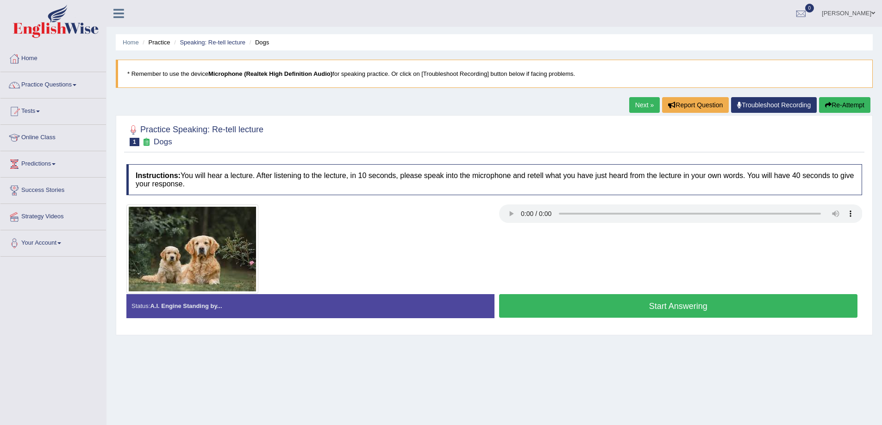
click at [643, 99] on link "Next »" at bounding box center [644, 105] width 31 height 16
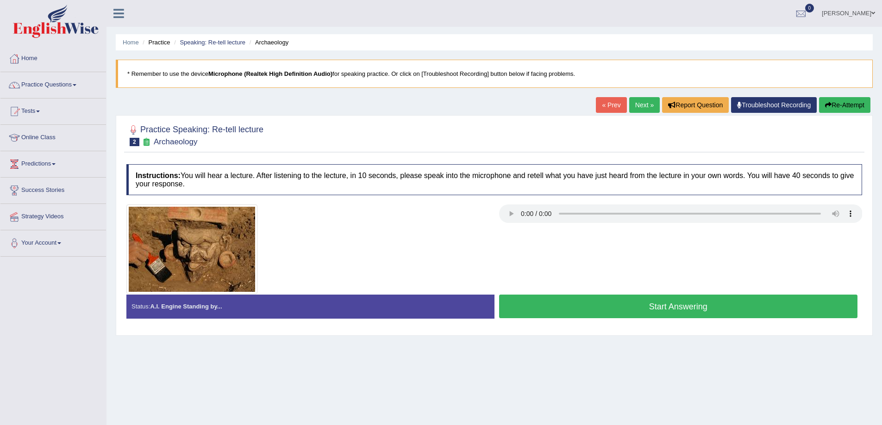
click at [638, 102] on link "Next »" at bounding box center [644, 105] width 31 height 16
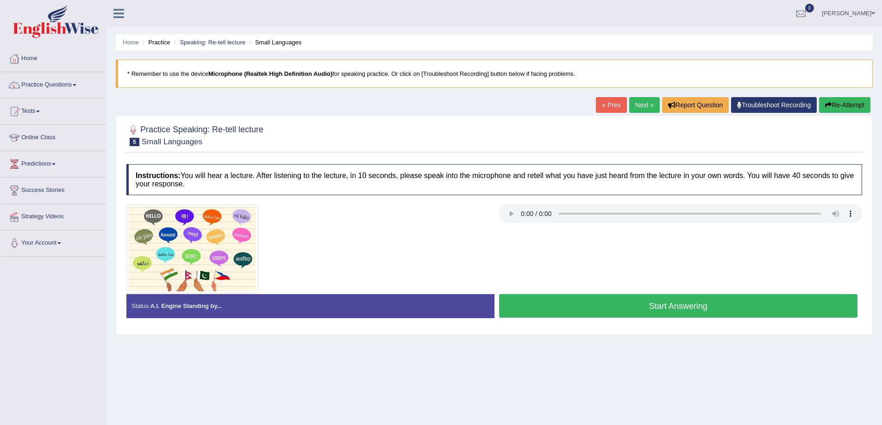
click at [638, 102] on link "Next »" at bounding box center [644, 105] width 31 height 16
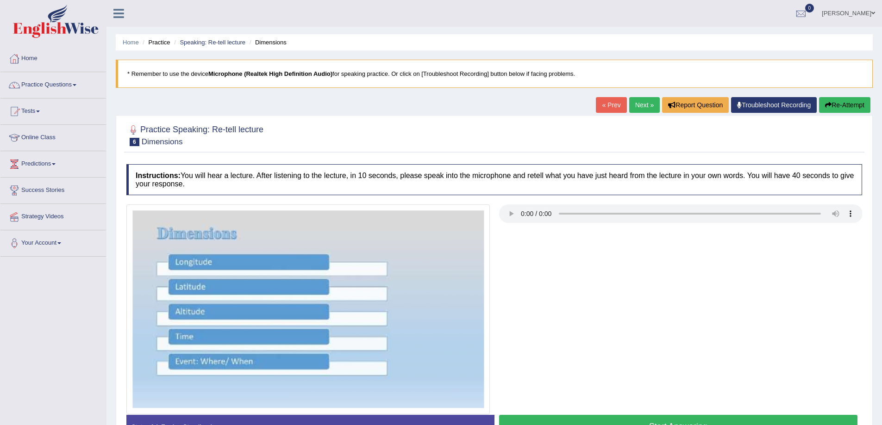
click at [638, 102] on link "Next »" at bounding box center [644, 105] width 31 height 16
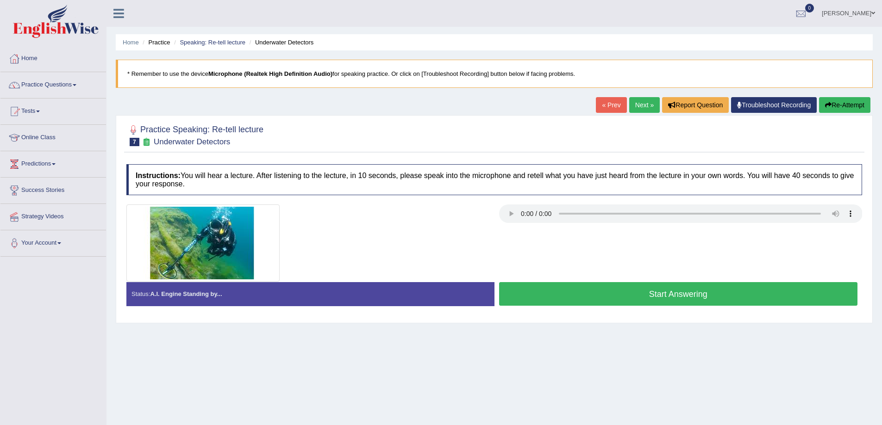
click at [638, 102] on link "Next »" at bounding box center [644, 105] width 31 height 16
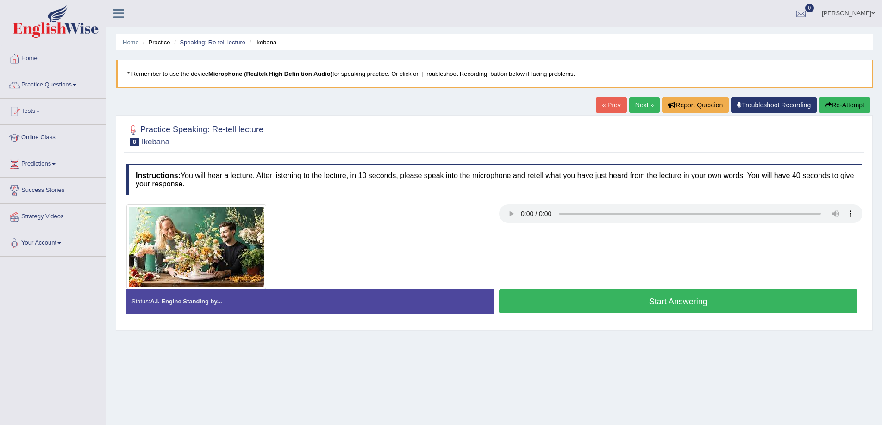
click at [638, 102] on link "Next »" at bounding box center [644, 105] width 31 height 16
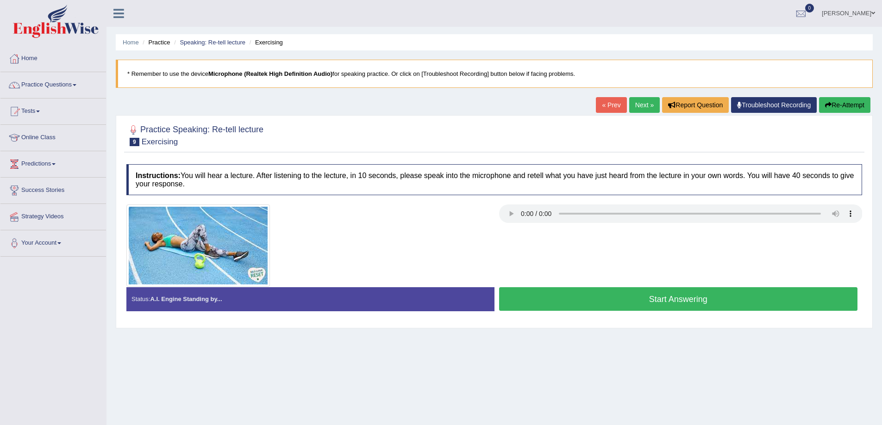
scroll to position [61, 0]
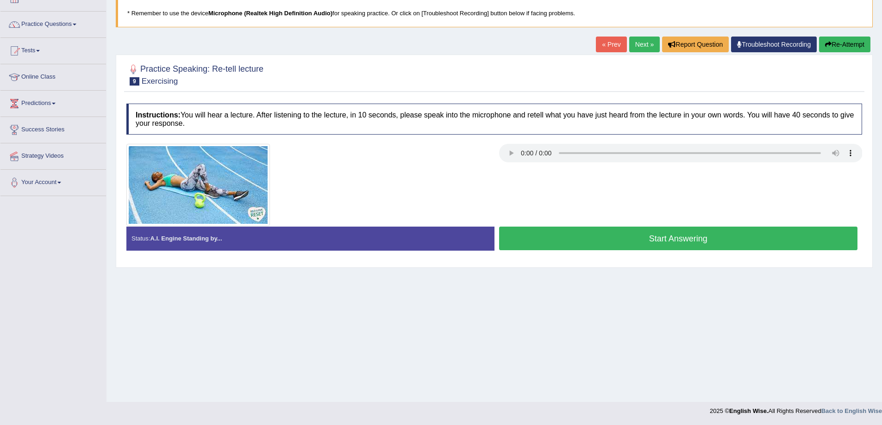
click at [647, 40] on link "Next »" at bounding box center [644, 45] width 31 height 16
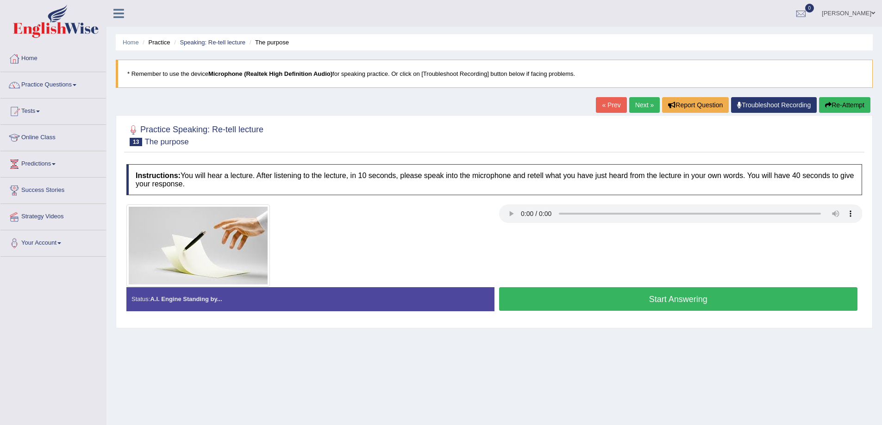
click at [648, 105] on link "Next »" at bounding box center [644, 105] width 31 height 16
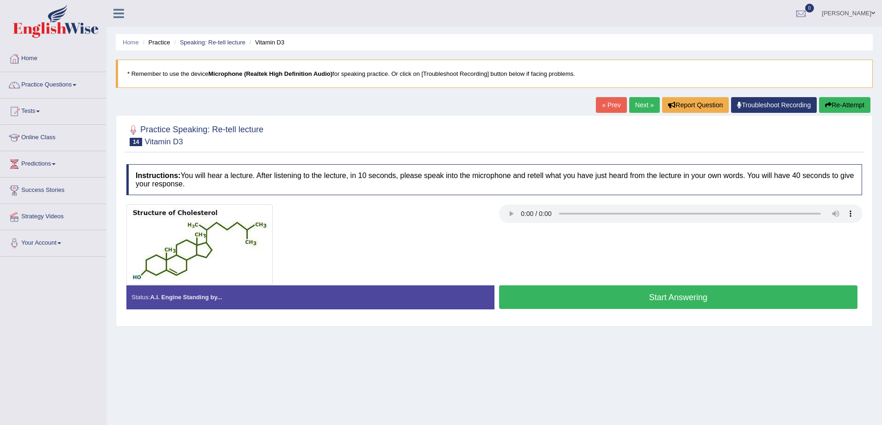
click at [648, 105] on link "Next »" at bounding box center [644, 105] width 31 height 16
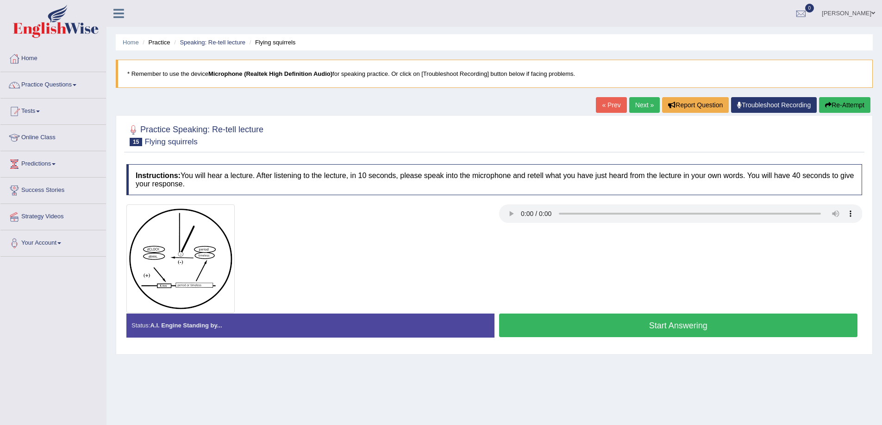
click at [603, 101] on link "« Prev" at bounding box center [611, 105] width 31 height 16
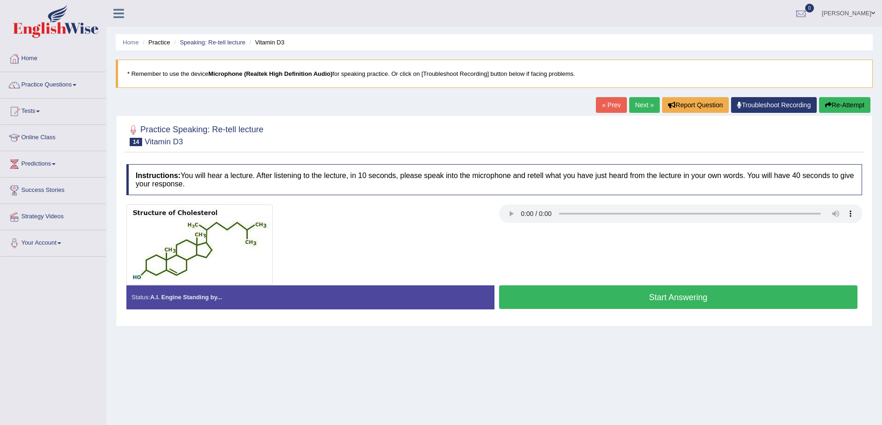
click at [560, 291] on button "Start Answering" at bounding box center [678, 298] width 359 height 24
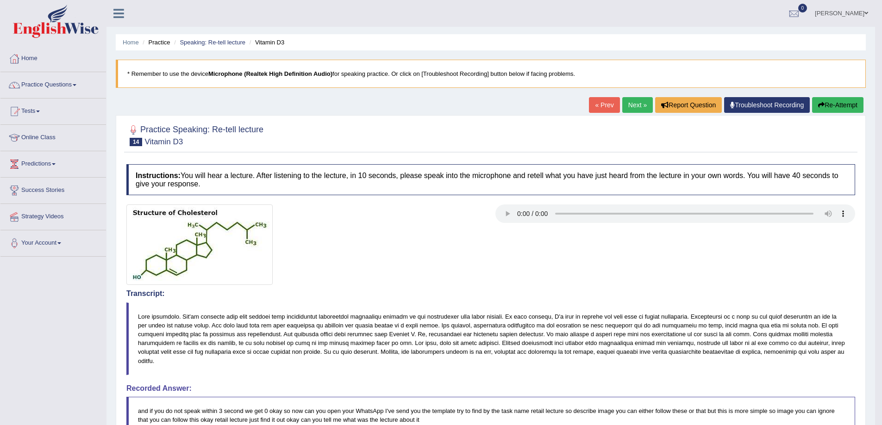
drag, startPoint x: 846, startPoint y: 107, endPoint x: 213, endPoint y: 195, distance: 639.2
click at [689, 254] on div "Home Practice Speaking: Re-tell lecture Vitamin D3 * Remember to use the device…" at bounding box center [490, 344] width 768 height 688
click at [830, 108] on button "Re-Attempt" at bounding box center [837, 105] width 51 height 16
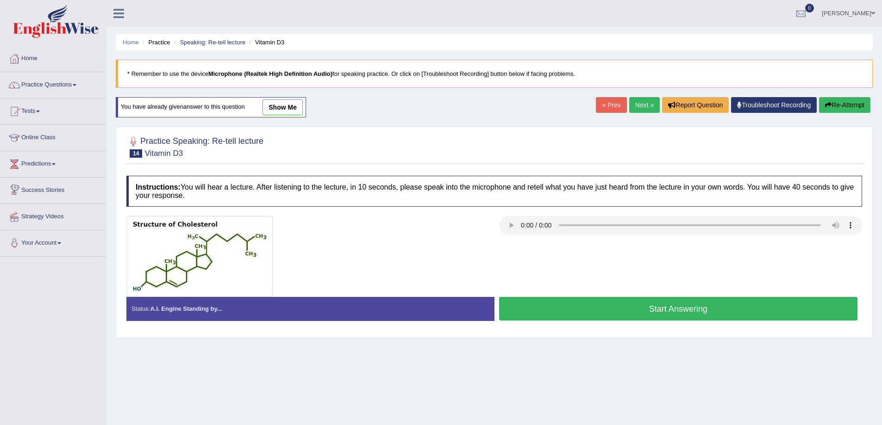
click at [748, 308] on button "Start Answering" at bounding box center [678, 309] width 359 height 24
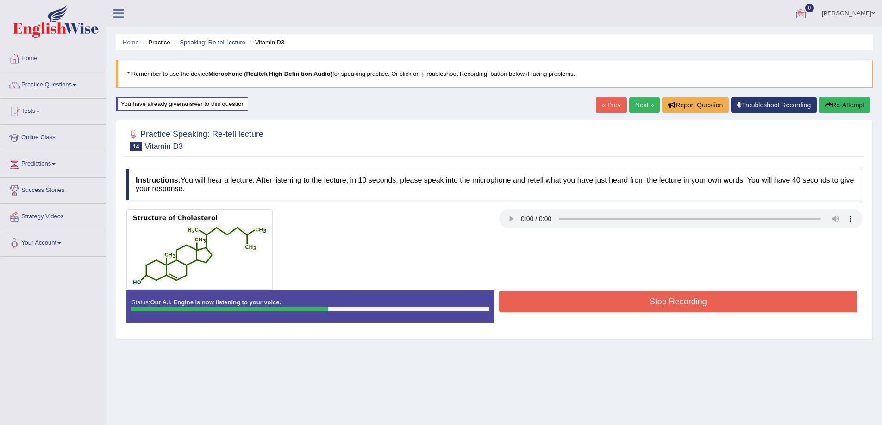
click at [825, 103] on icon "button" at bounding box center [828, 105] width 6 height 6
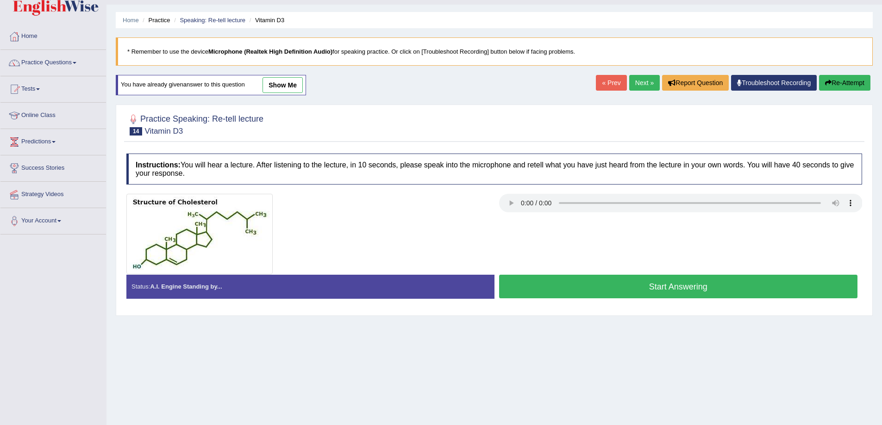
scroll to position [61, 0]
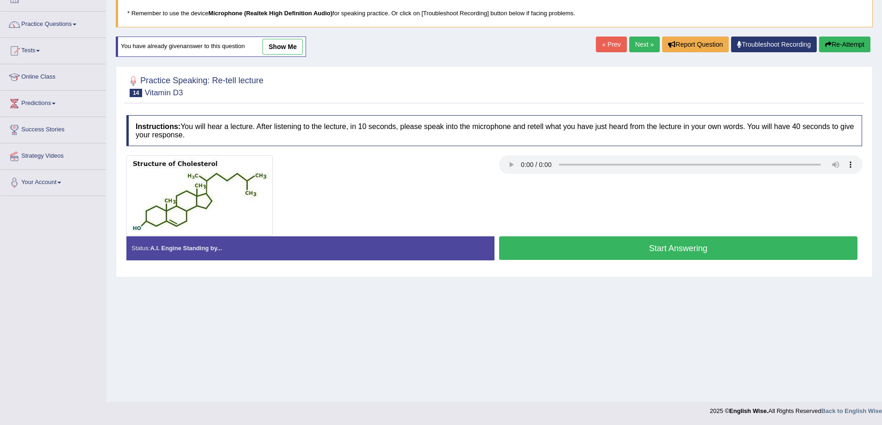
click at [702, 245] on button "Start Answering" at bounding box center [678, 248] width 359 height 24
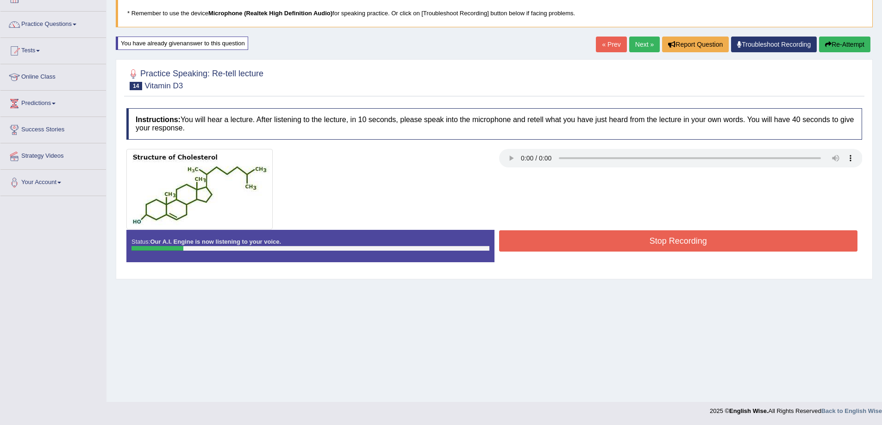
click at [847, 45] on button "Re-Attempt" at bounding box center [844, 45] width 51 height 16
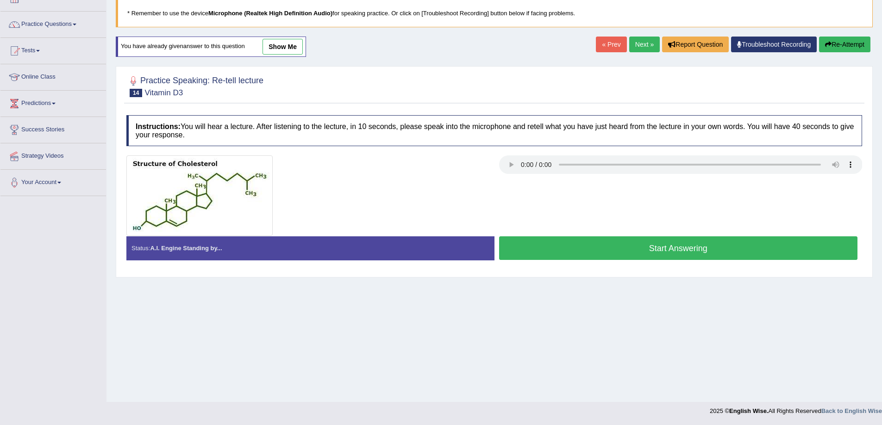
click at [738, 226] on div at bounding box center [494, 195] width 745 height 81
click at [748, 246] on button "Start Answering" at bounding box center [678, 248] width 359 height 24
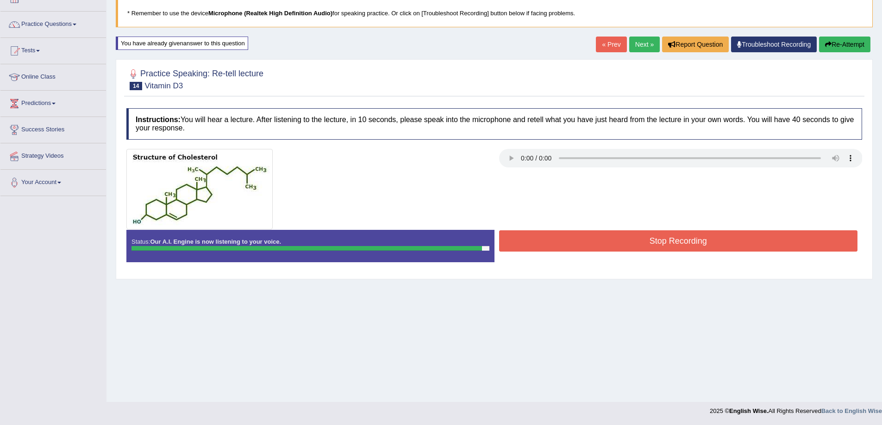
click at [748, 246] on button "Stop Recording" at bounding box center [678, 240] width 359 height 21
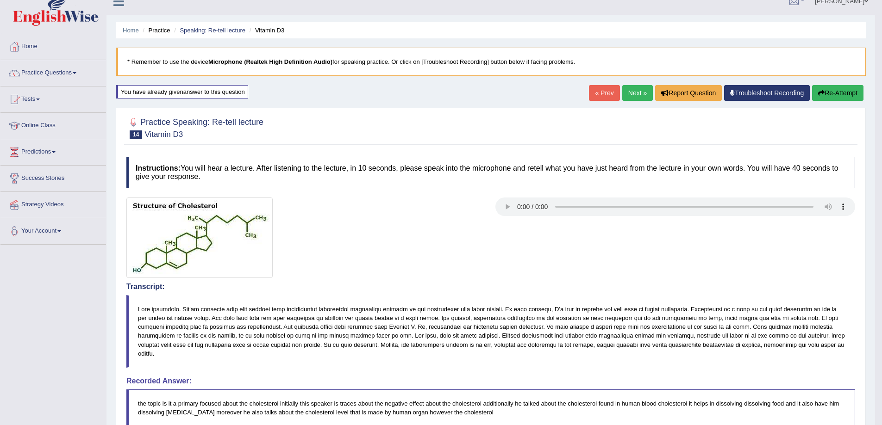
scroll to position [4, 0]
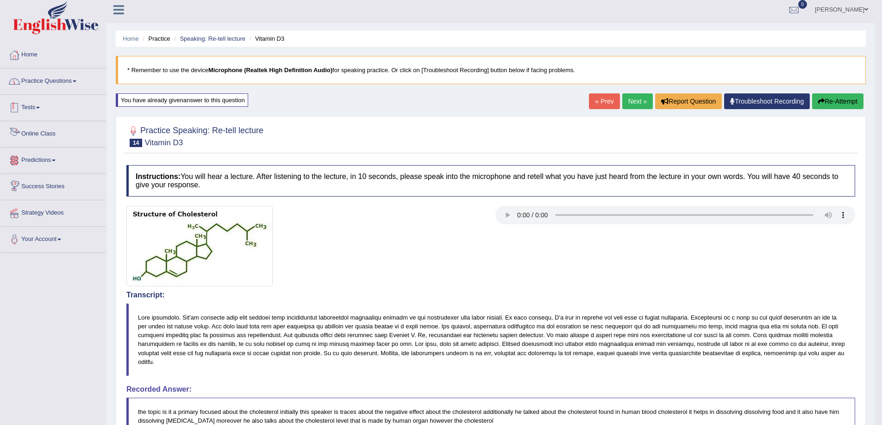
click at [70, 78] on link "Practice Questions" at bounding box center [53, 79] width 106 height 23
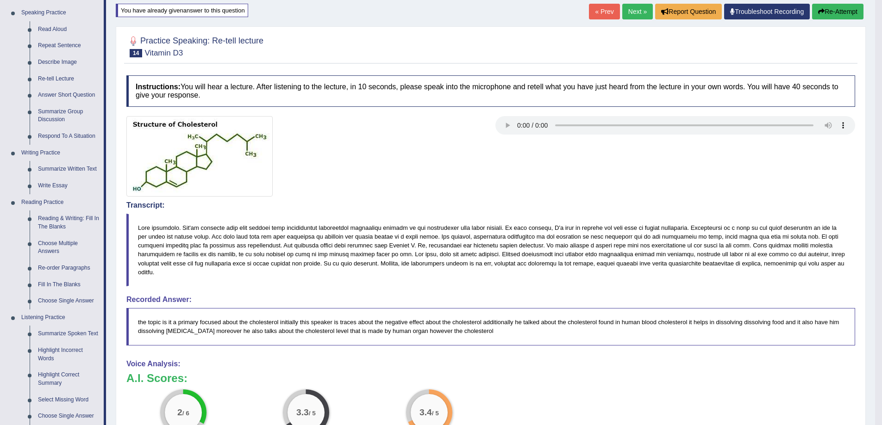
scroll to position [96, 0]
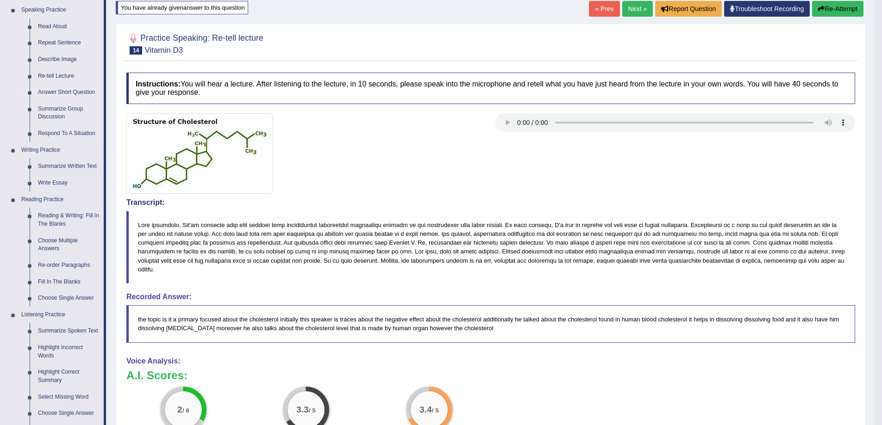
click at [87, 92] on link "Answer Short Question" at bounding box center [69, 92] width 70 height 17
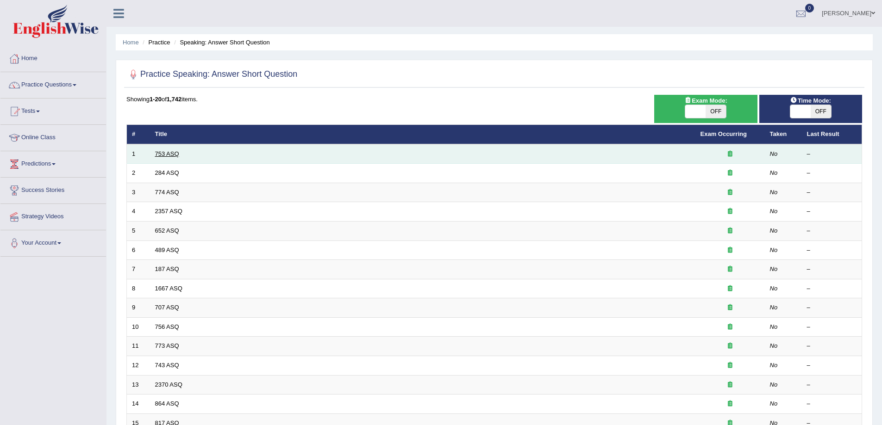
click at [162, 153] on link "753 ASQ" at bounding box center [167, 153] width 24 height 7
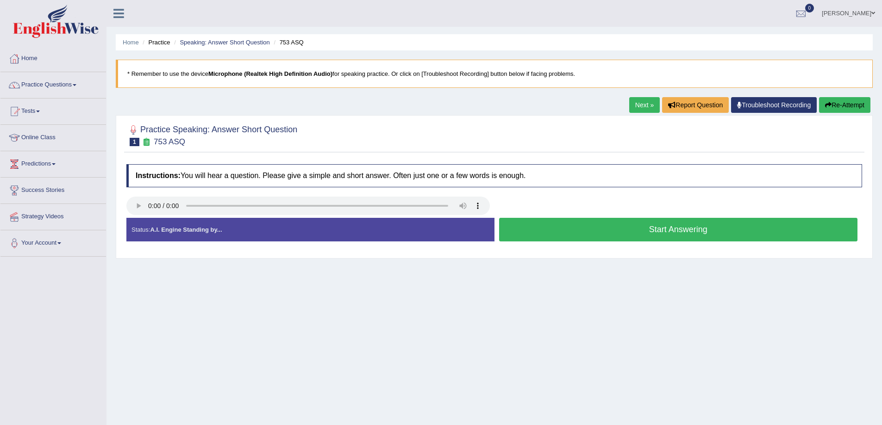
click at [645, 236] on button "Start Answering" at bounding box center [678, 230] width 359 height 24
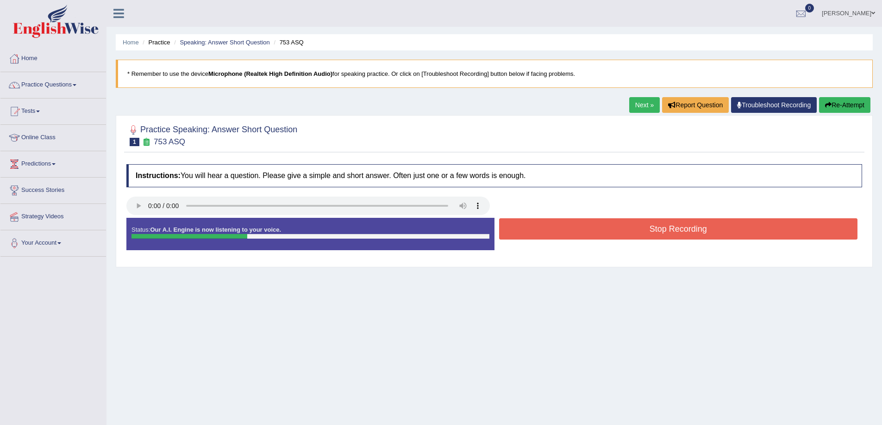
click at [645, 236] on button "Stop Recording" at bounding box center [678, 228] width 359 height 21
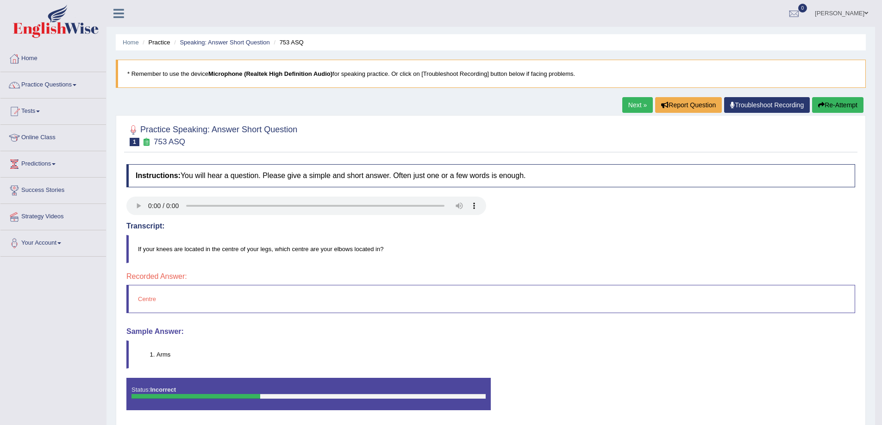
click at [642, 112] on link "Next »" at bounding box center [637, 105] width 31 height 16
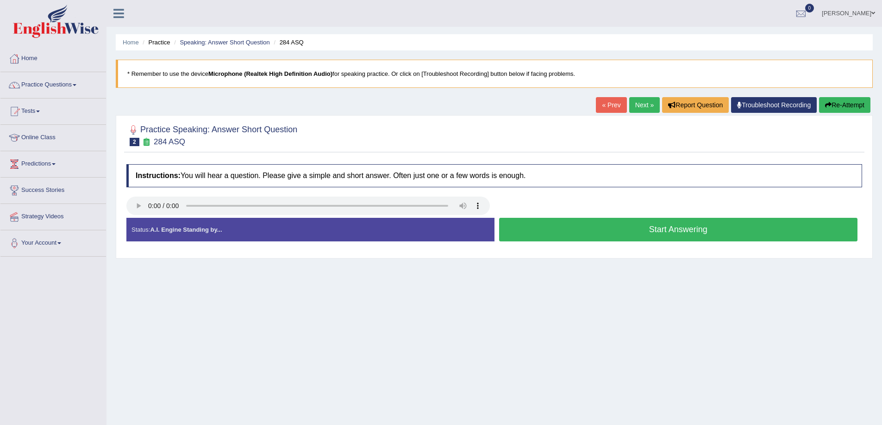
click at [629, 230] on button "Start Answering" at bounding box center [678, 230] width 359 height 24
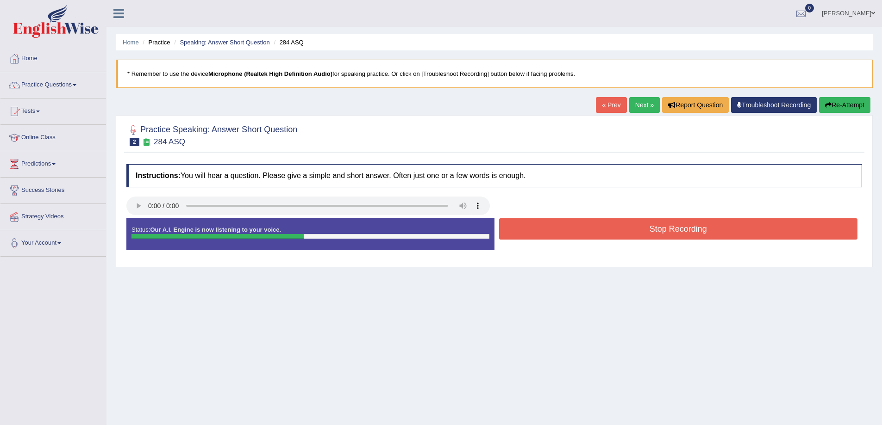
click at [629, 230] on button "Stop Recording" at bounding box center [678, 228] width 359 height 21
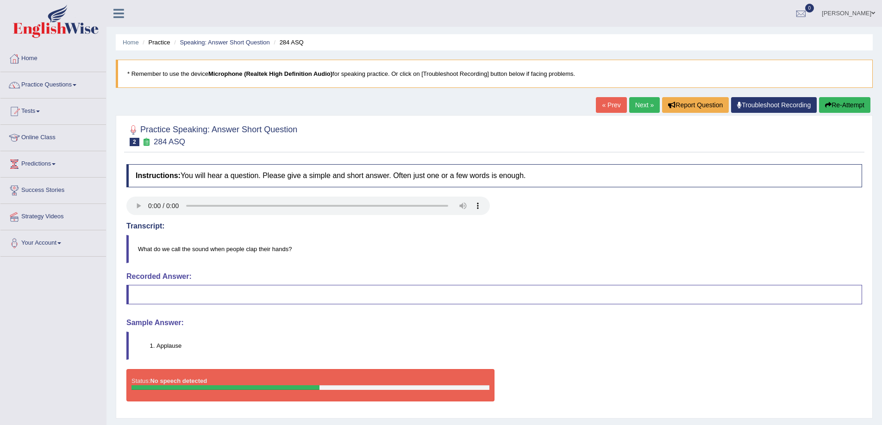
click at [622, 98] on link "« Prev" at bounding box center [611, 105] width 31 height 16
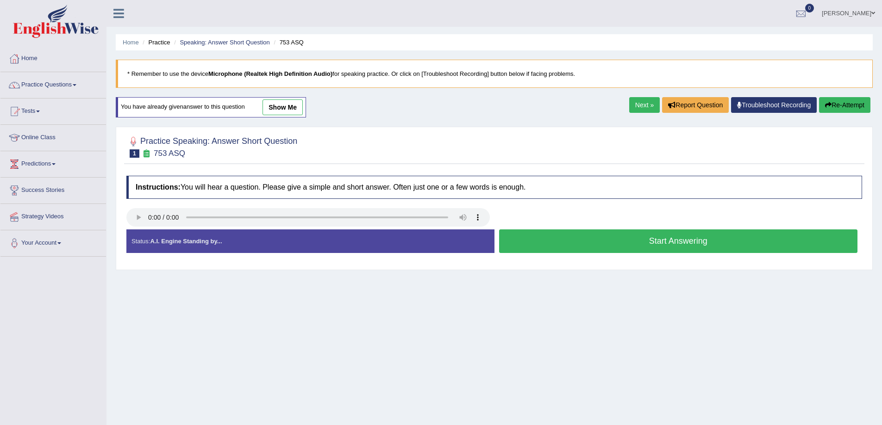
click at [643, 103] on link "Next »" at bounding box center [644, 105] width 31 height 16
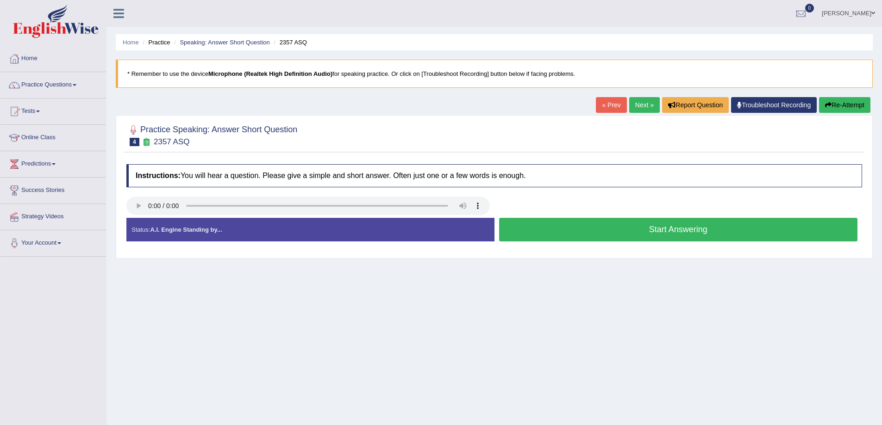
click at [623, 231] on button "Start Answering" at bounding box center [678, 230] width 359 height 24
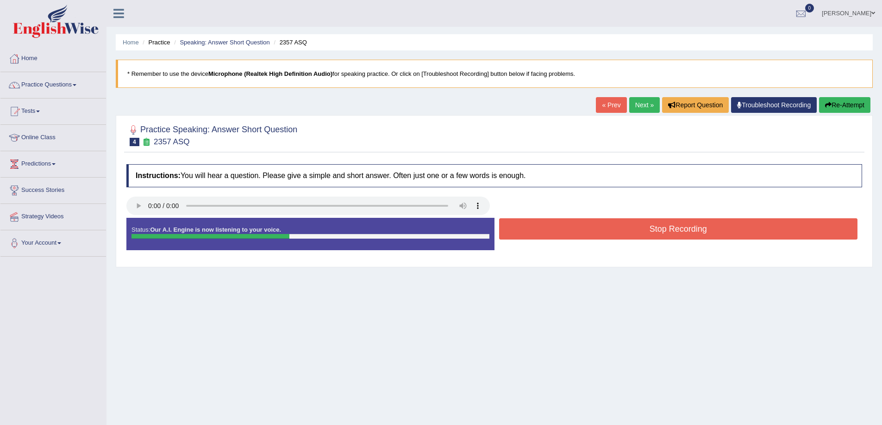
click at [623, 231] on button "Stop Recording" at bounding box center [678, 228] width 359 height 21
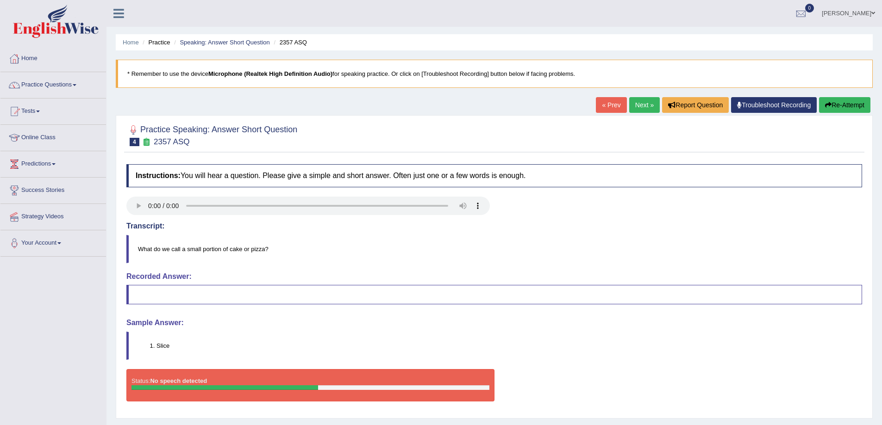
click at [730, 196] on div "Instructions: You will hear a question. Please give a simple and short answer. …" at bounding box center [494, 287] width 740 height 254
click at [56, 74] on link "Practice Questions" at bounding box center [53, 83] width 106 height 23
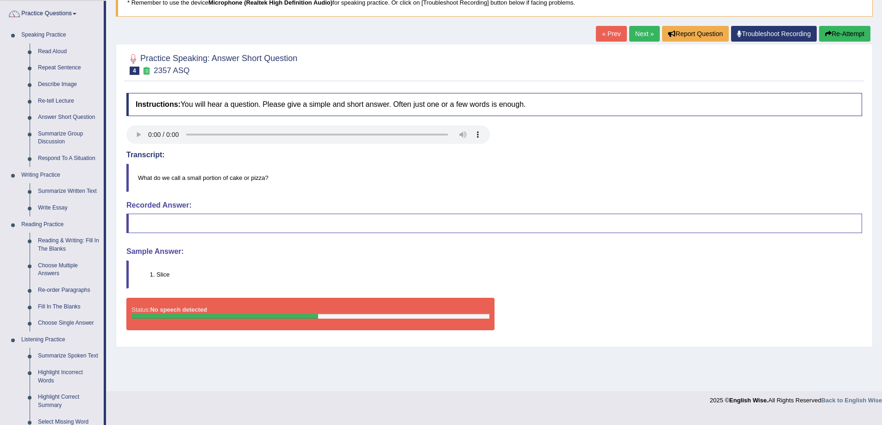
scroll to position [93, 0]
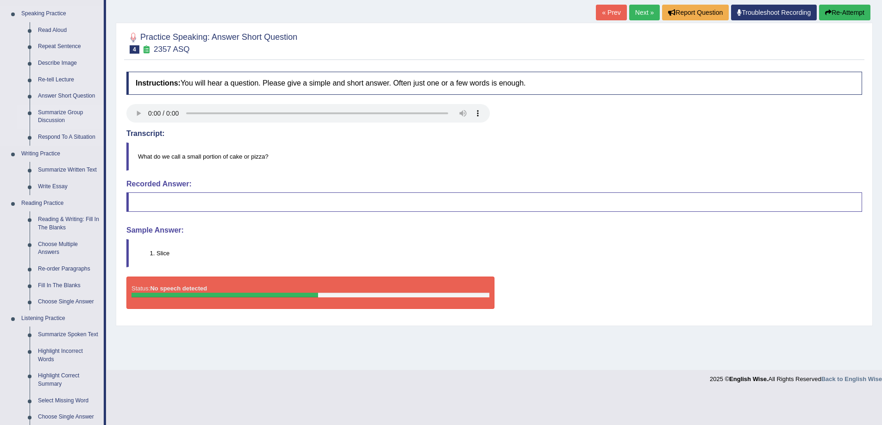
click at [44, 115] on link "Summarize Group Discussion" at bounding box center [69, 117] width 70 height 25
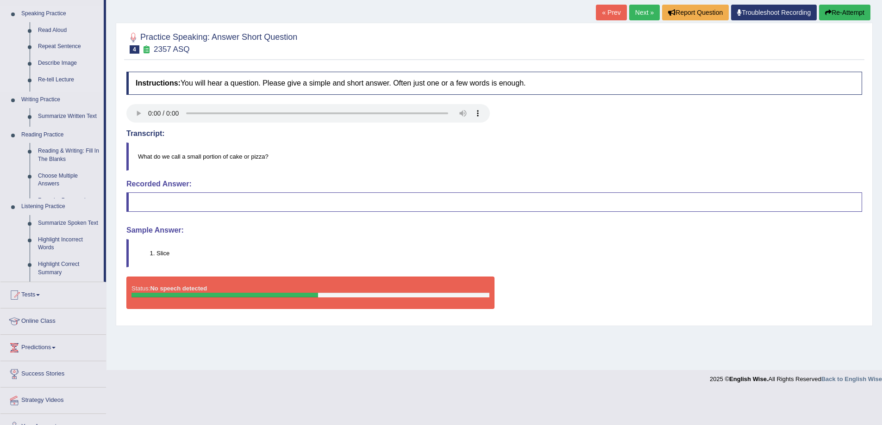
scroll to position [61, 0]
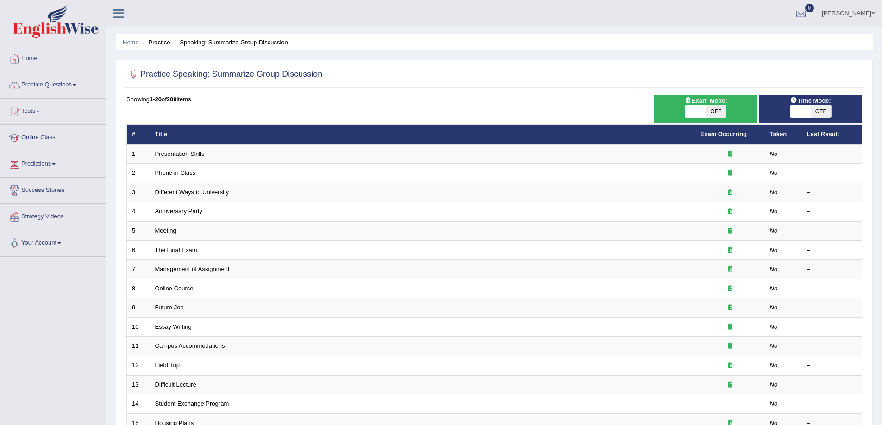
click at [448, 38] on ul "Home Practice Speaking: Summarize Group Discussion" at bounding box center [494, 42] width 757 height 16
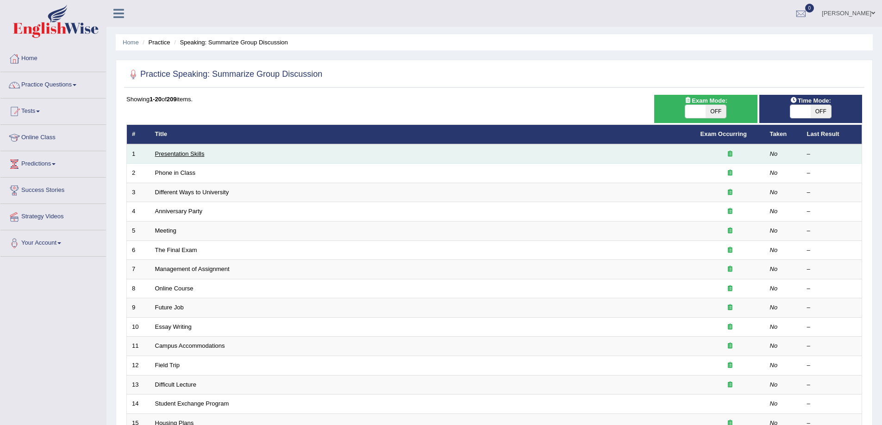
click at [179, 150] on link "Presentation Skills" at bounding box center [180, 153] width 50 height 7
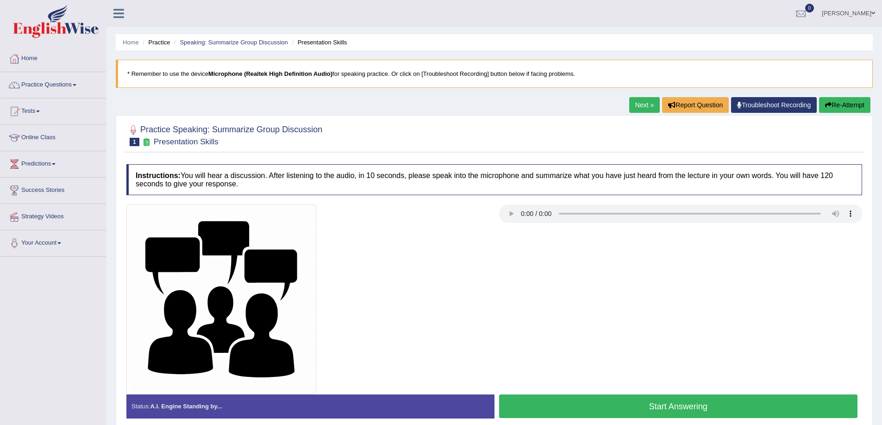
click at [485, 292] on div at bounding box center [308, 300] width 373 height 190
click at [575, 300] on div at bounding box center [494, 300] width 745 height 190
click at [73, 85] on link "Practice Questions" at bounding box center [53, 83] width 106 height 23
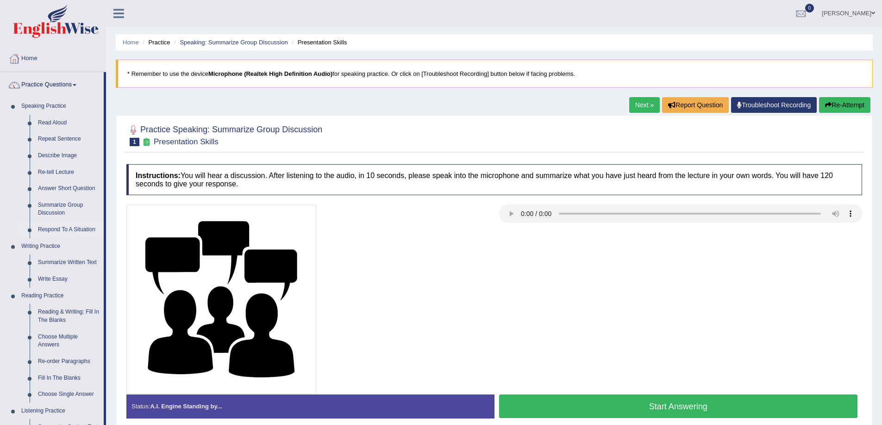
click at [54, 229] on link "Respond To A Situation" at bounding box center [69, 230] width 70 height 17
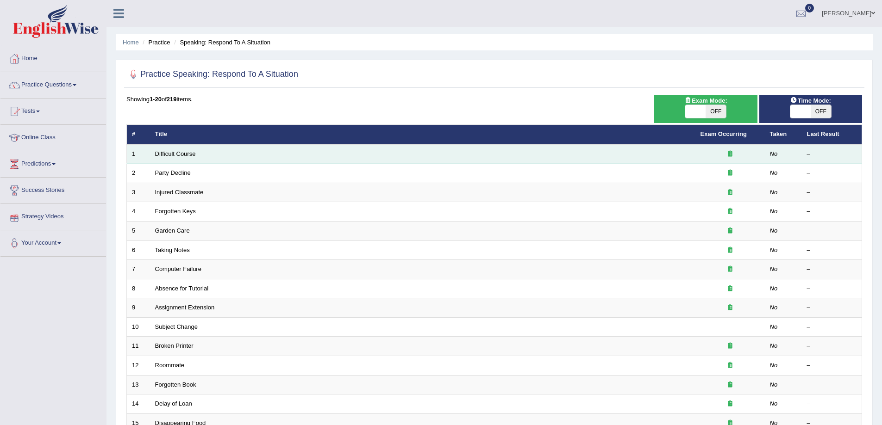
click at [174, 157] on td "Difficult Course" at bounding box center [422, 153] width 545 height 19
click at [176, 155] on link "Difficult Course" at bounding box center [175, 153] width 41 height 7
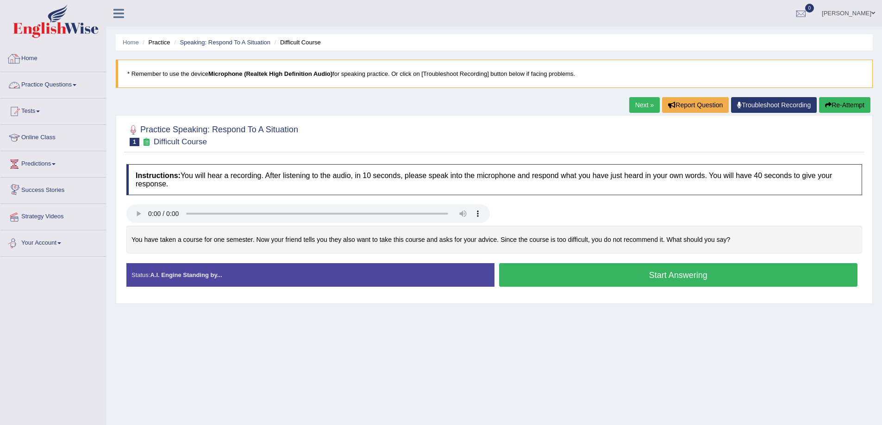
click at [81, 86] on link "Practice Questions" at bounding box center [53, 83] width 106 height 23
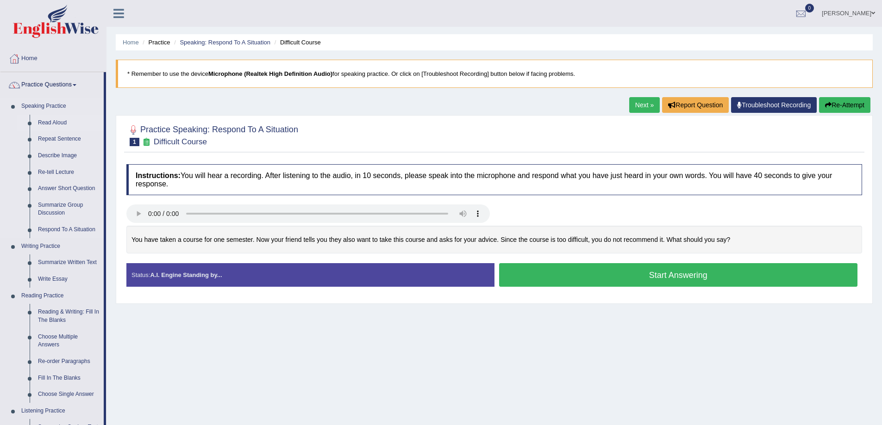
click at [61, 125] on link "Read Aloud" at bounding box center [69, 123] width 70 height 17
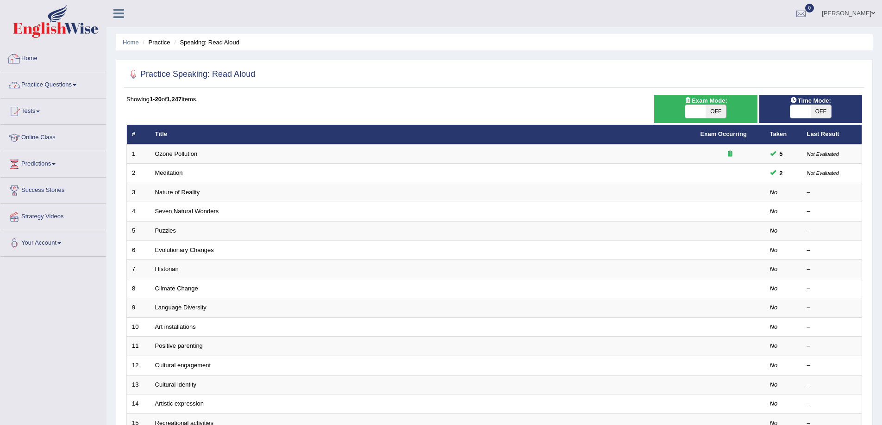
click at [64, 87] on link "Practice Questions" at bounding box center [53, 83] width 106 height 23
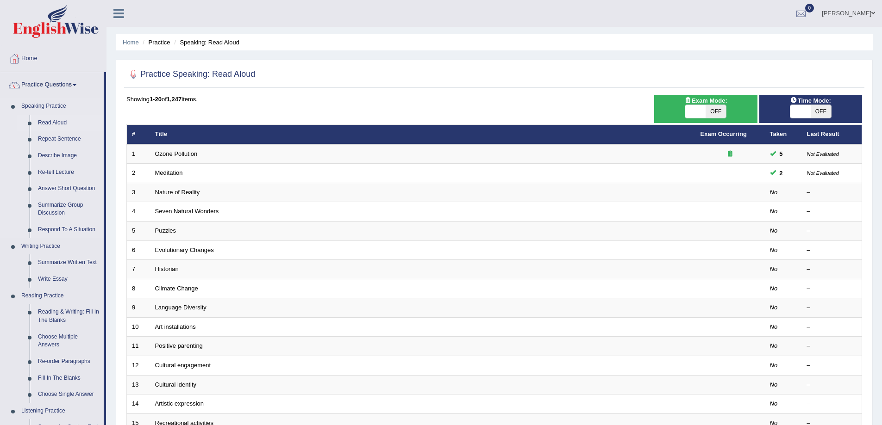
click at [52, 126] on link "Read Aloud" at bounding box center [69, 123] width 70 height 17
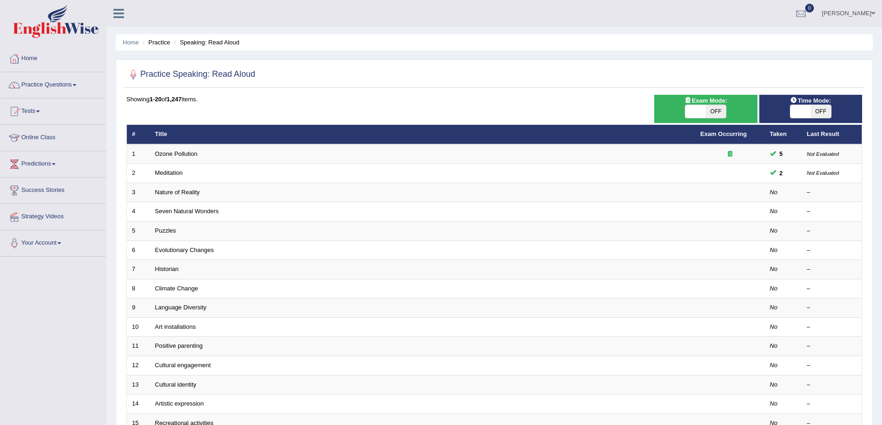
click at [823, 109] on span "OFF" at bounding box center [820, 111] width 20 height 13
checkbox input "true"
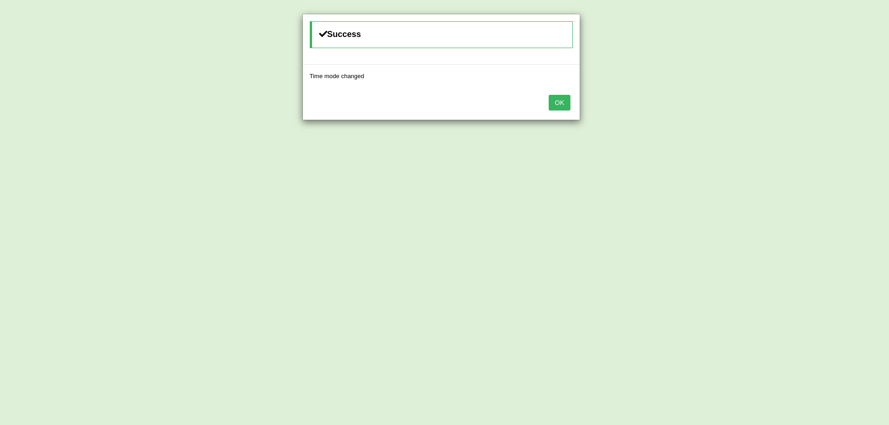
click at [551, 102] on button "OK" at bounding box center [558, 103] width 21 height 16
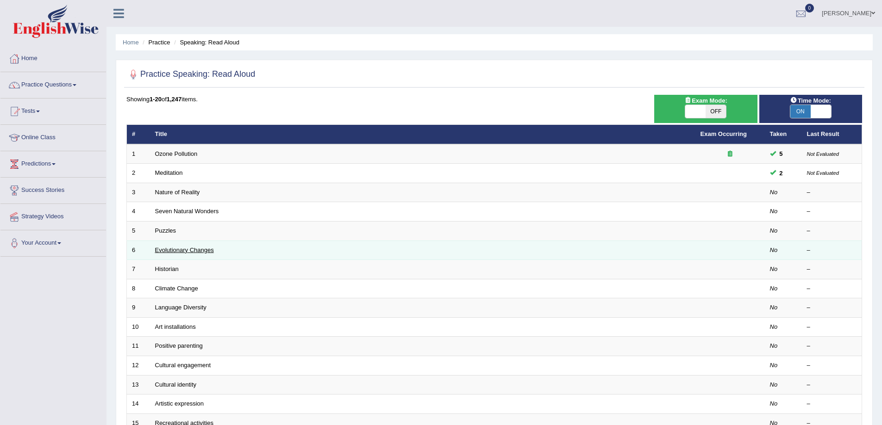
click at [178, 250] on link "Evolutionary Changes" at bounding box center [184, 250] width 59 height 7
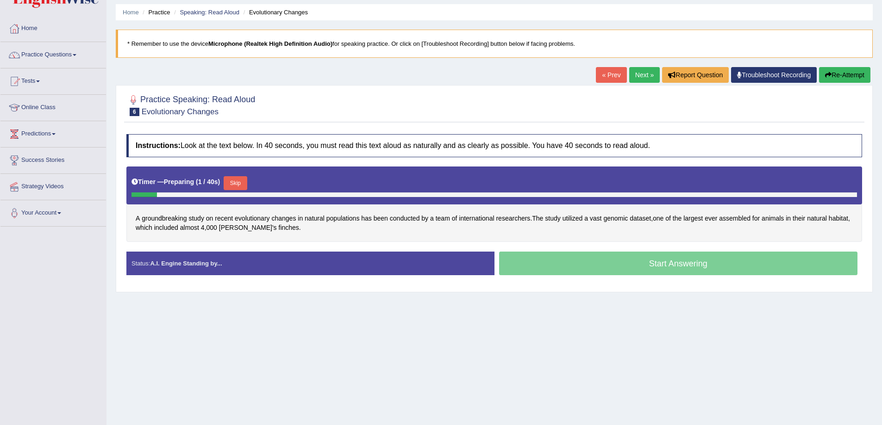
scroll to position [46, 0]
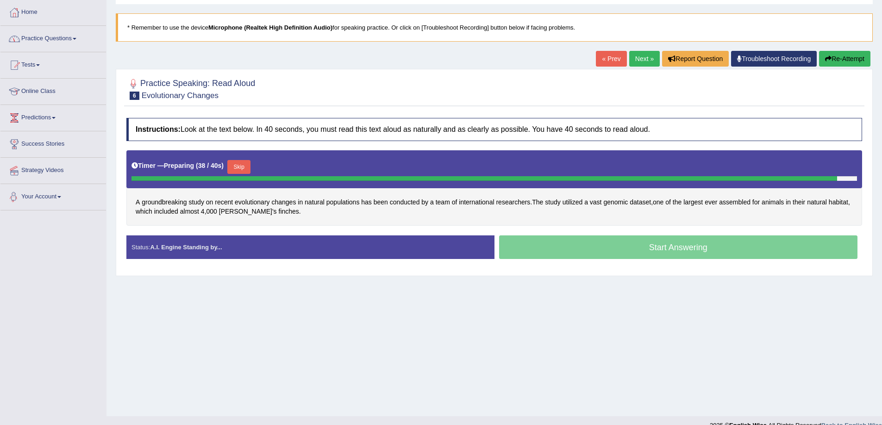
click at [58, 52] on li "Practice Questions Speaking Practice Read Aloud Repeat Sentence Describe Image …" at bounding box center [53, 39] width 106 height 26
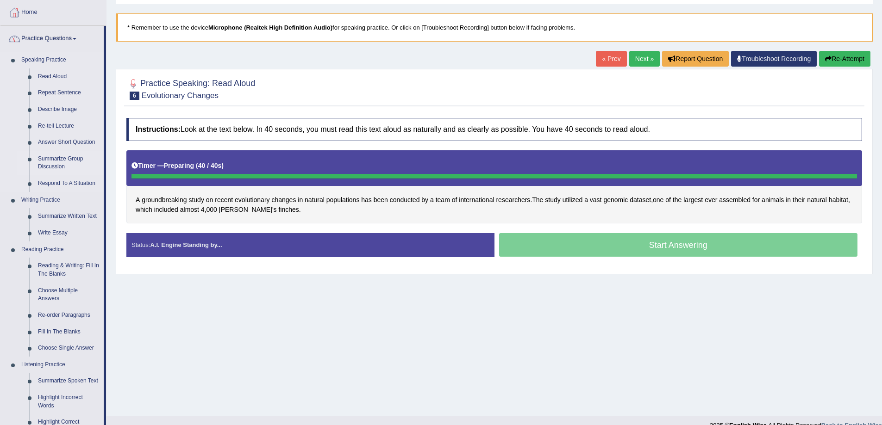
click at [61, 158] on link "Summarize Group Discussion" at bounding box center [69, 163] width 70 height 25
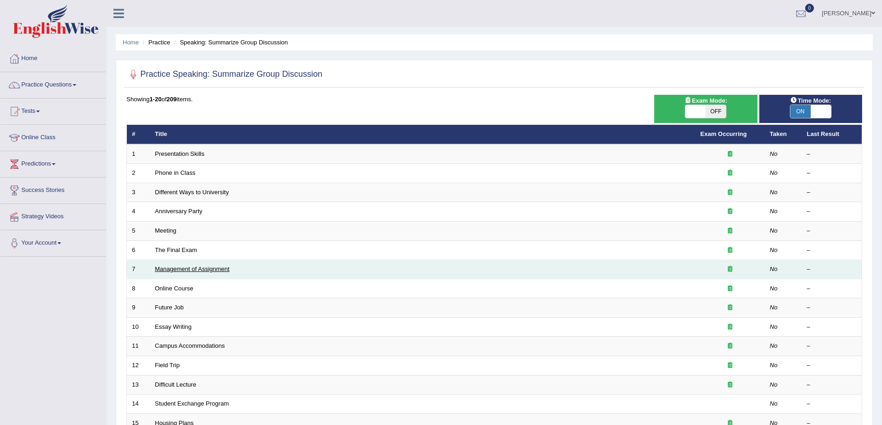
click at [191, 270] on link "Management of Assignment" at bounding box center [192, 269] width 75 height 7
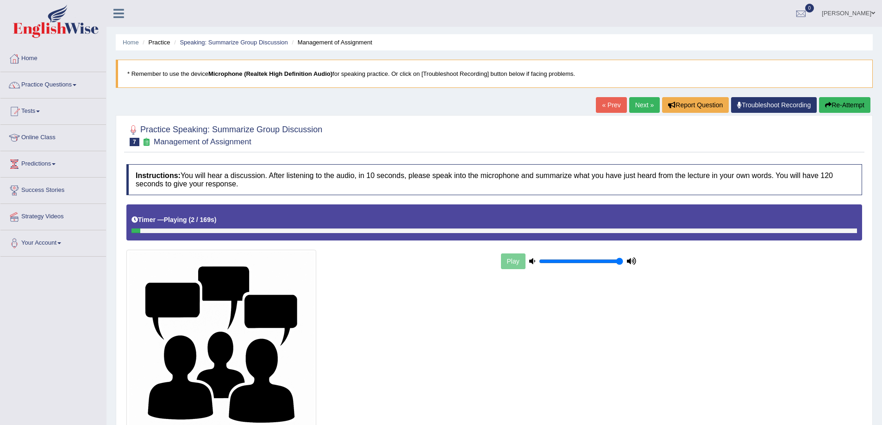
click at [649, 99] on link "Next »" at bounding box center [644, 105] width 31 height 16
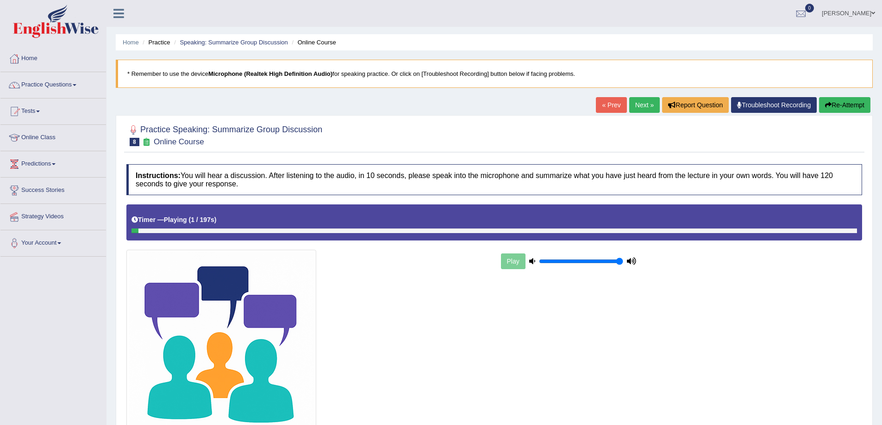
click at [649, 99] on link "Next »" at bounding box center [644, 105] width 31 height 16
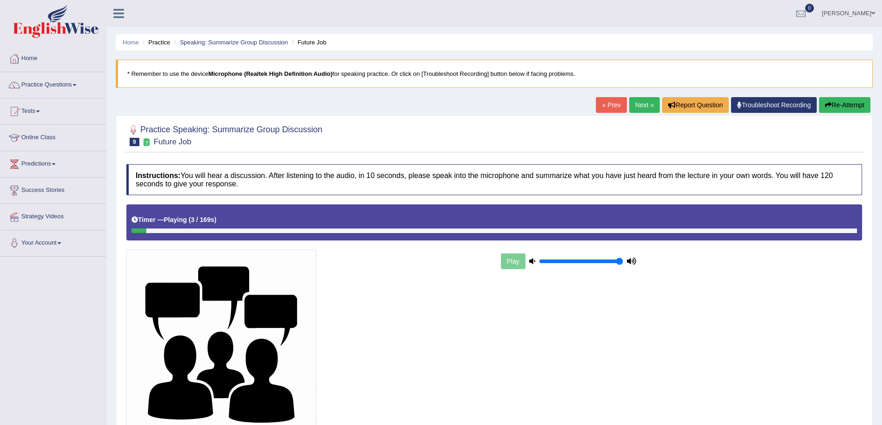
click at [649, 99] on link "Next »" at bounding box center [644, 105] width 31 height 16
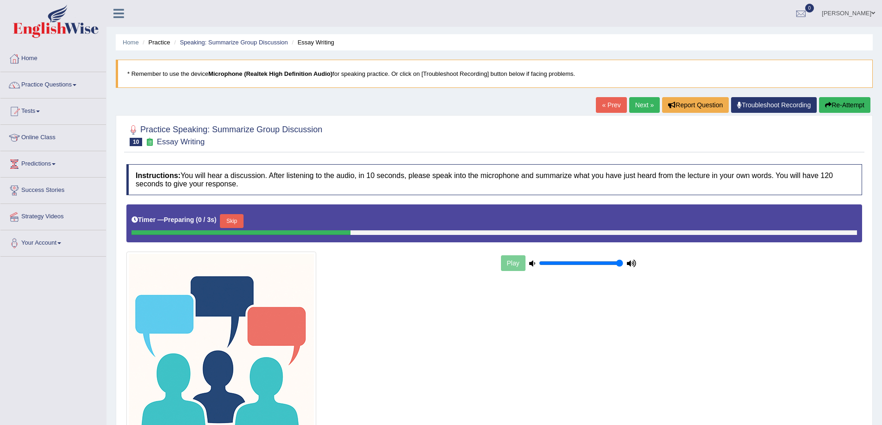
click at [640, 103] on link "Next »" at bounding box center [644, 105] width 31 height 16
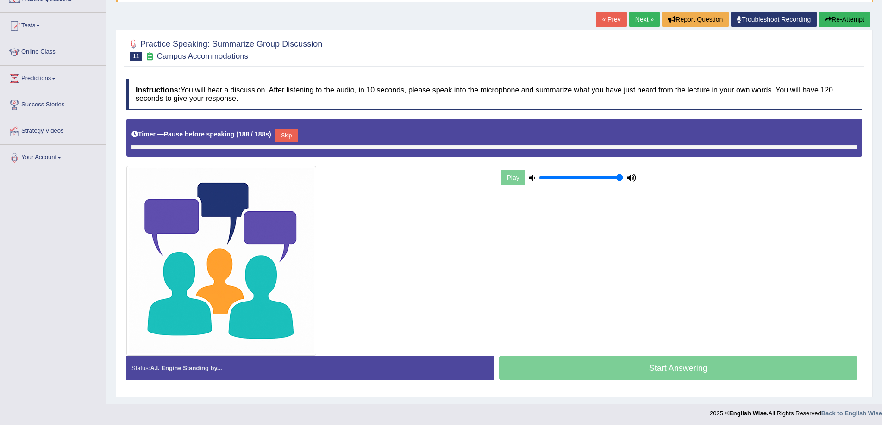
scroll to position [88, 0]
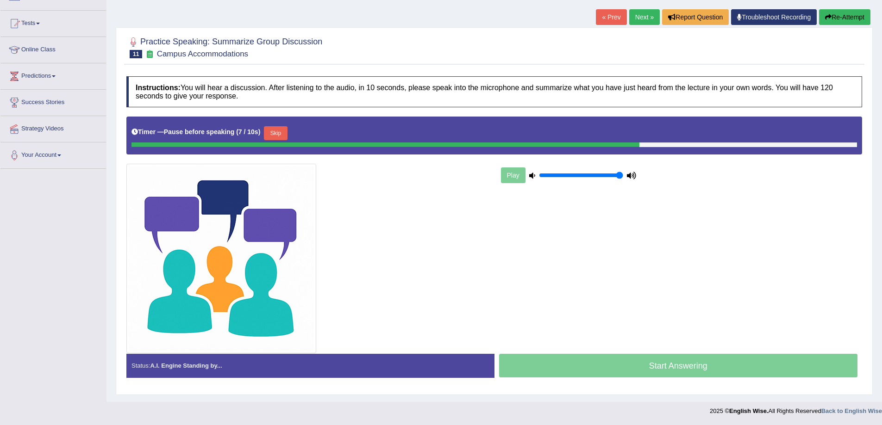
click at [275, 128] on button "Skip" at bounding box center [275, 133] width 23 height 14
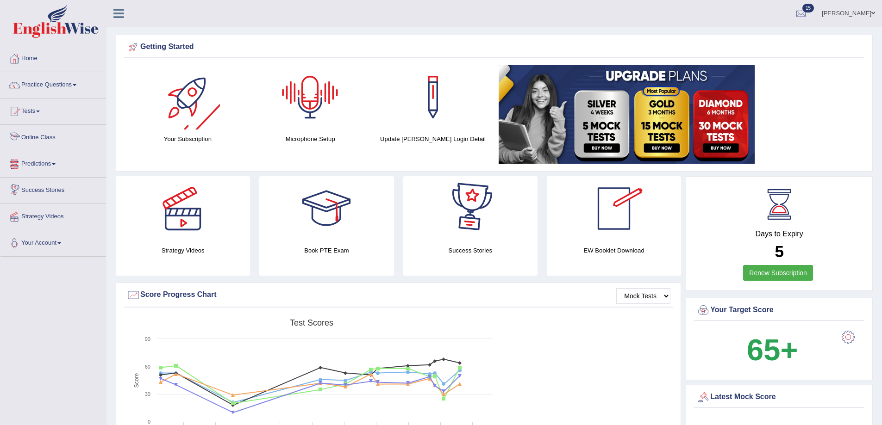
click at [42, 138] on link "Online Class" at bounding box center [53, 136] width 106 height 23
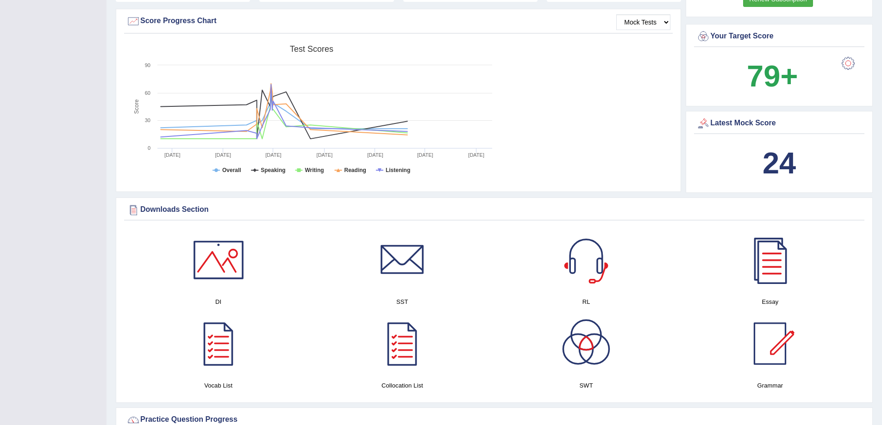
scroll to position [278, 0]
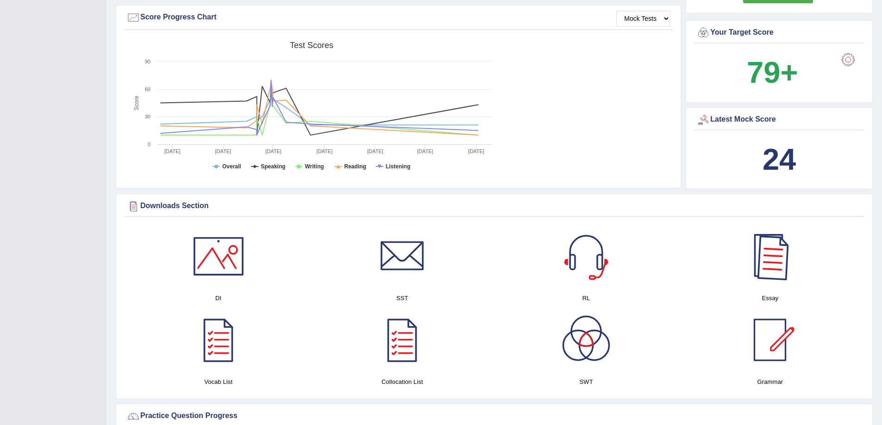
click at [762, 246] on div at bounding box center [769, 256] width 65 height 65
